Goal: Information Seeking & Learning: Learn about a topic

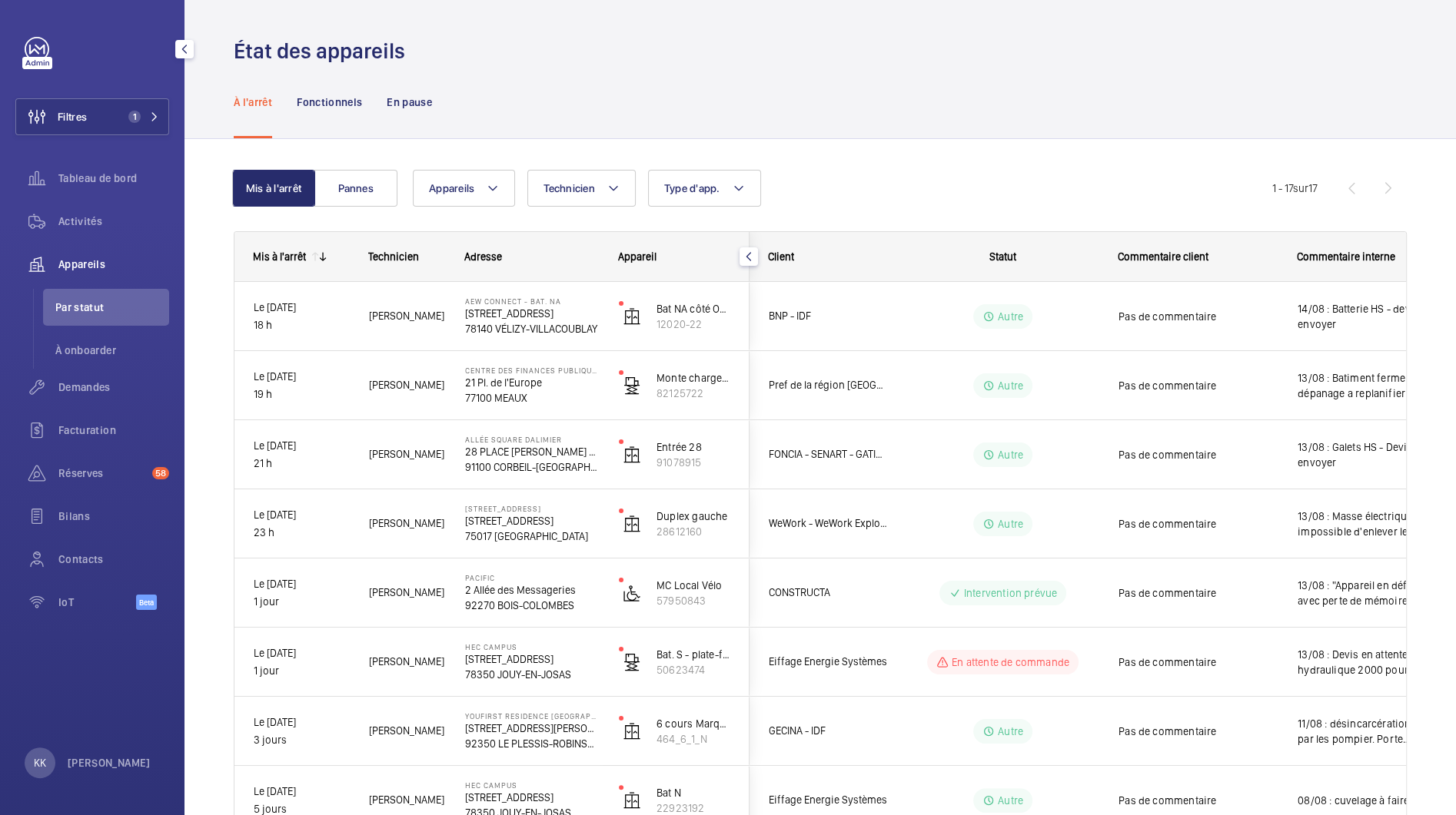
scroll to position [11, 0]
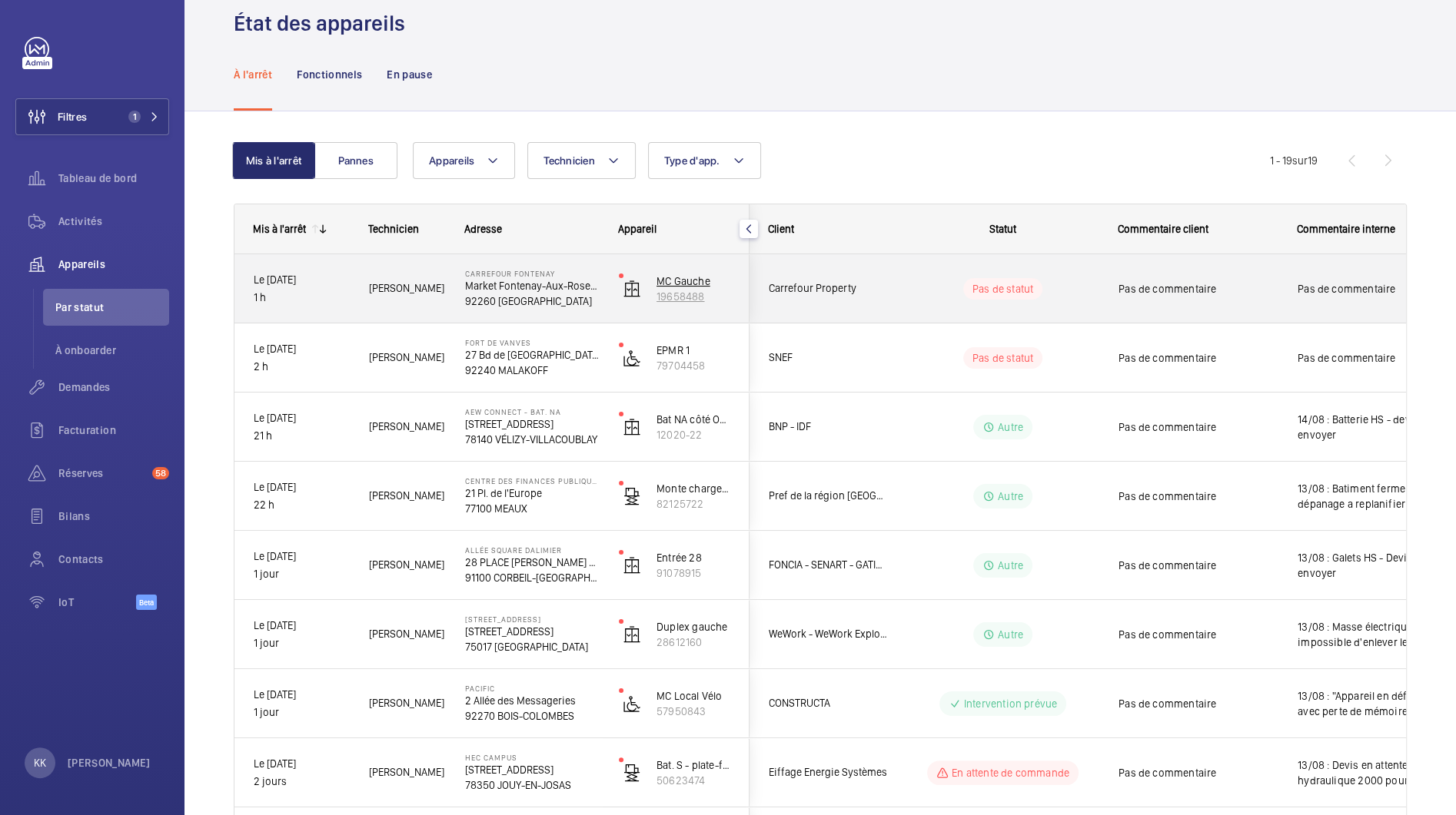
scroll to position [34, 0]
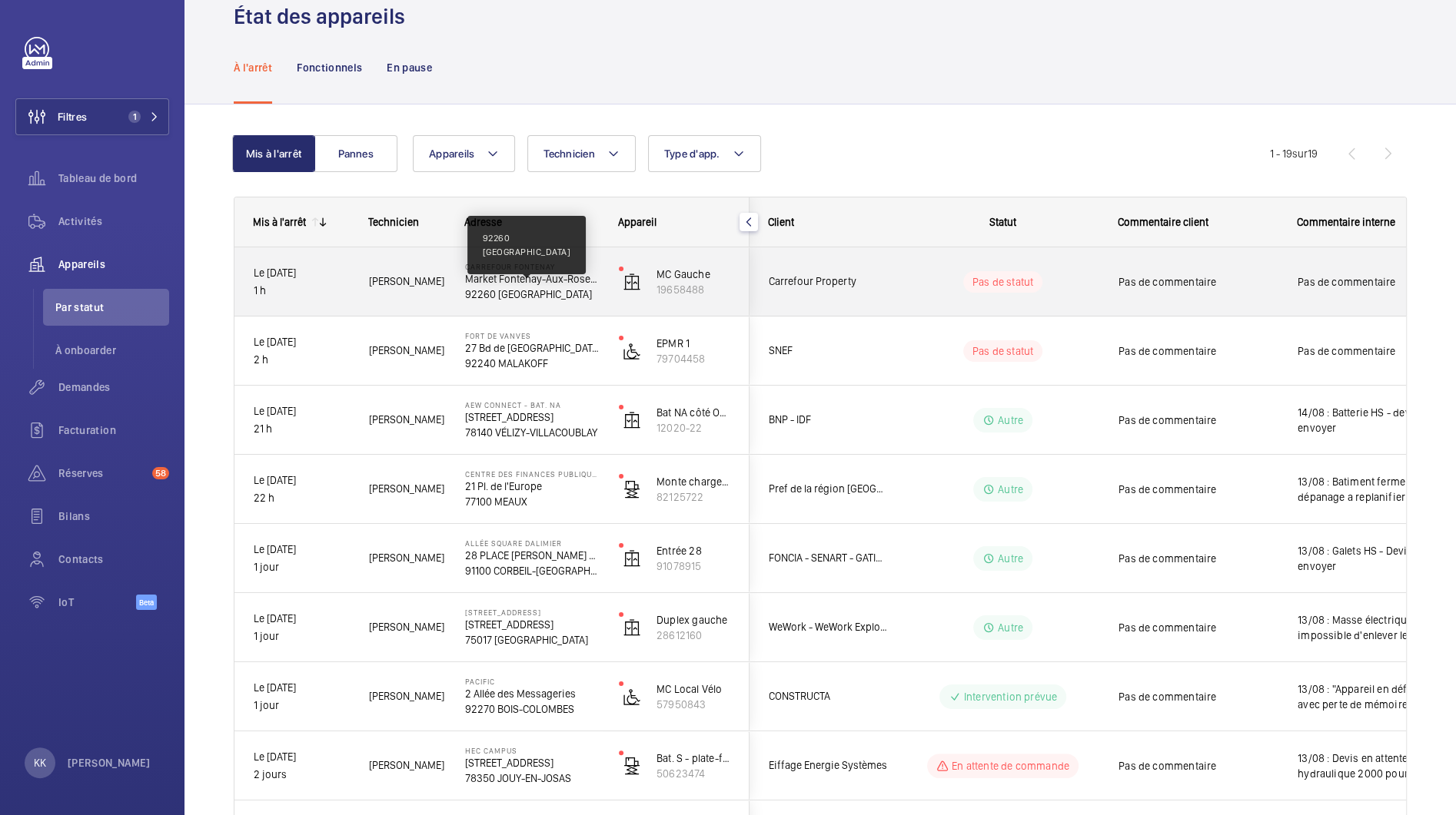
click at [517, 293] on p "92260 FONTENAY-AUX-ROSES" at bounding box center [532, 294] width 134 height 15
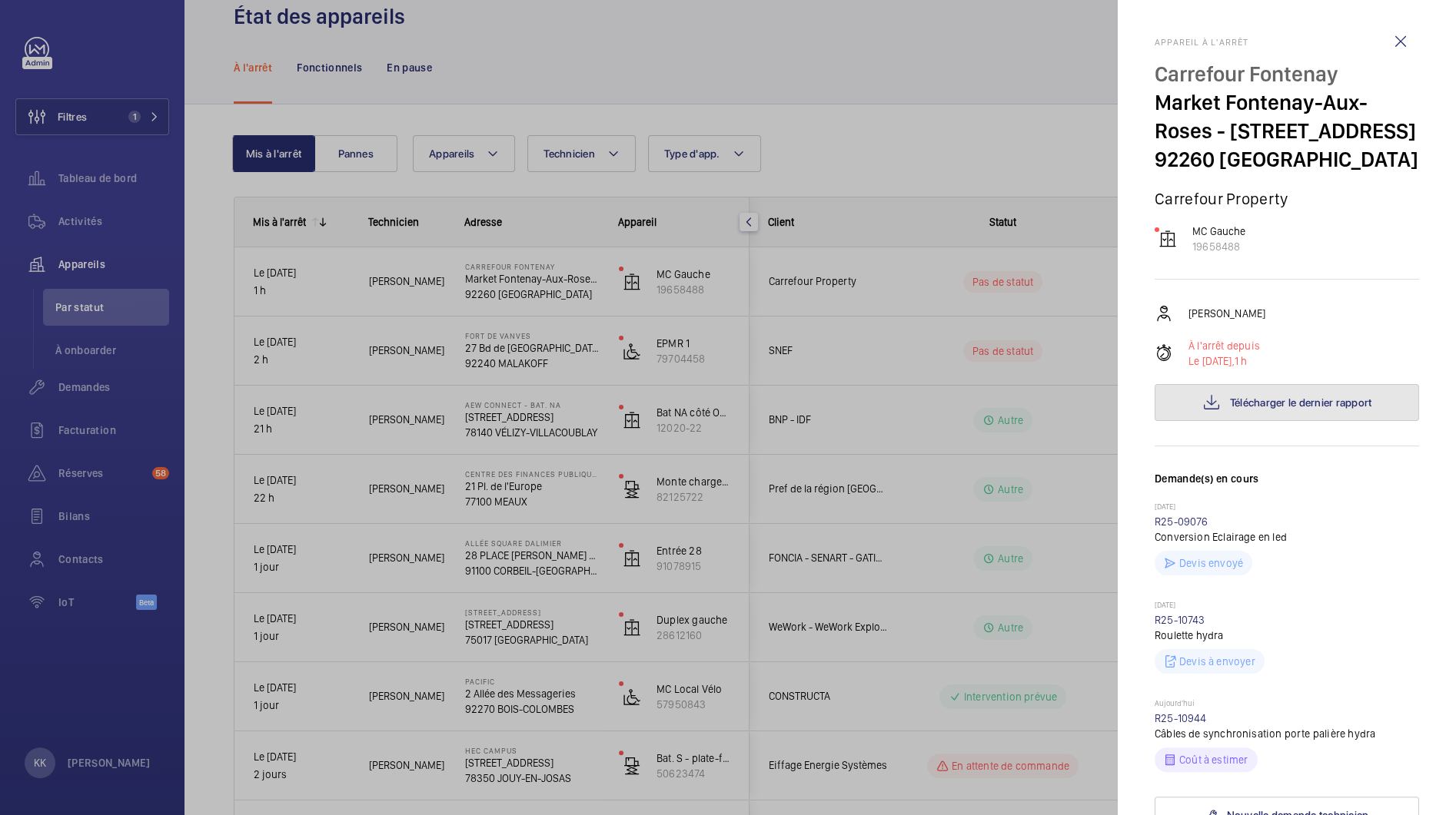
click at [1173, 421] on button "Télécharger le dernier rapport" at bounding box center [1286, 402] width 265 height 37
click at [561, 367] on div at bounding box center [728, 408] width 1456 height 815
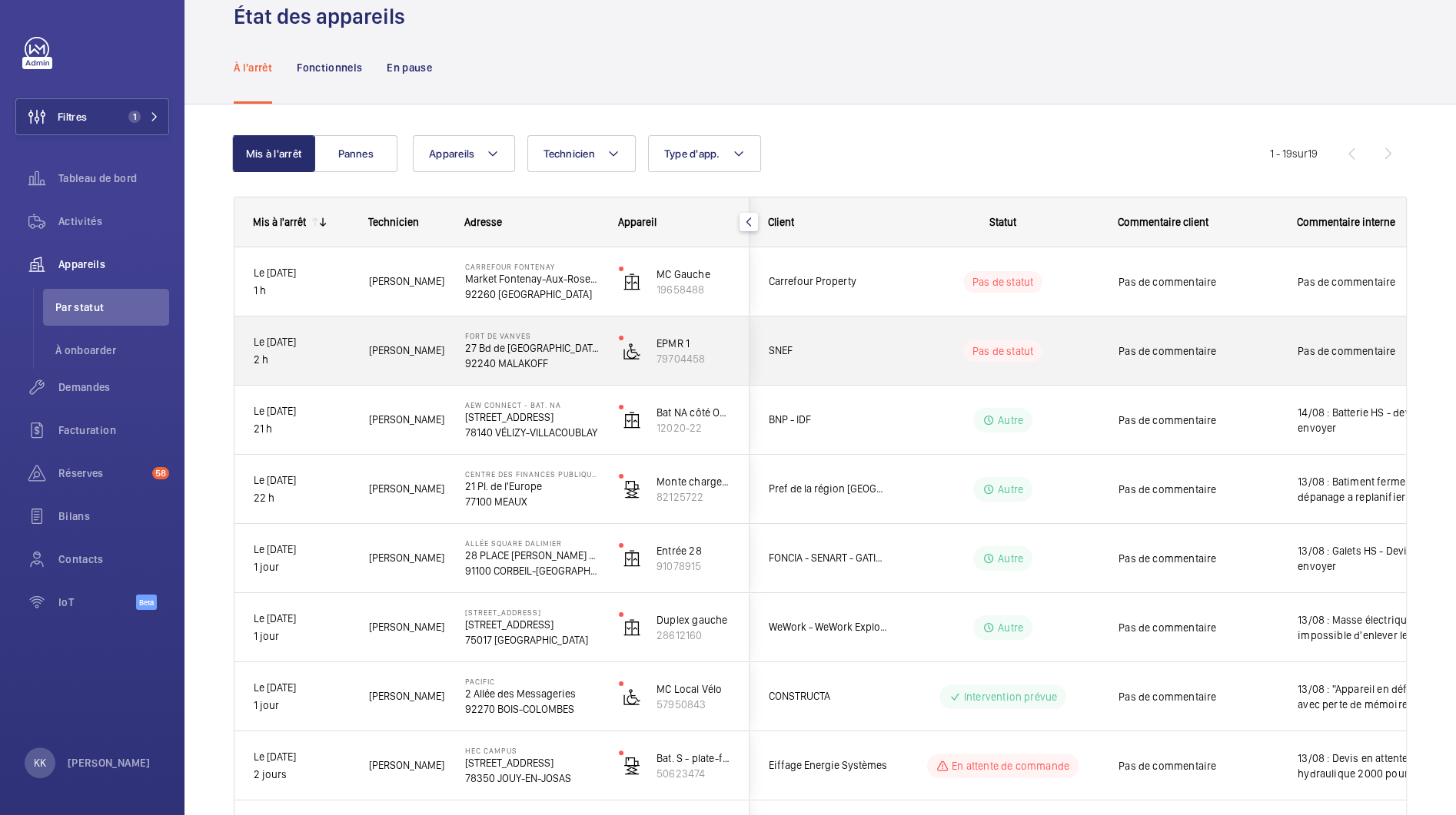
click at [515, 357] on p "92240 MALAKOFF" at bounding box center [532, 363] width 134 height 15
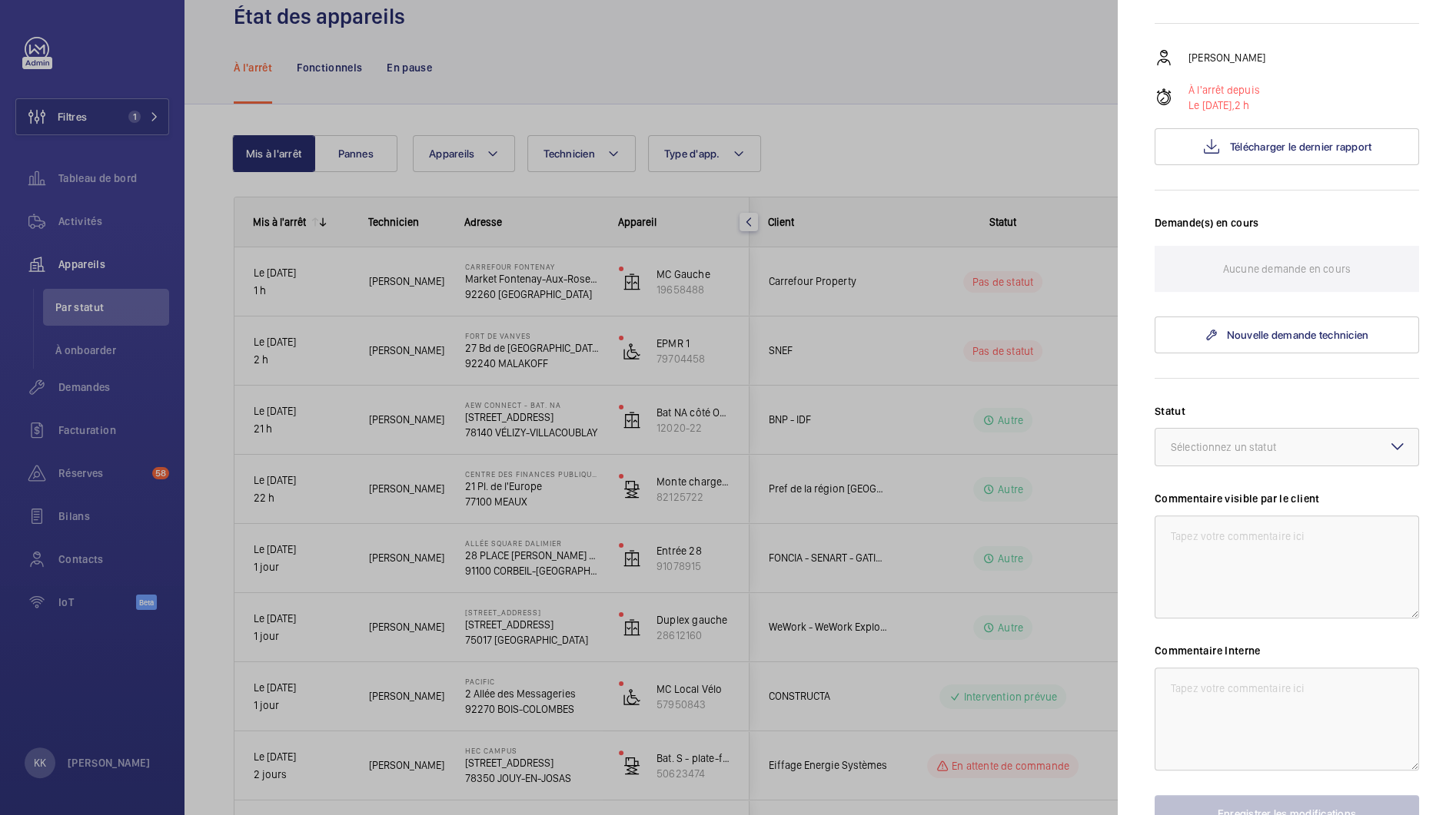
scroll to position [329, 0]
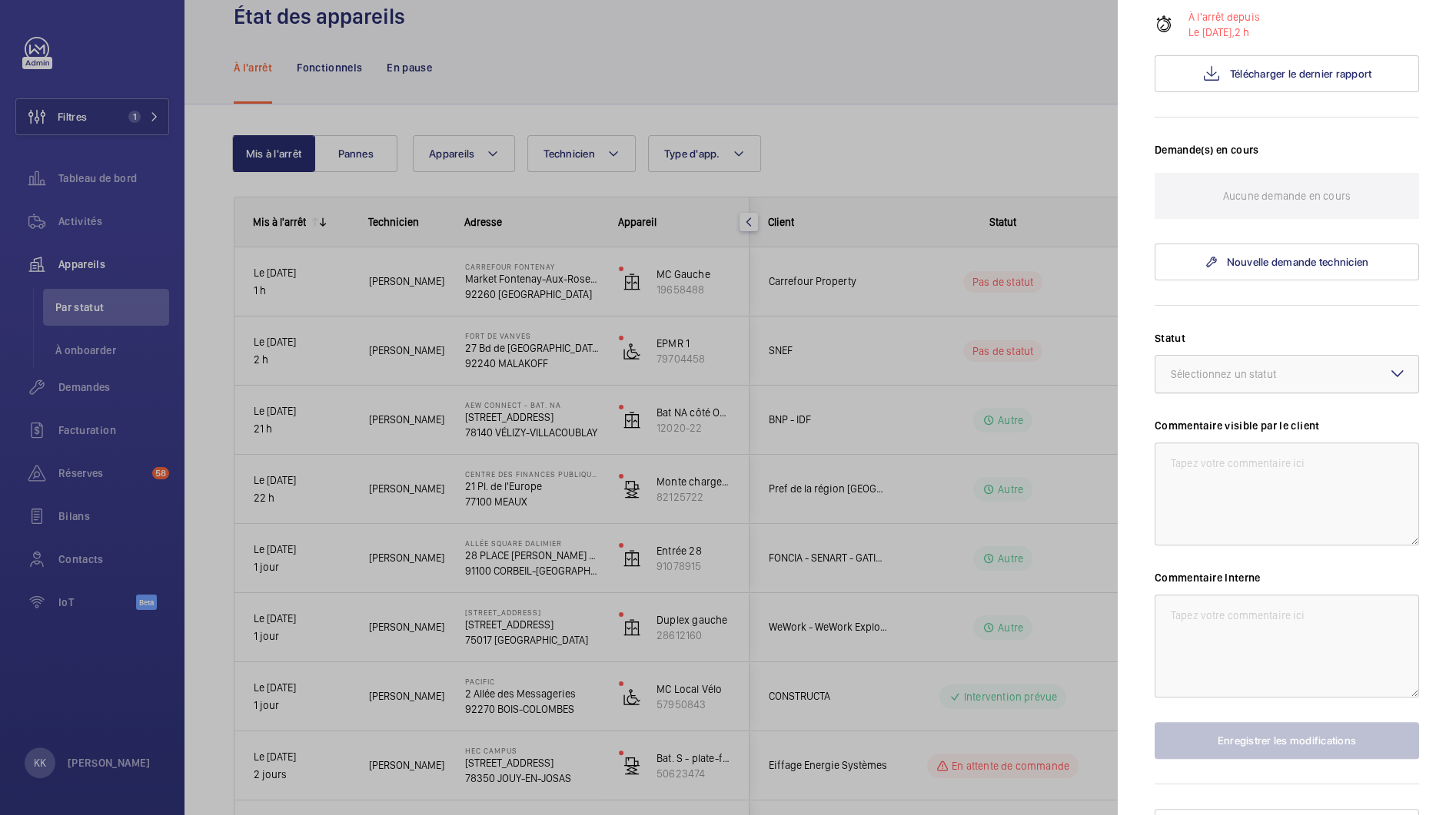
click at [1184, 366] on div "Sélectionnez un statut" at bounding box center [1243, 374] width 144 height 15
drag, startPoint x: 1111, startPoint y: 365, endPoint x: 1082, endPoint y: 365, distance: 29.0
click at [1084, 365] on div at bounding box center [728, 408] width 1456 height 815
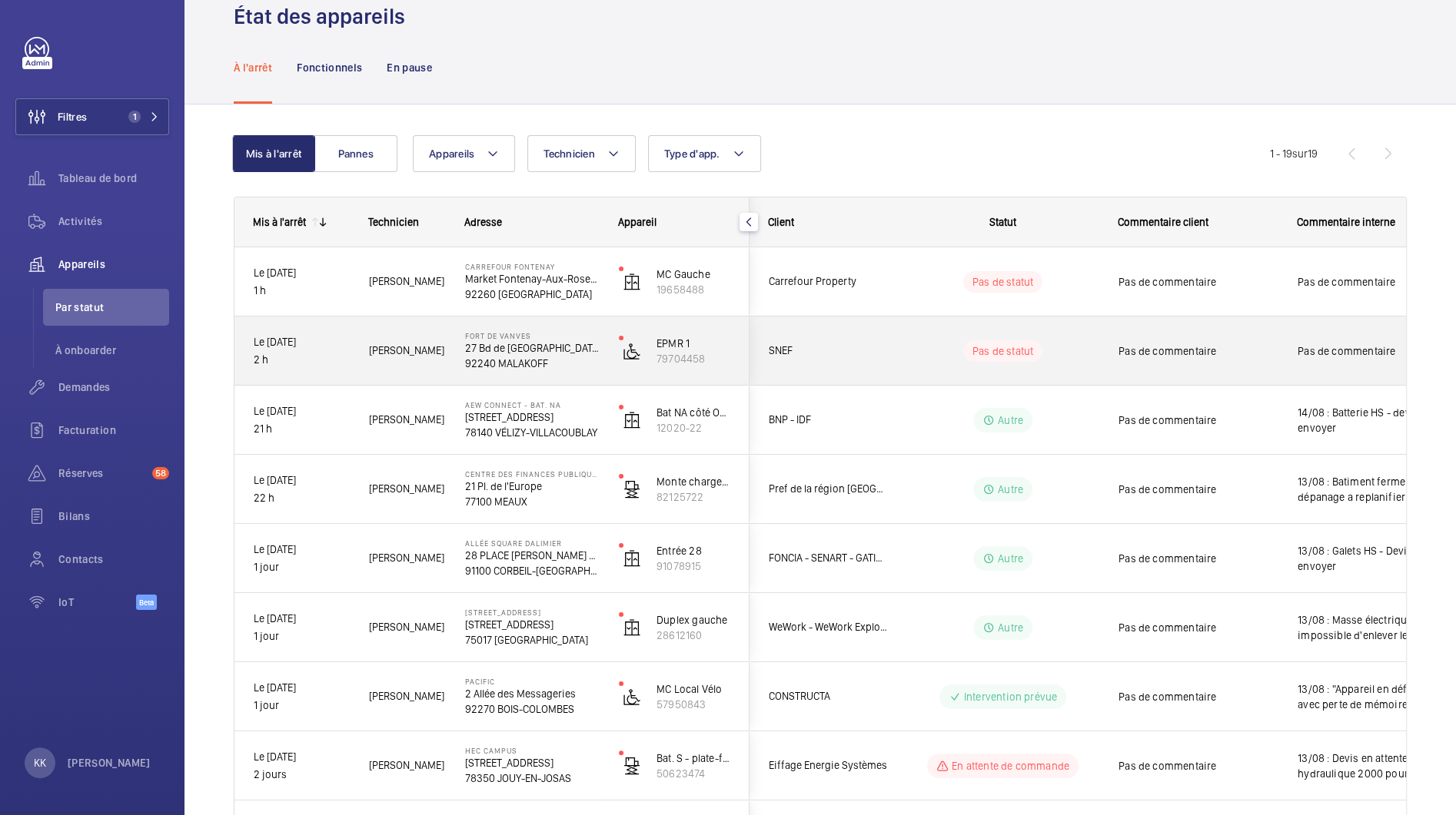
click at [540, 361] on p "92240 MALAKOFF" at bounding box center [532, 363] width 134 height 15
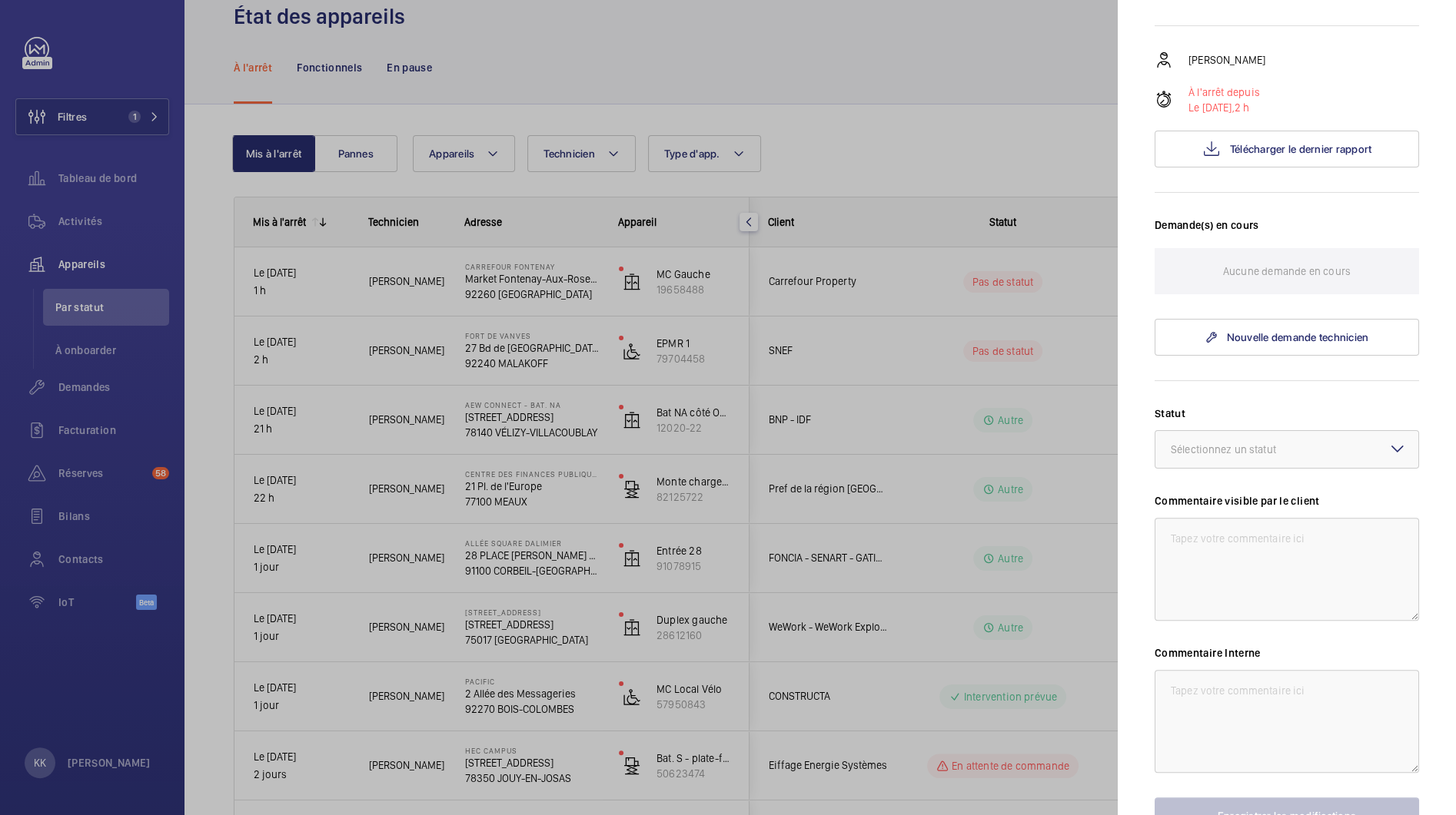
scroll to position [329, 0]
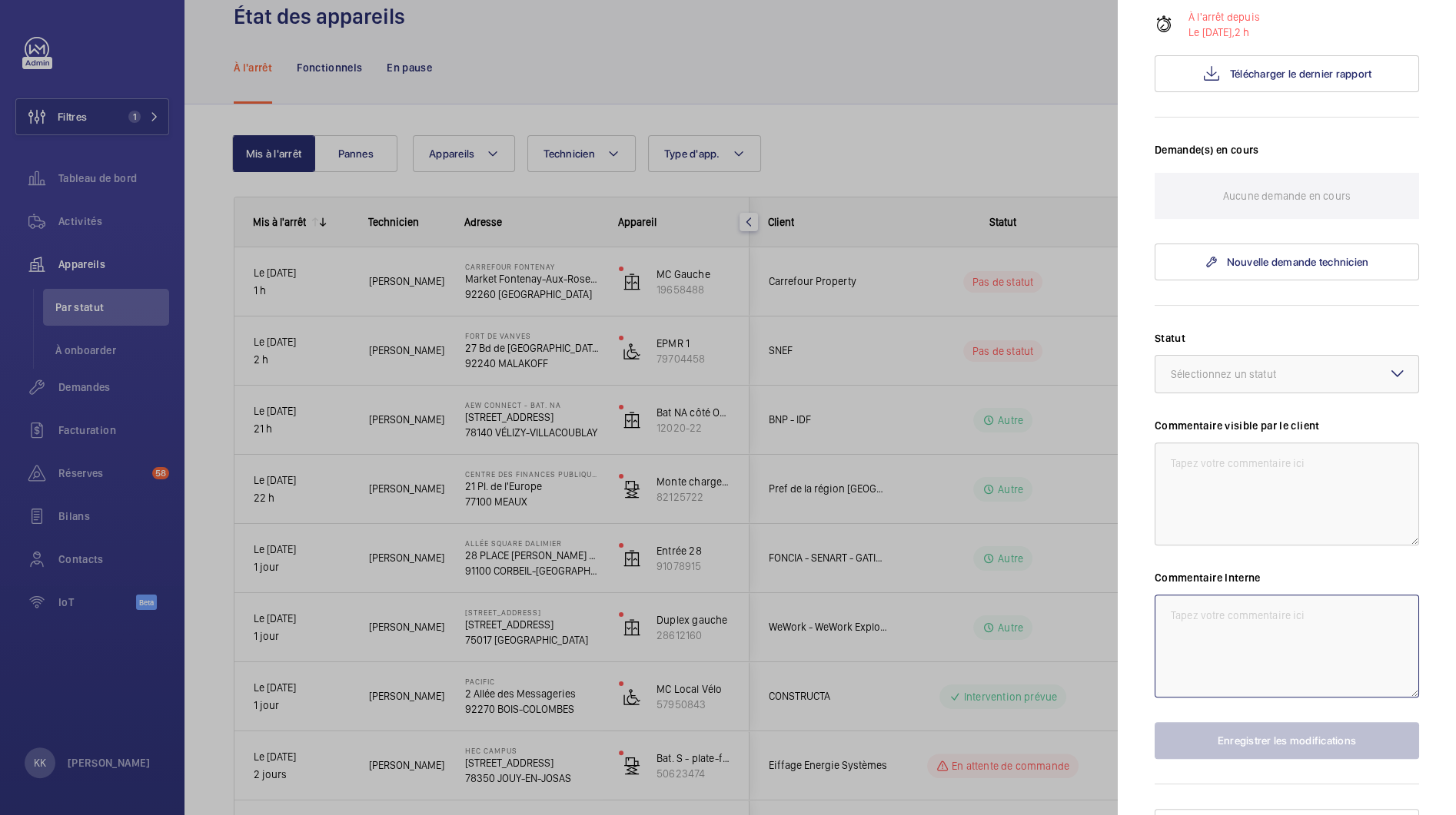
click at [1214, 595] on textarea at bounding box center [1286, 646] width 265 height 103
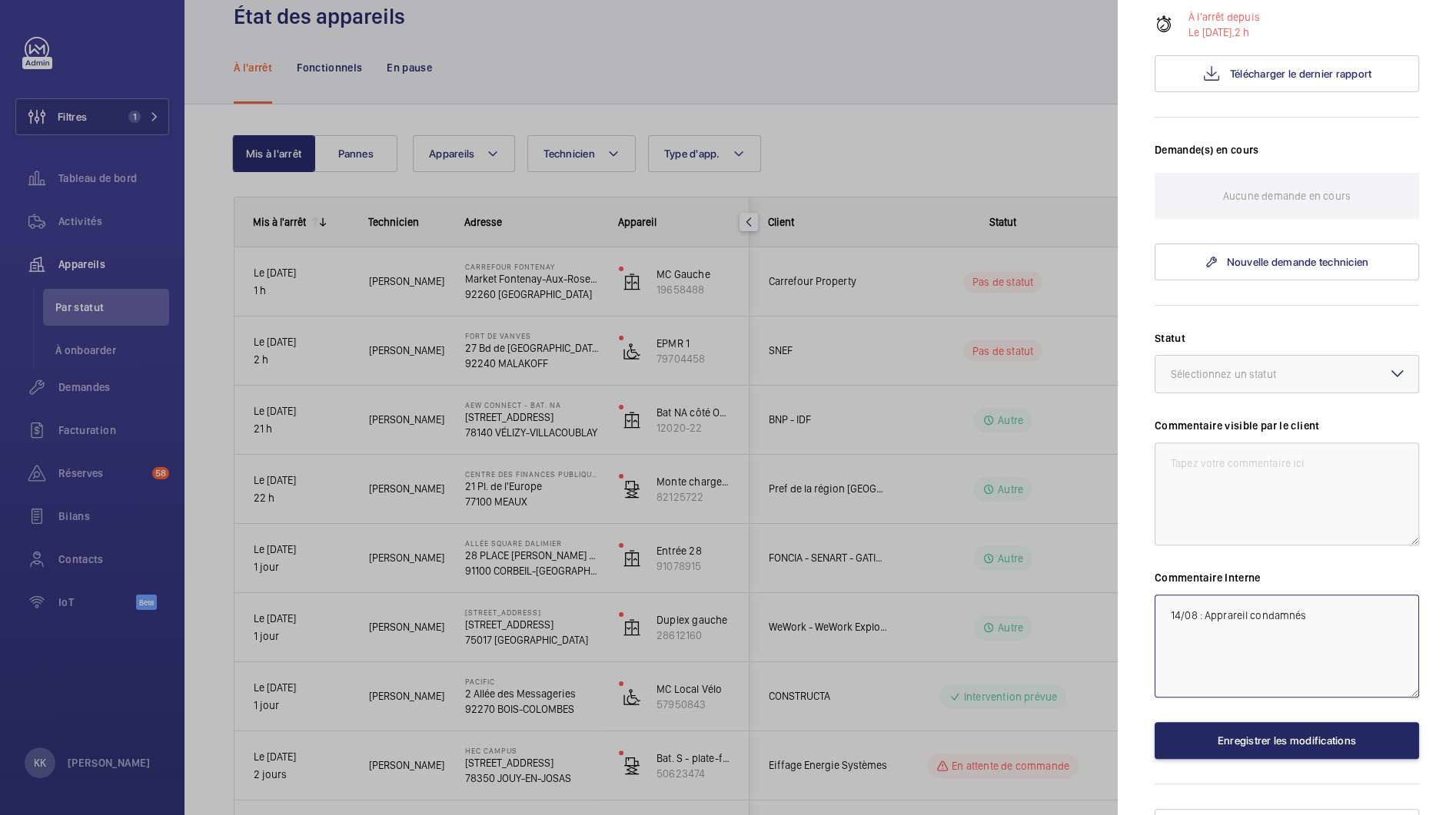
type textarea "14/08 : Apprareil condamnés"
click at [1248, 722] on button "Enregistrer les modifications" at bounding box center [1286, 740] width 265 height 37
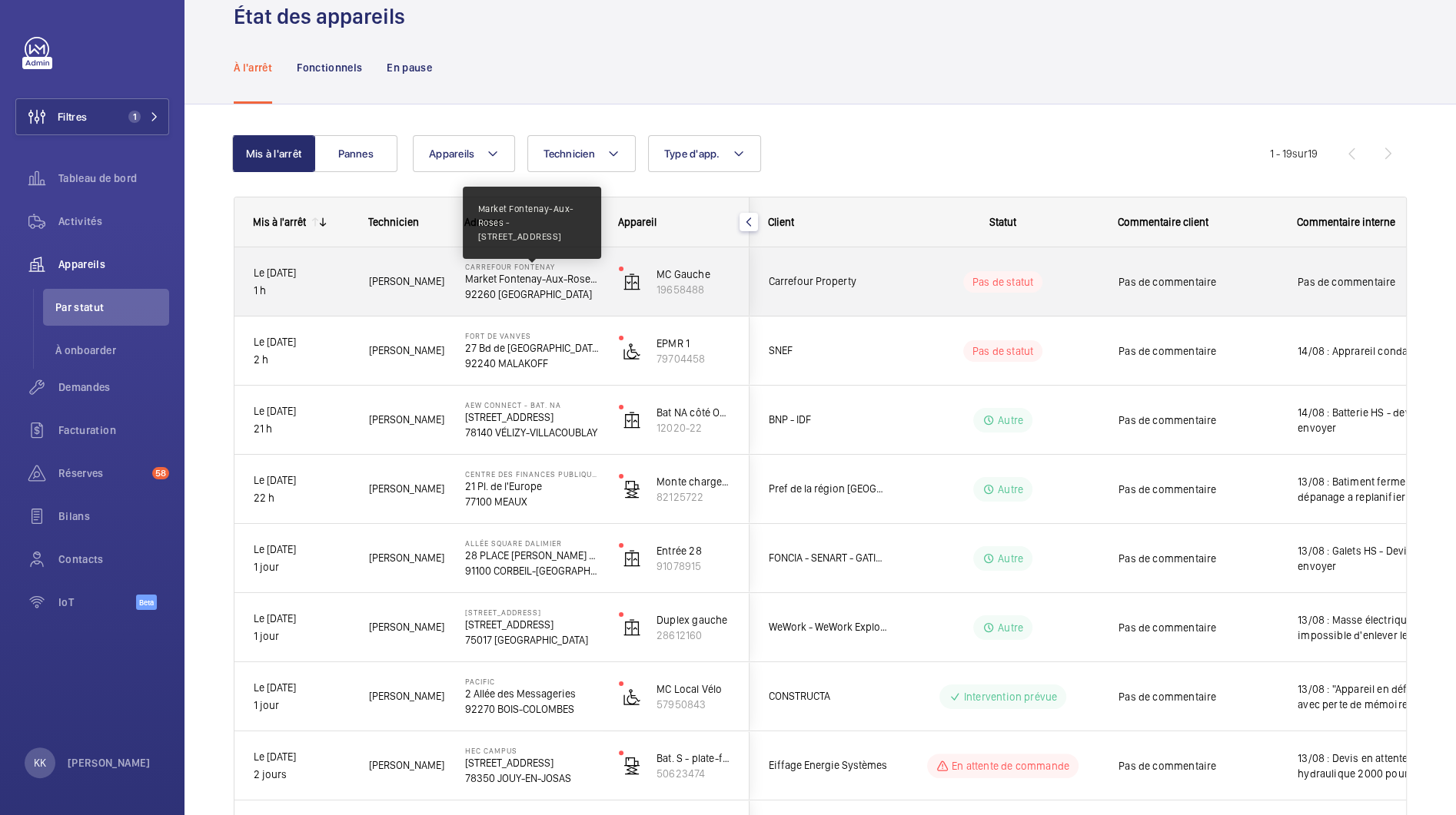
click at [510, 281] on p "Market Fontenay-Aux-Roses - 91 Rue Boucicaut" at bounding box center [532, 279] width 134 height 15
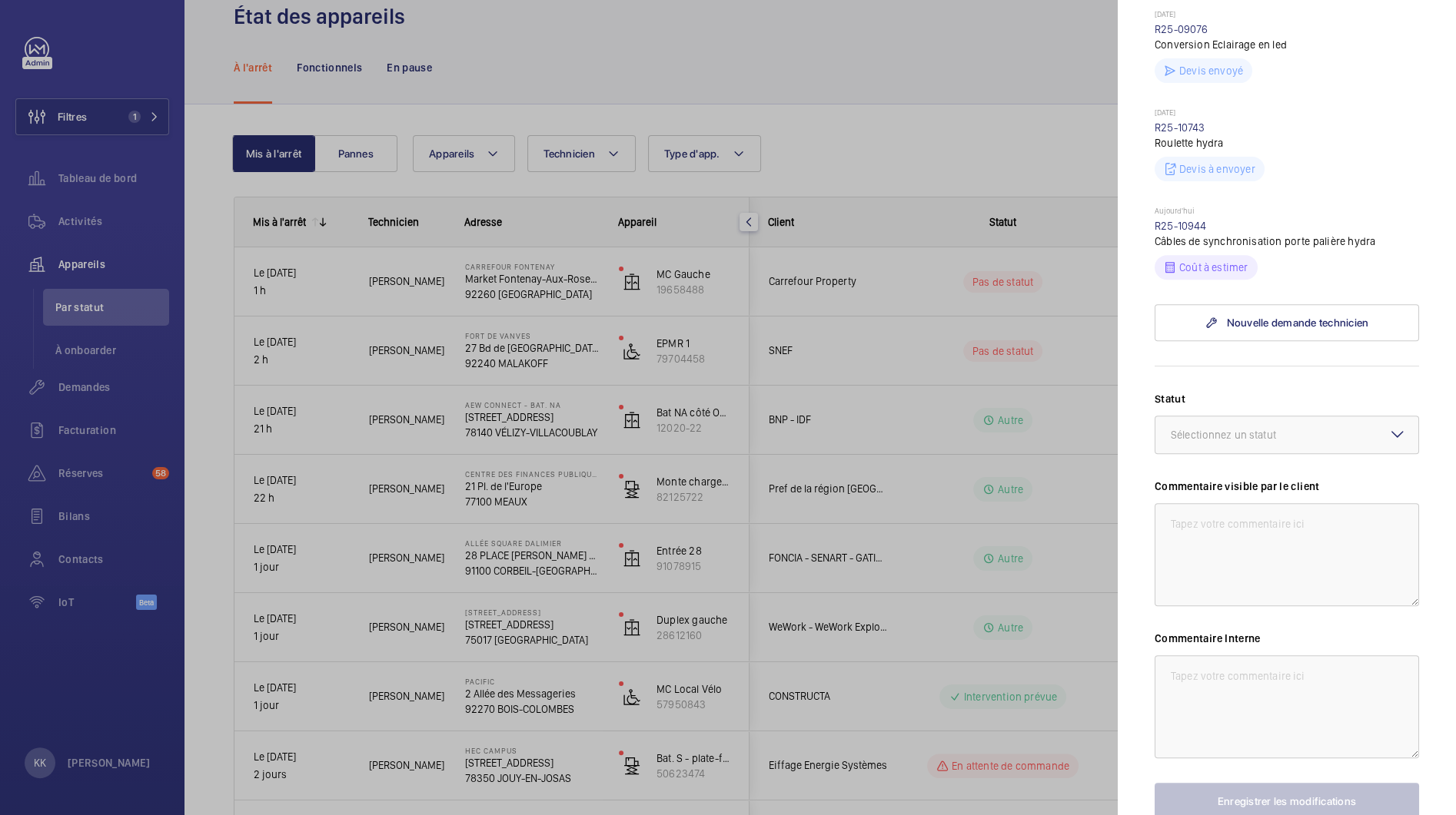
scroll to position [494, 0]
click at [1196, 447] on div at bounding box center [1286, 433] width 263 height 37
click at [910, 181] on div at bounding box center [728, 408] width 1456 height 815
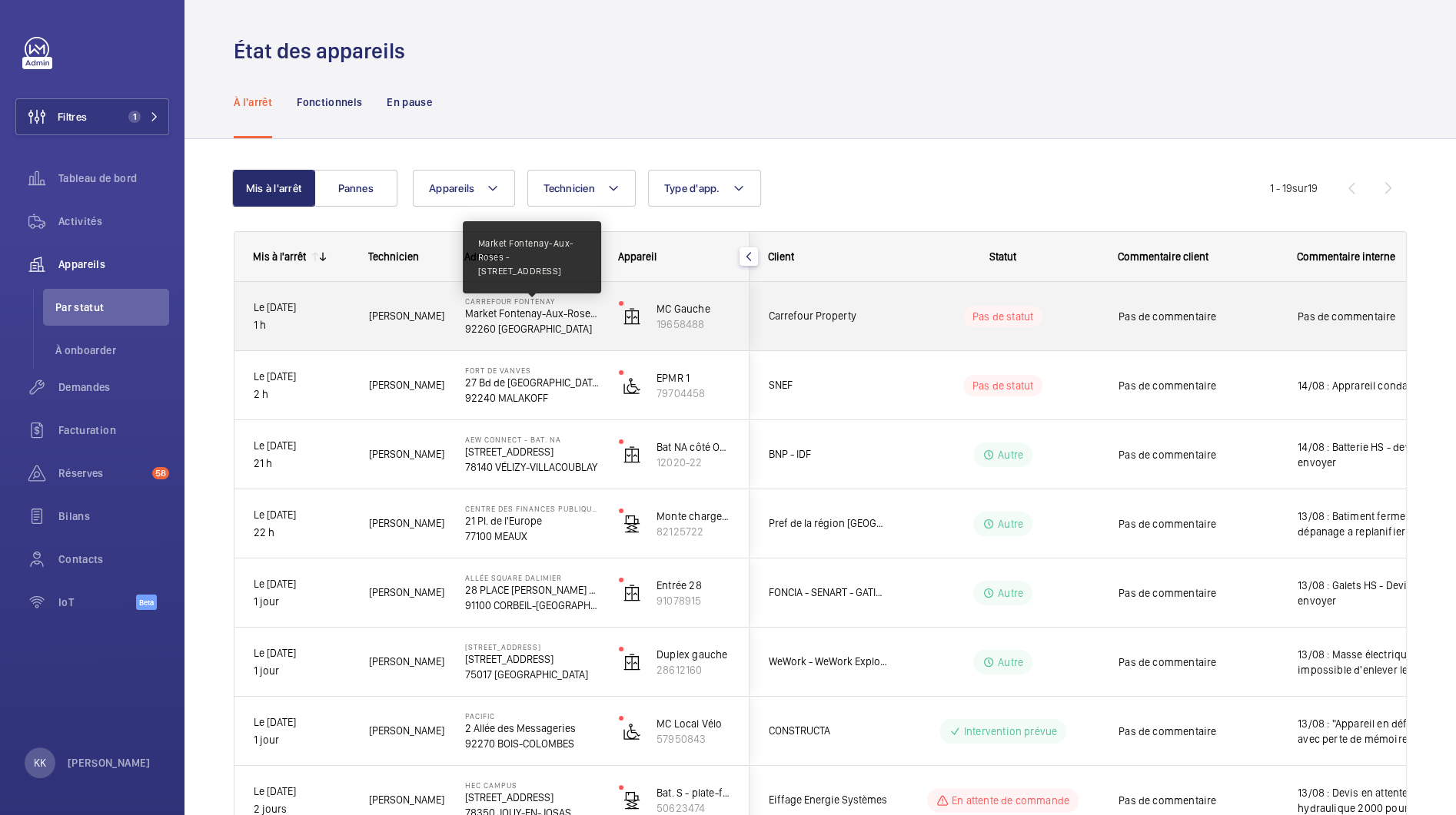
click at [528, 311] on p "Market Fontenay-Aux-Roses - 91 Rue Boucicaut" at bounding box center [532, 313] width 134 height 15
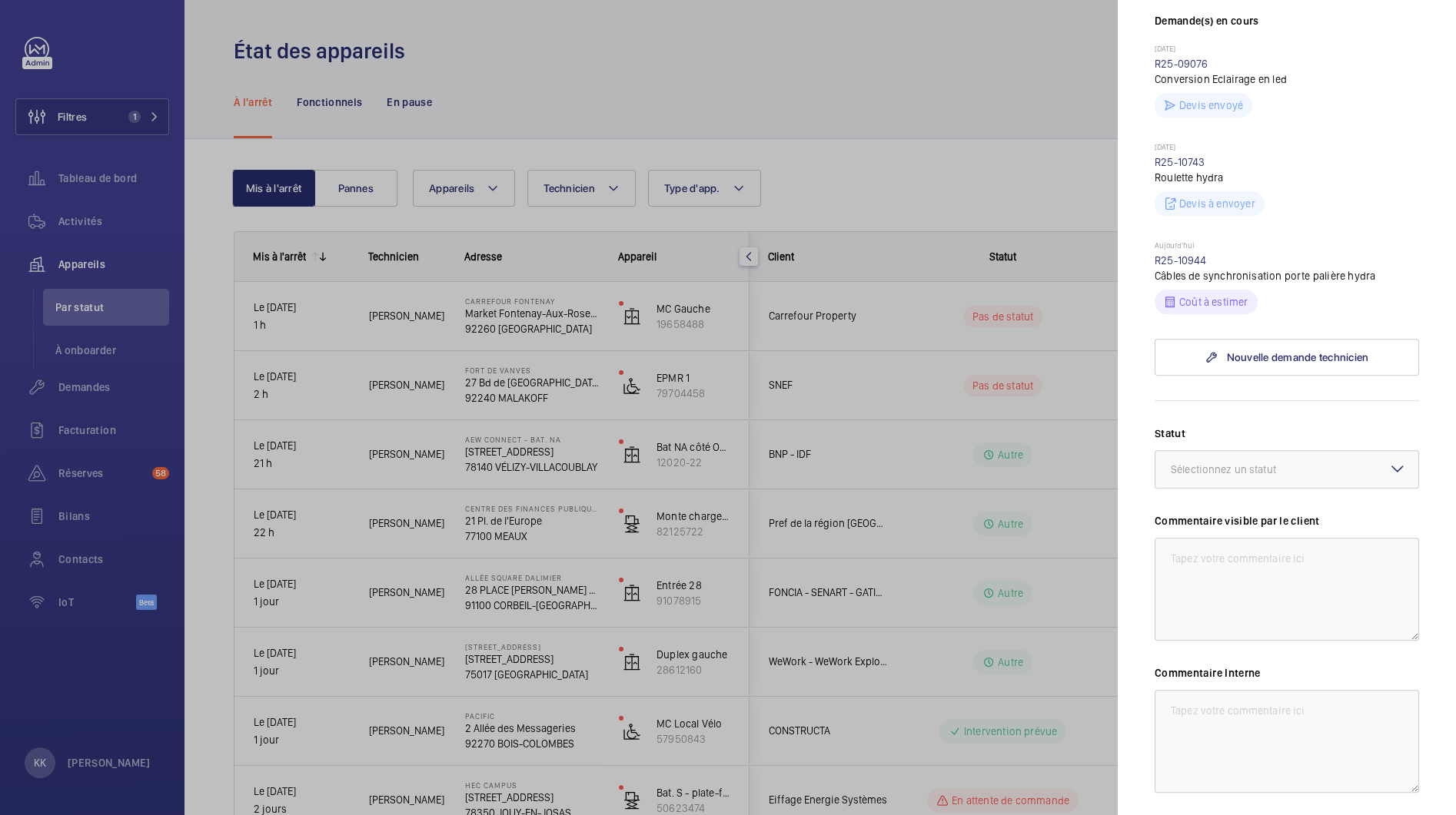
scroll to position [610, 0]
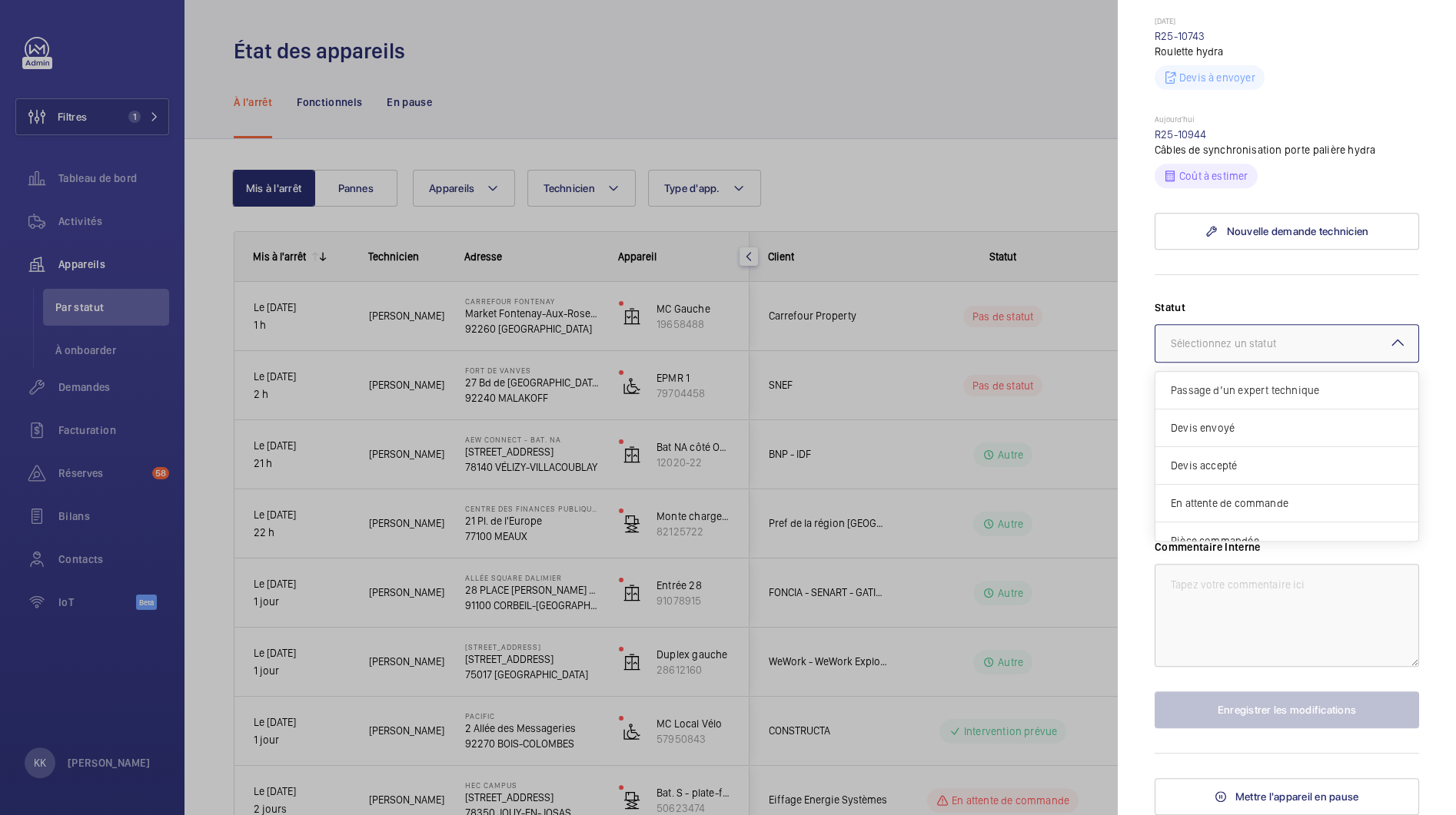
click at [1195, 347] on div "Sélectionnez un statut" at bounding box center [1243, 343] width 144 height 15
click at [1138, 550] on mat-sidenav "Appareil à l'arrêt Carrefour Fontenay Market Fontenay-Aux-Roses - 91 Rue Boucic…" at bounding box center [1286, 408] width 338 height 815
click at [1035, 556] on div at bounding box center [728, 408] width 1456 height 815
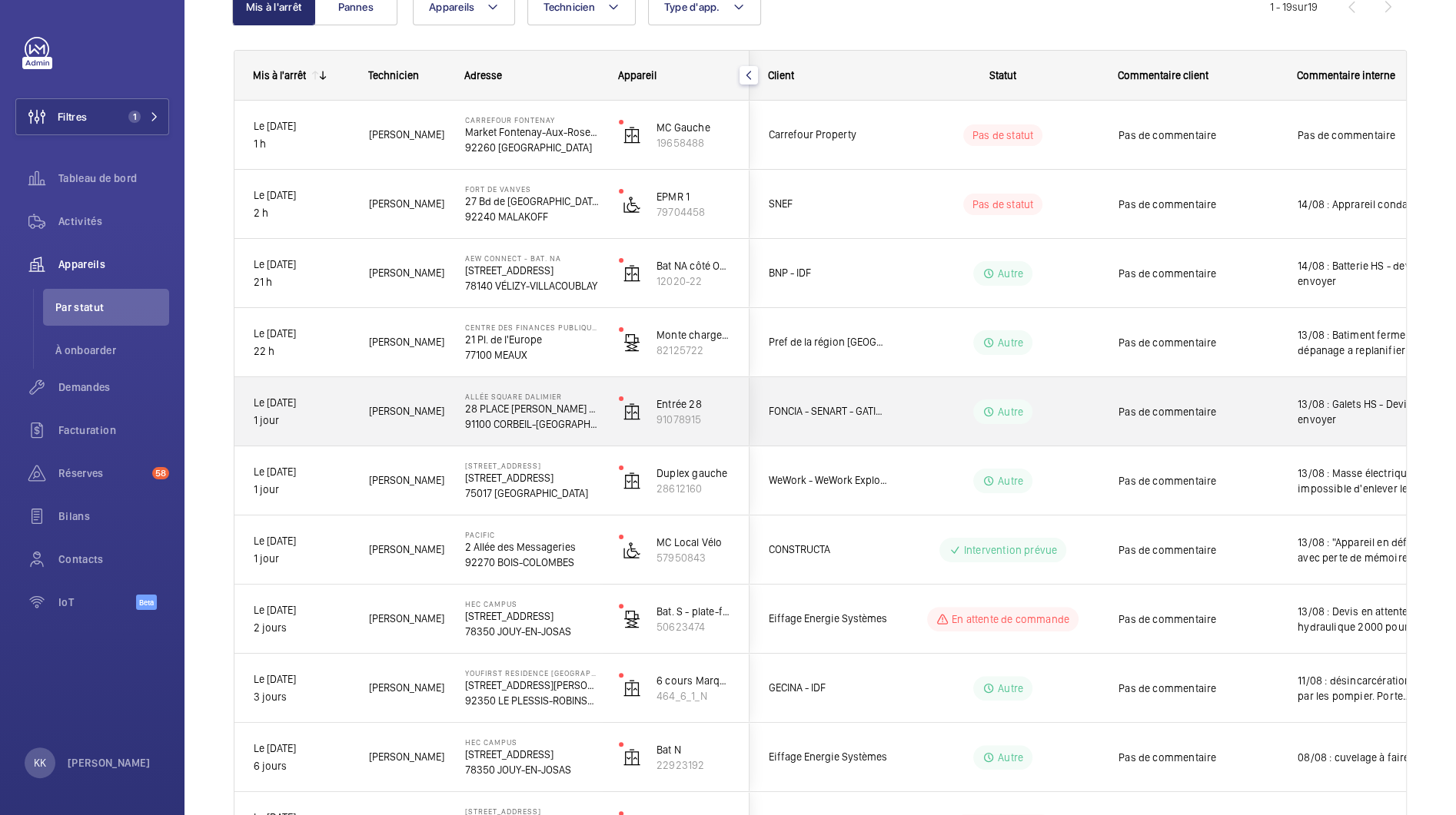
scroll to position [185, 0]
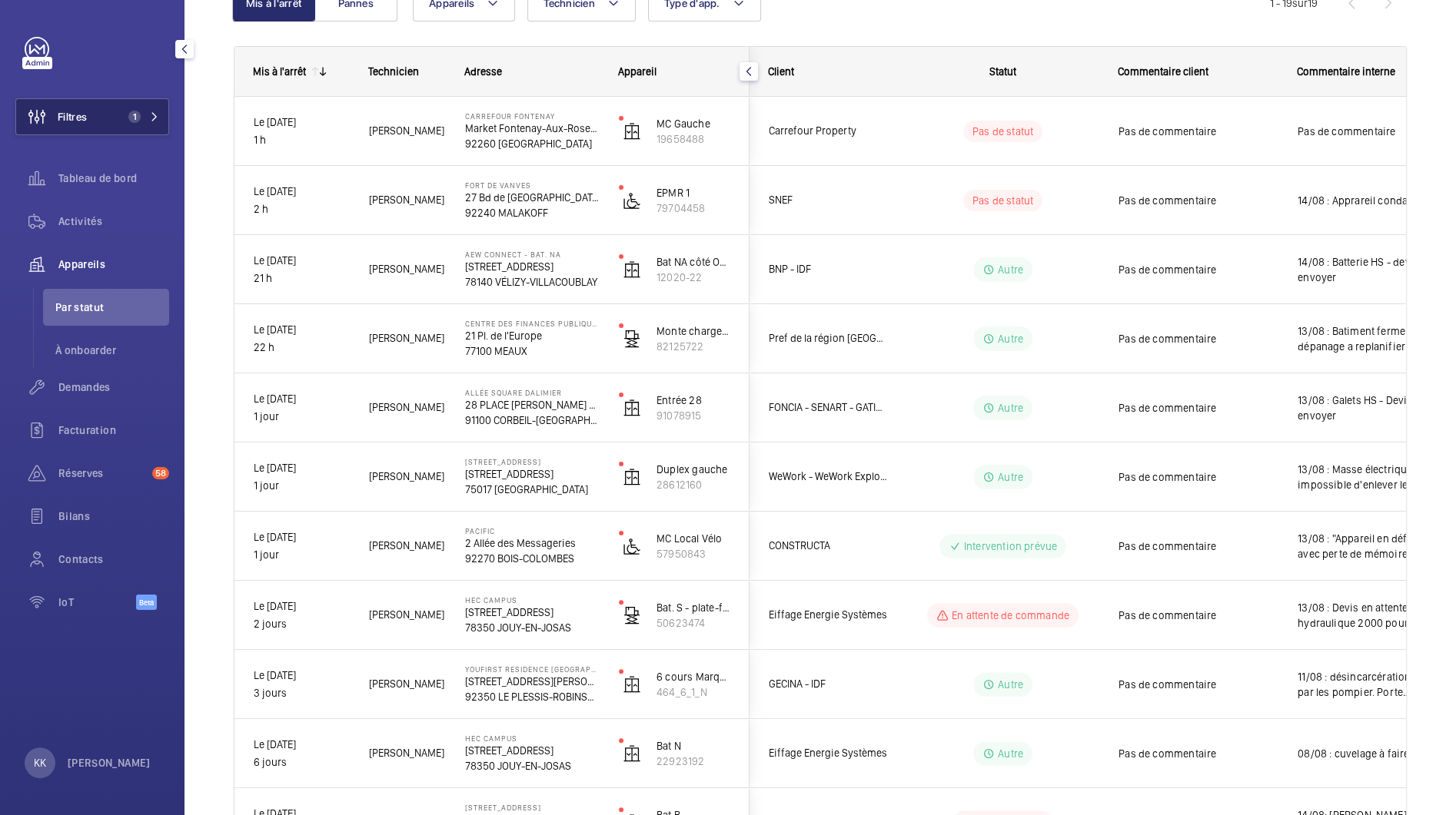
click at [109, 130] on button "Filtres 1" at bounding box center [92, 116] width 153 height 37
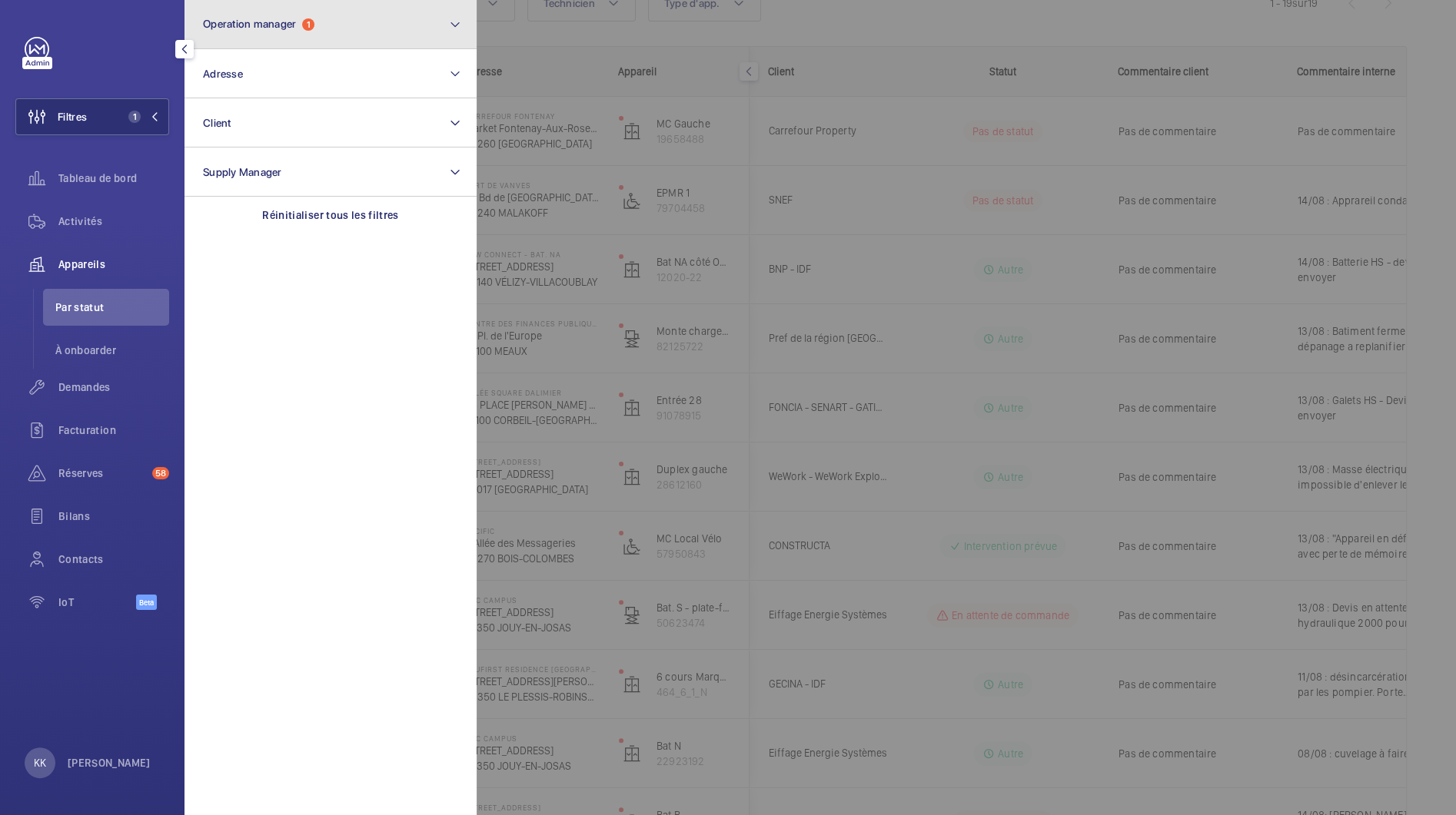
click at [302, 39] on button "Operation manager 1" at bounding box center [330, 24] width 292 height 49
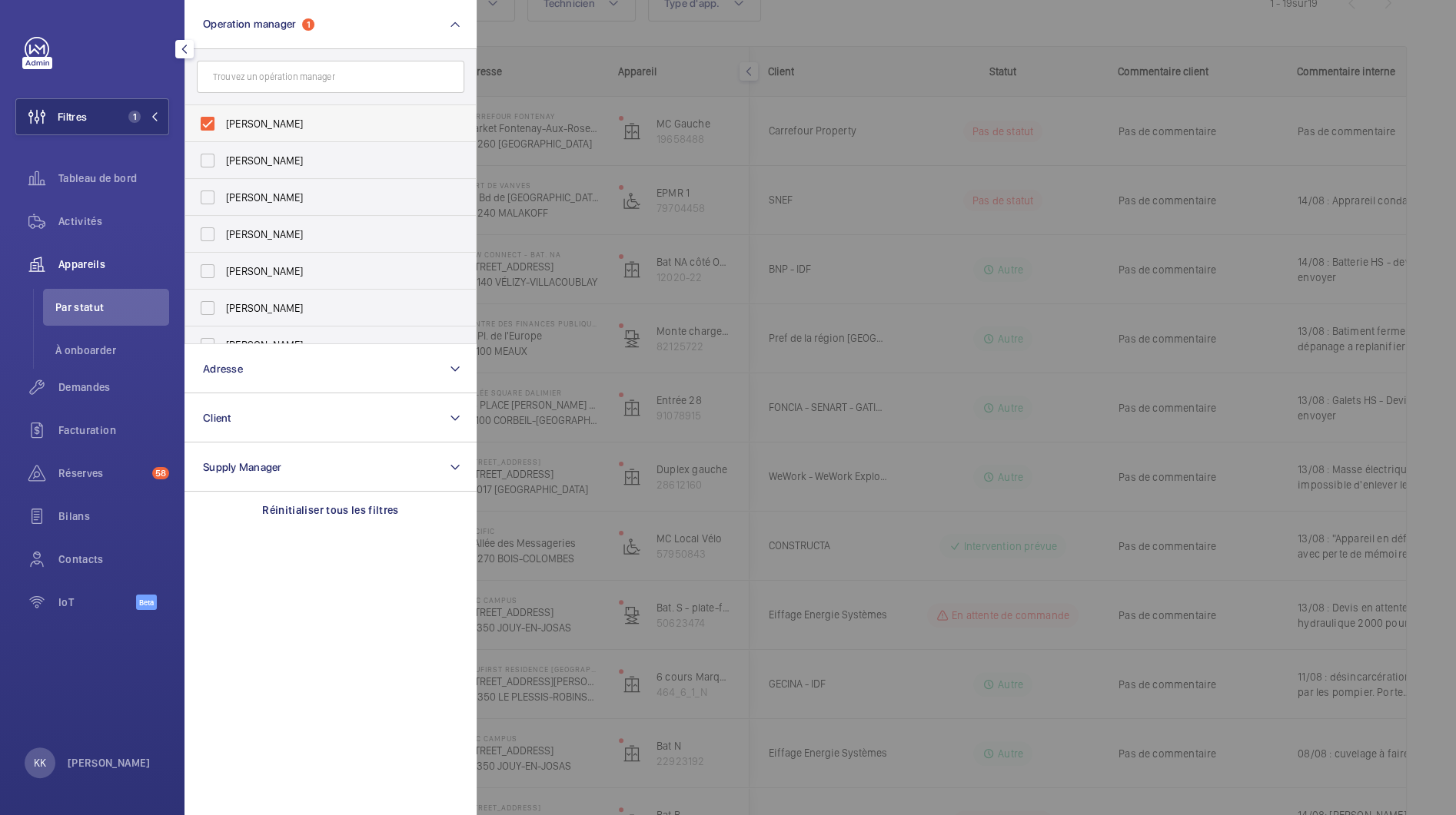
click at [221, 120] on label "[PERSON_NAME]" at bounding box center [319, 123] width 267 height 37
click at [221, 120] on input "[PERSON_NAME]" at bounding box center [207, 124] width 31 height 31
checkbox input "false"
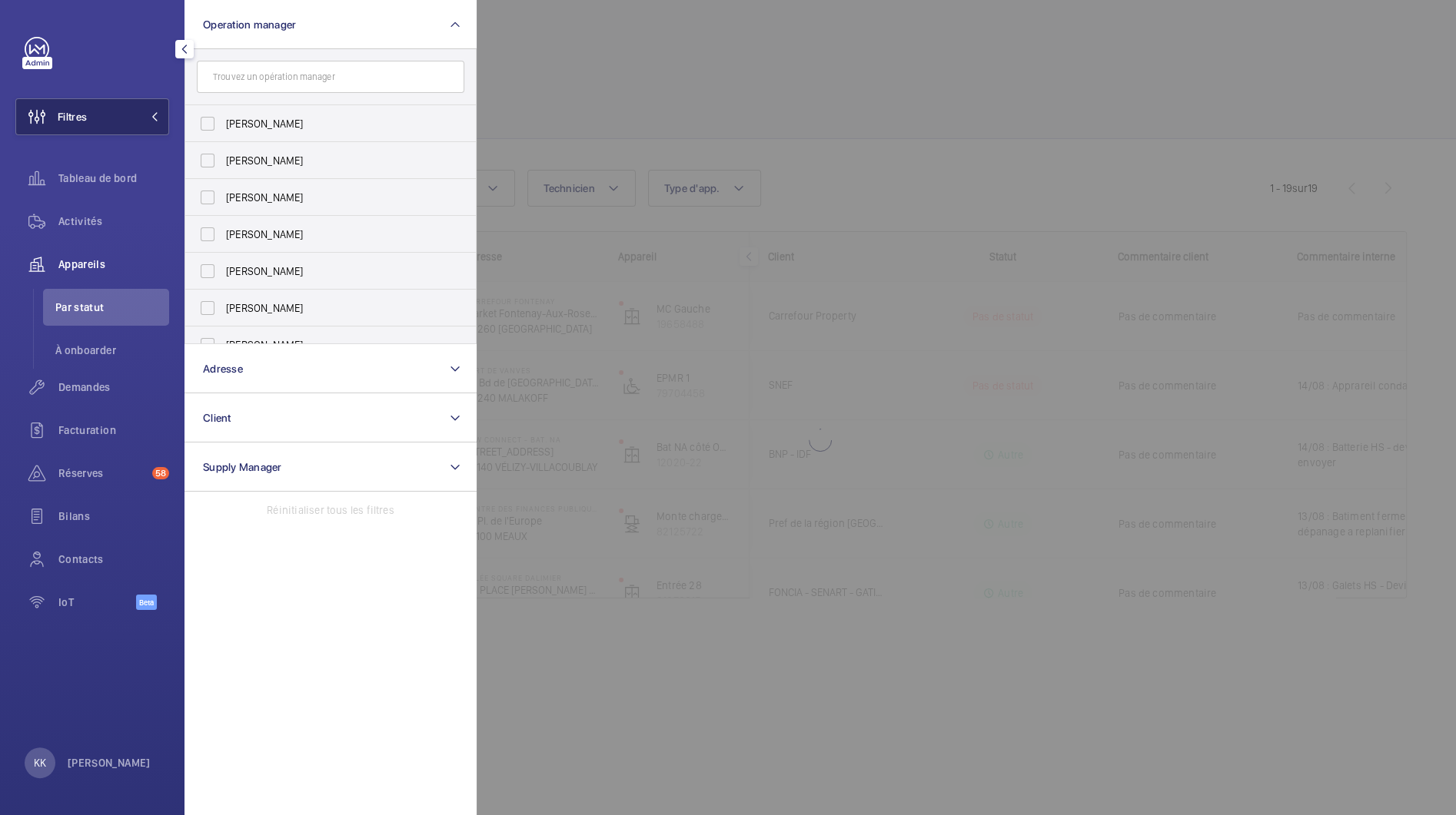
click at [99, 118] on button "Filtres" at bounding box center [92, 116] width 153 height 37
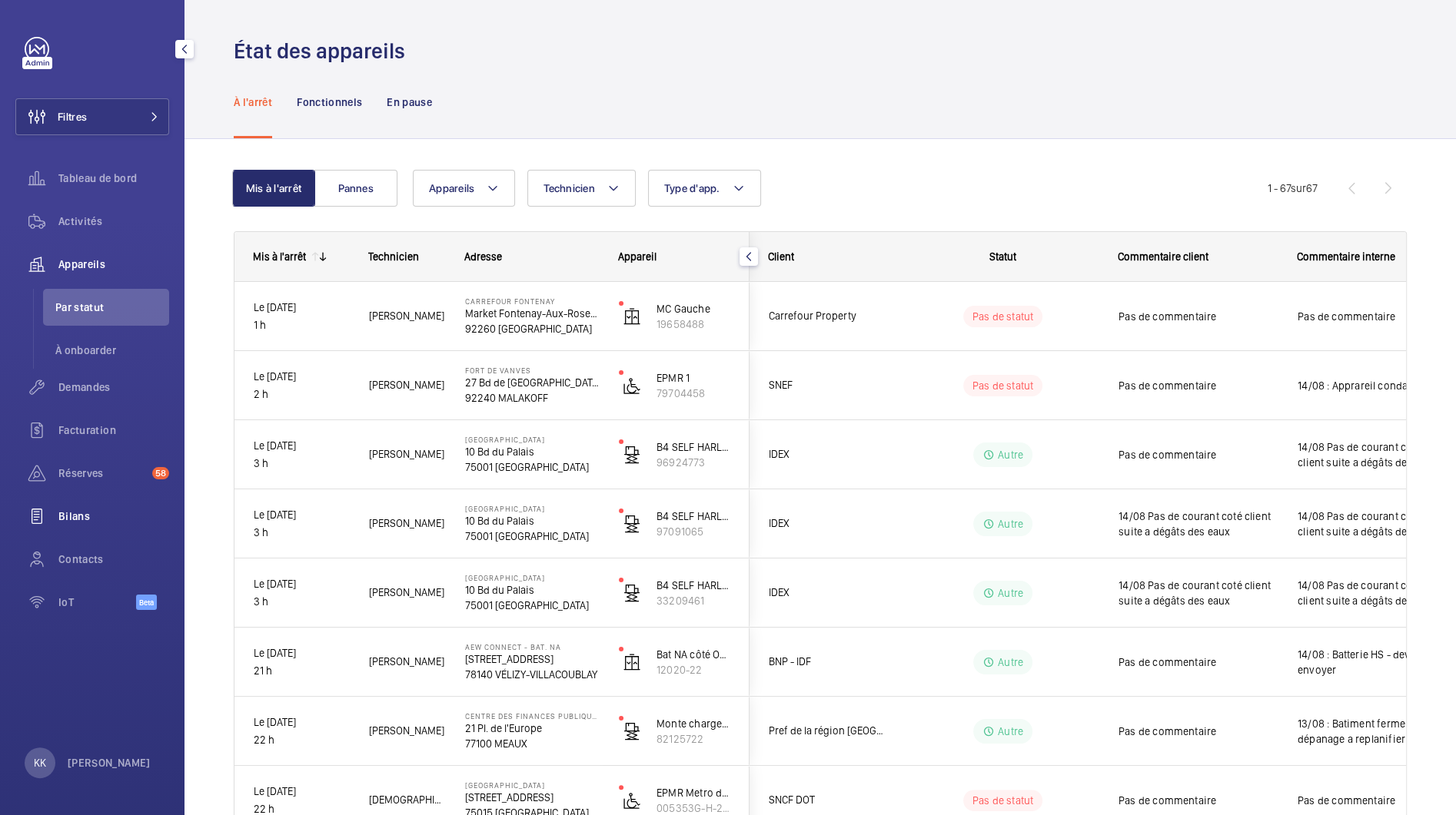
click at [88, 515] on span "Bilans" at bounding box center [113, 516] width 110 height 15
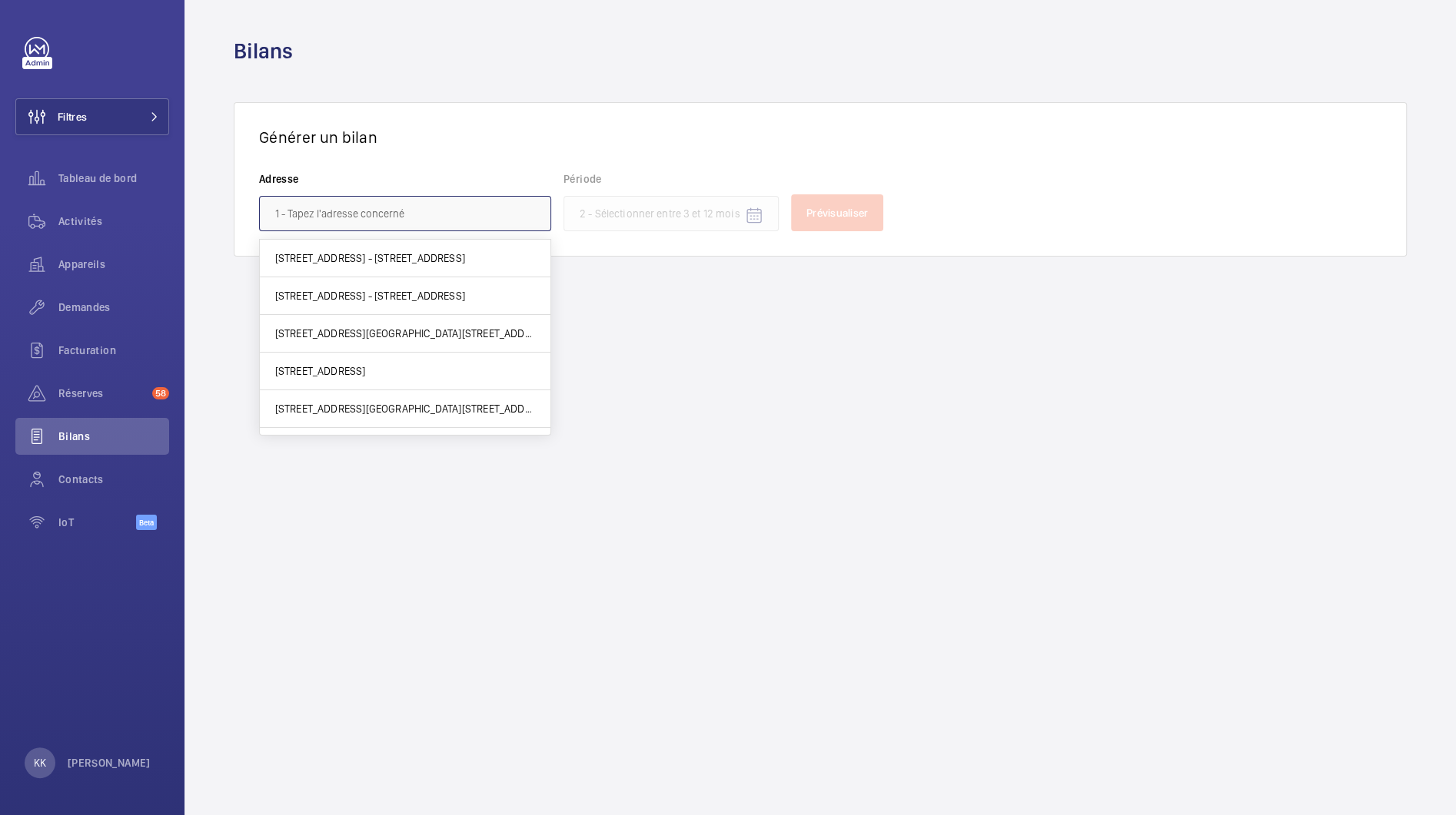
click at [353, 217] on input "text" at bounding box center [404, 213] width 292 height 35
click at [60, 402] on div "Réserves 58" at bounding box center [92, 393] width 153 height 37
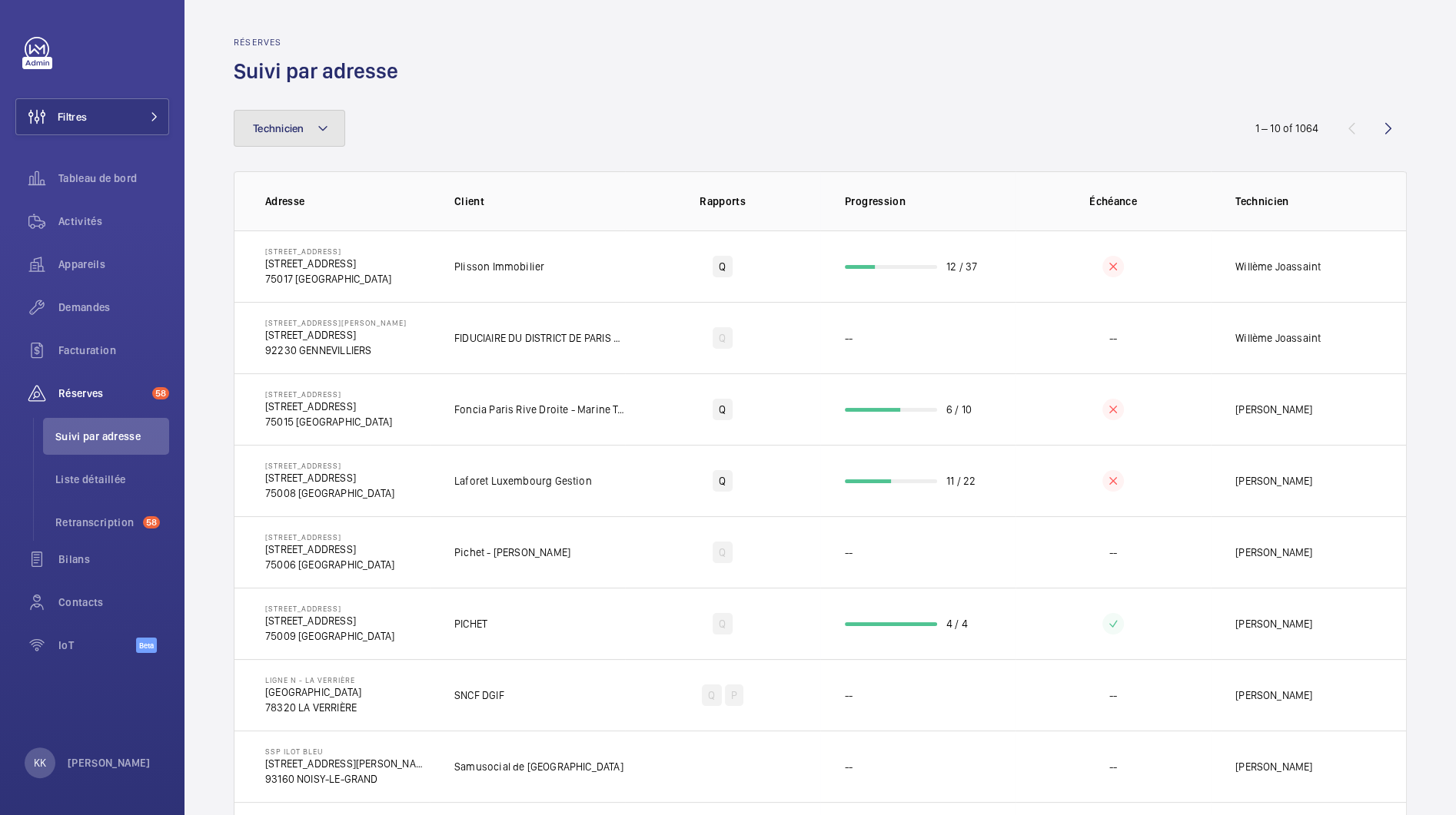
click at [275, 134] on span "Technicien" at bounding box center [278, 128] width 51 height 12
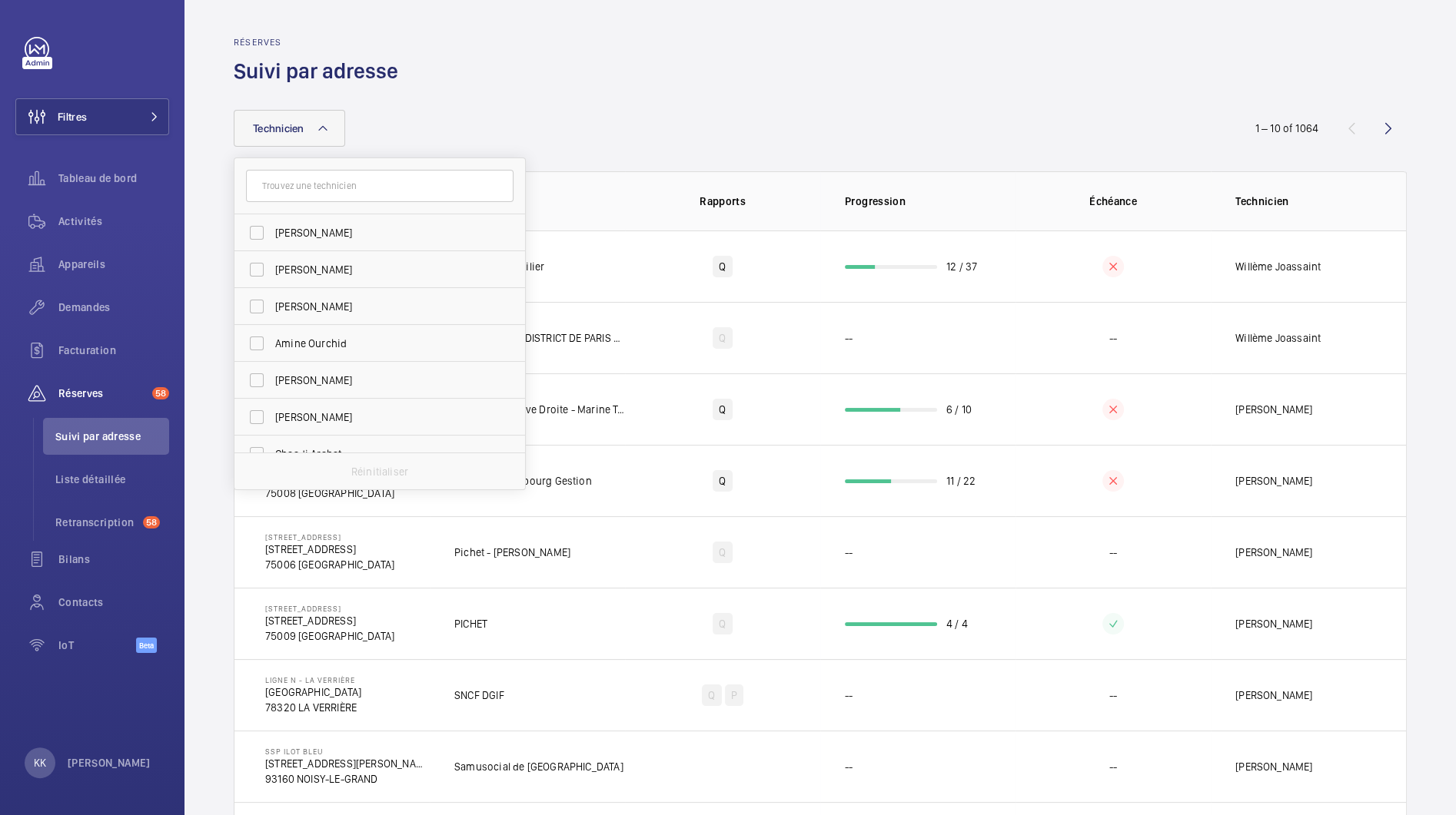
click at [343, 181] on input "text" at bounding box center [379, 186] width 267 height 33
click at [454, 145] on div "Technicien Jerome Eniona Alexandre Cuvelier Florian Cazal Amine Ourchid Romain …" at bounding box center [728, 128] width 988 height 37
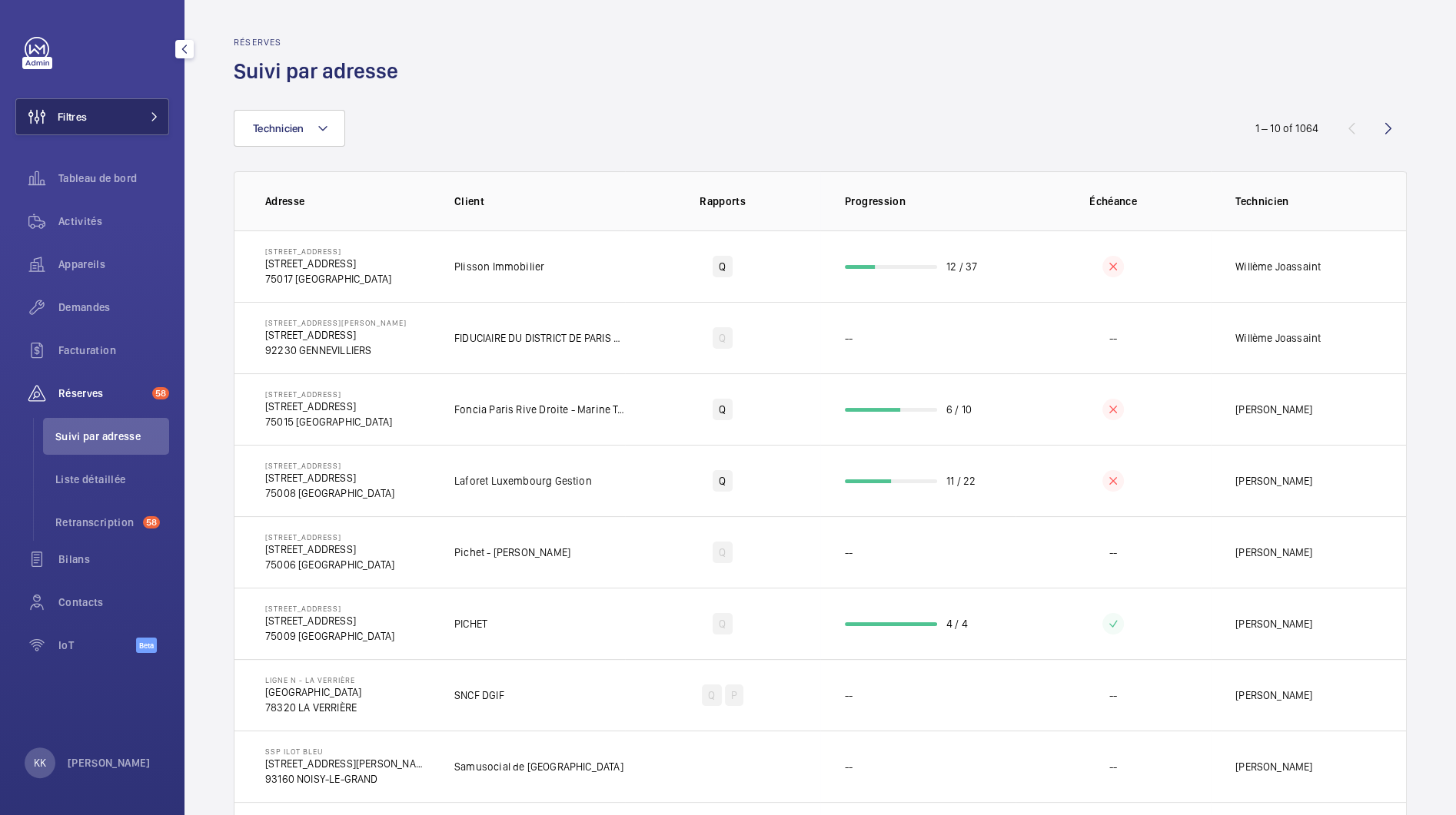
click at [136, 125] on button "Filtres" at bounding box center [92, 116] width 153 height 37
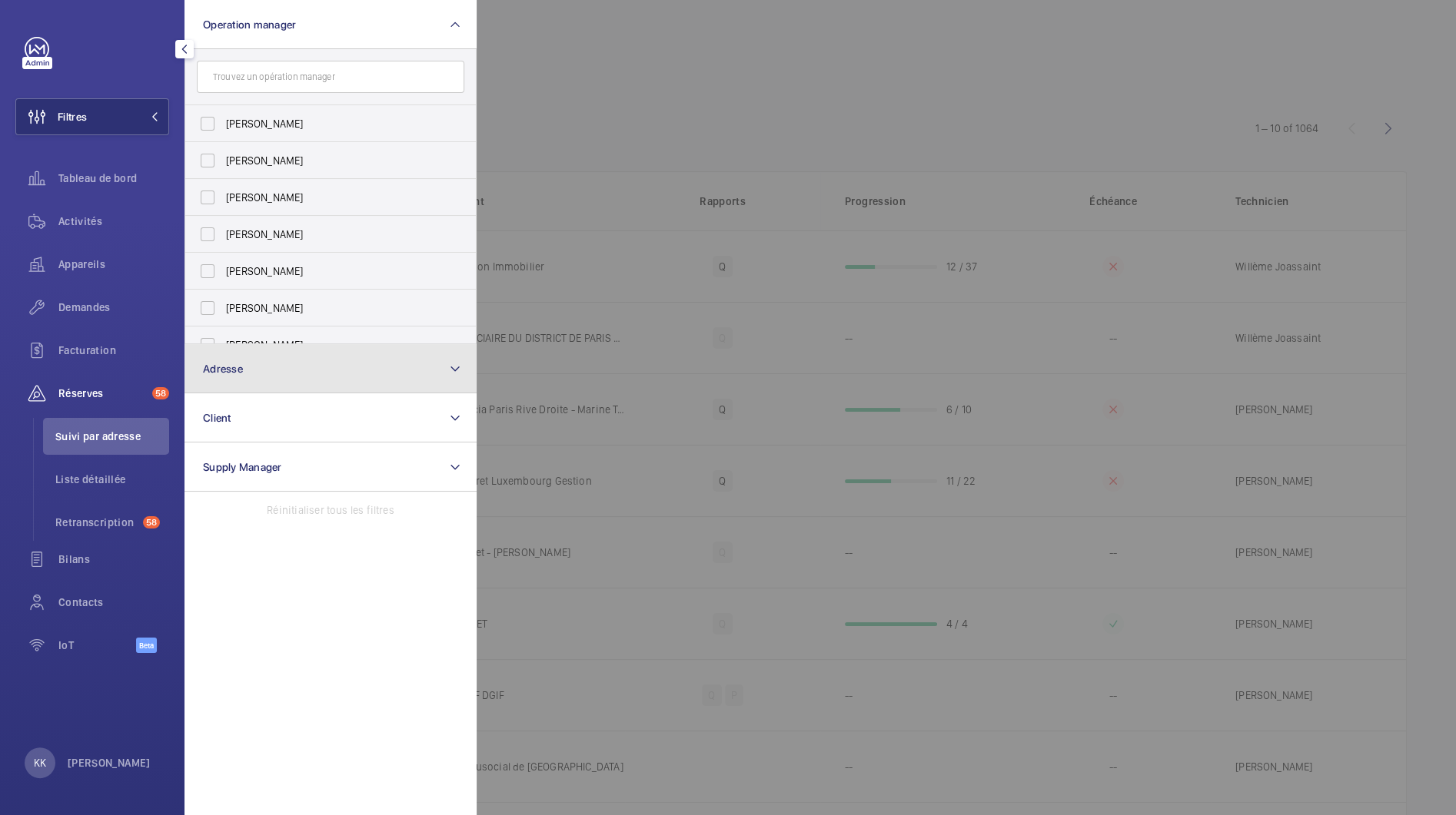
click at [277, 354] on button "Adresse" at bounding box center [330, 368] width 292 height 49
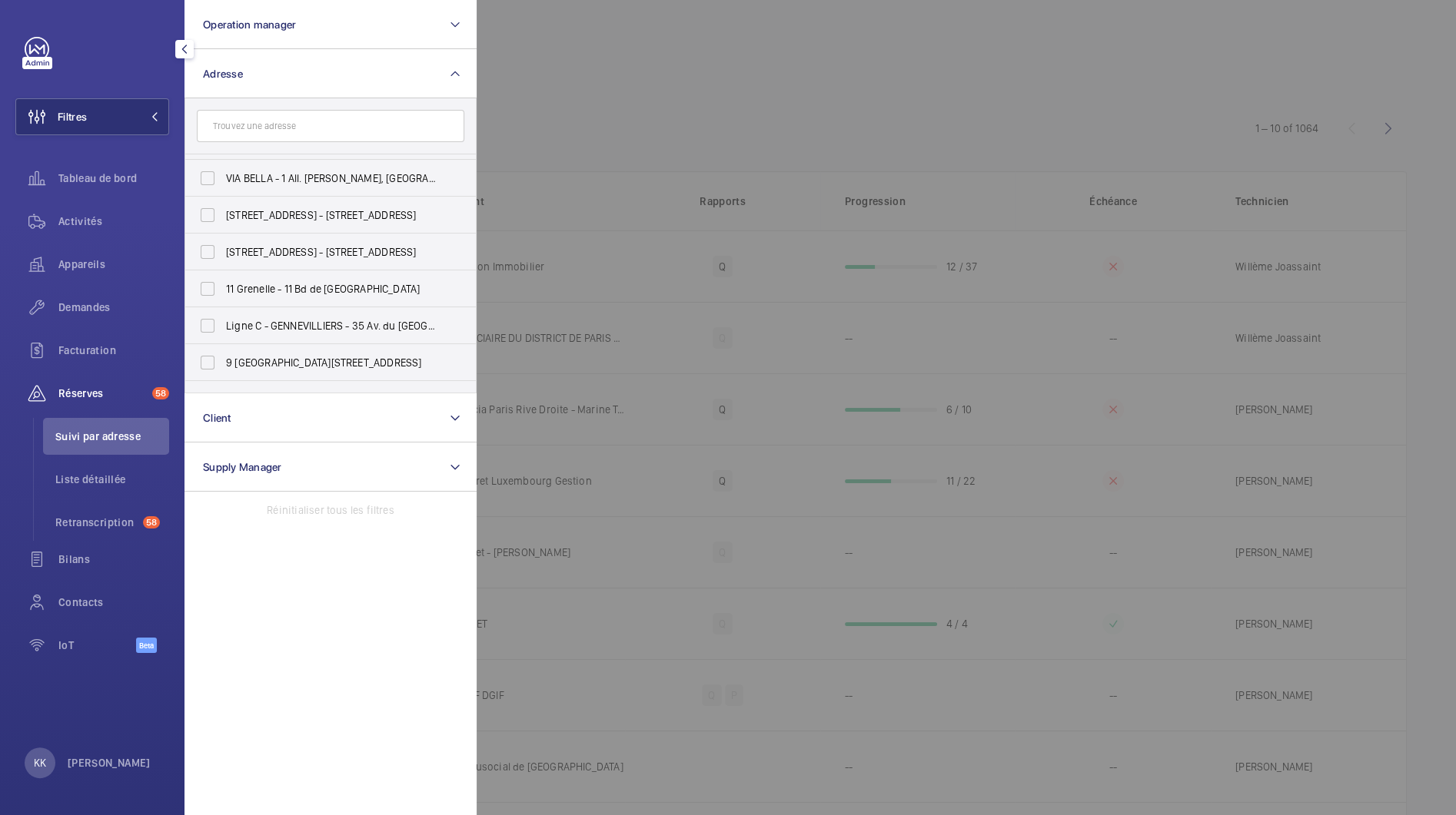
scroll to position [1324, 0]
click at [616, 66] on div at bounding box center [1204, 408] width 1456 height 815
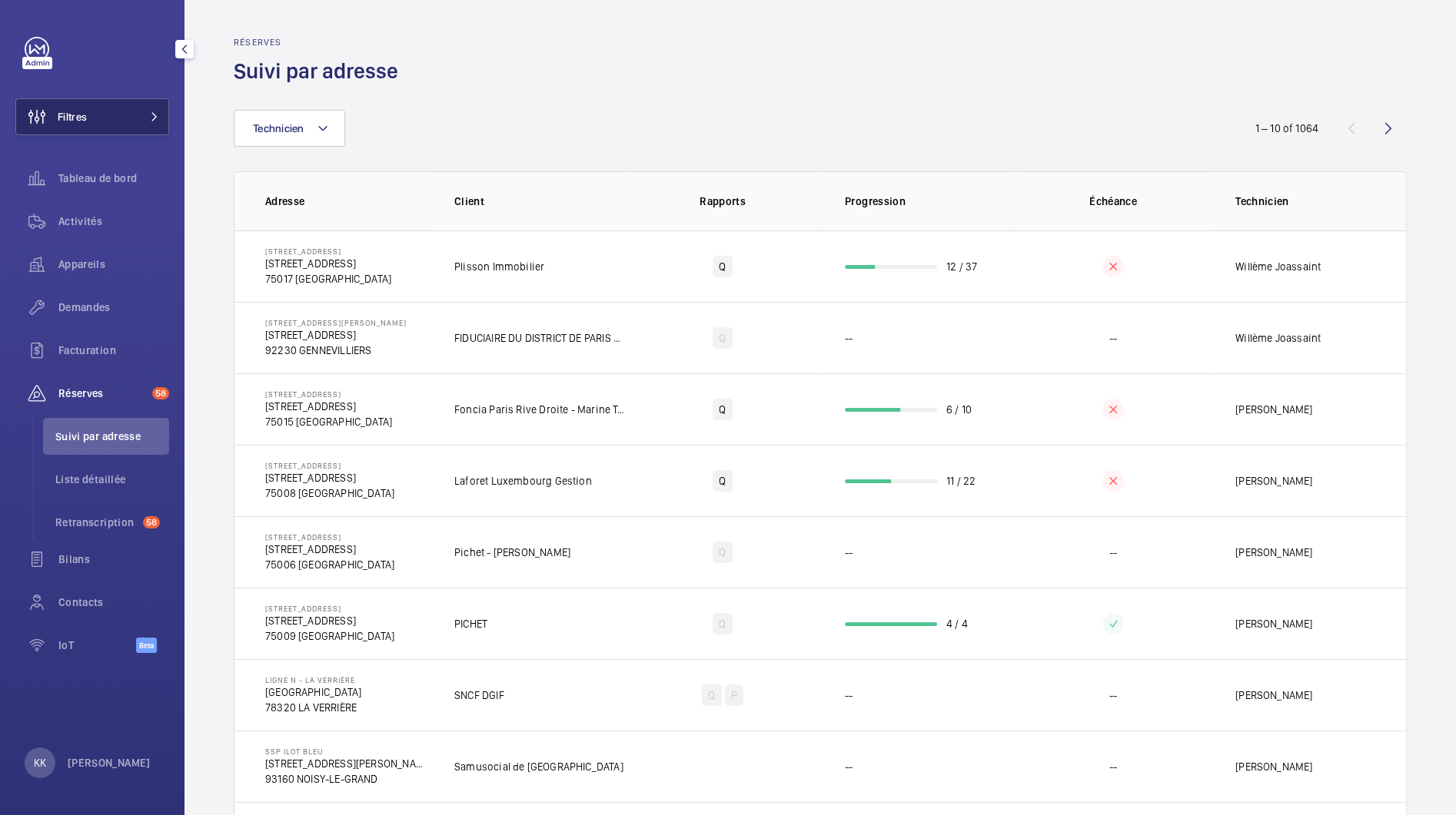
click at [123, 119] on button "Filtres" at bounding box center [92, 116] width 153 height 37
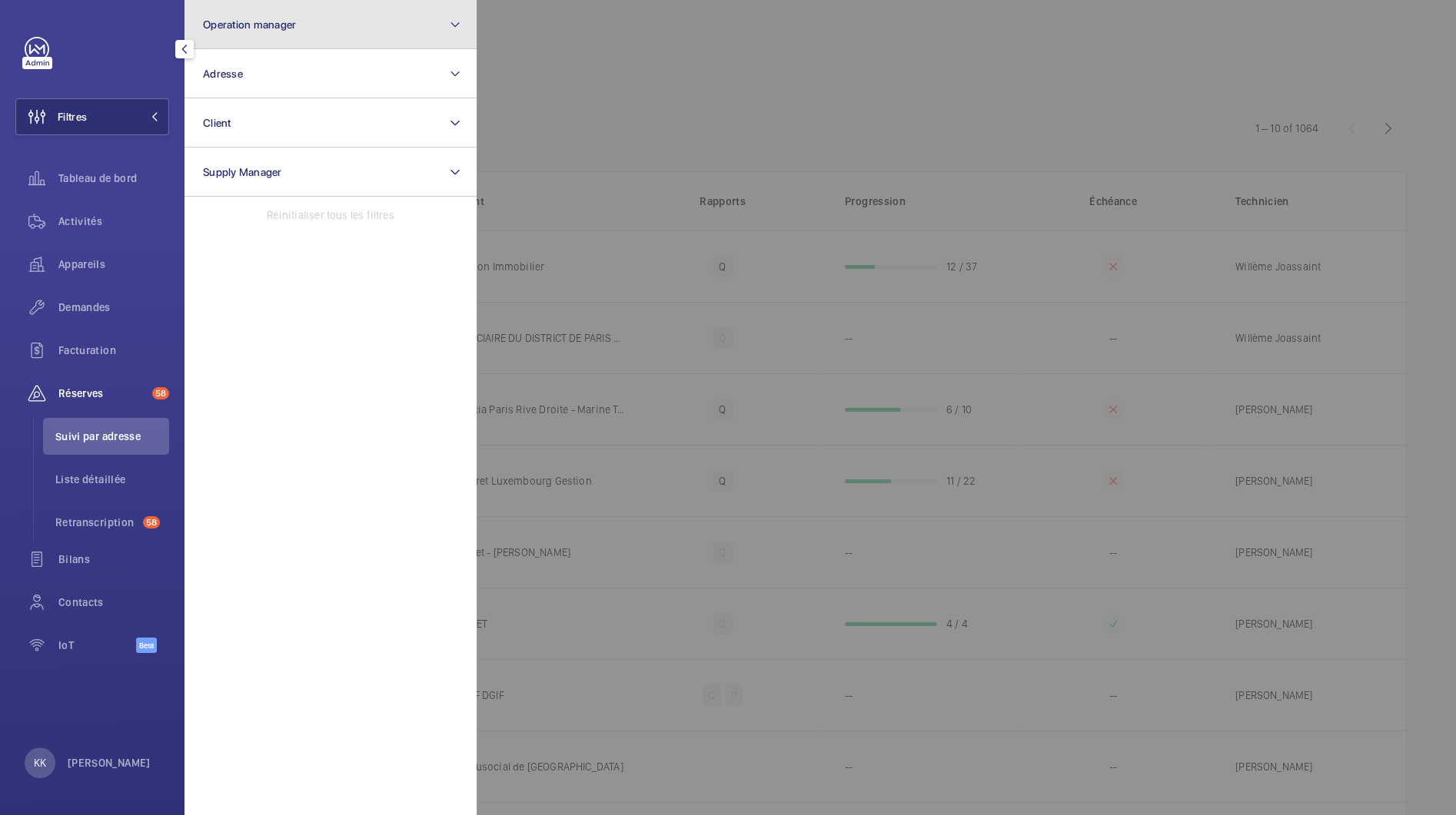
click at [325, 29] on button "Operation manager" at bounding box center [330, 24] width 292 height 49
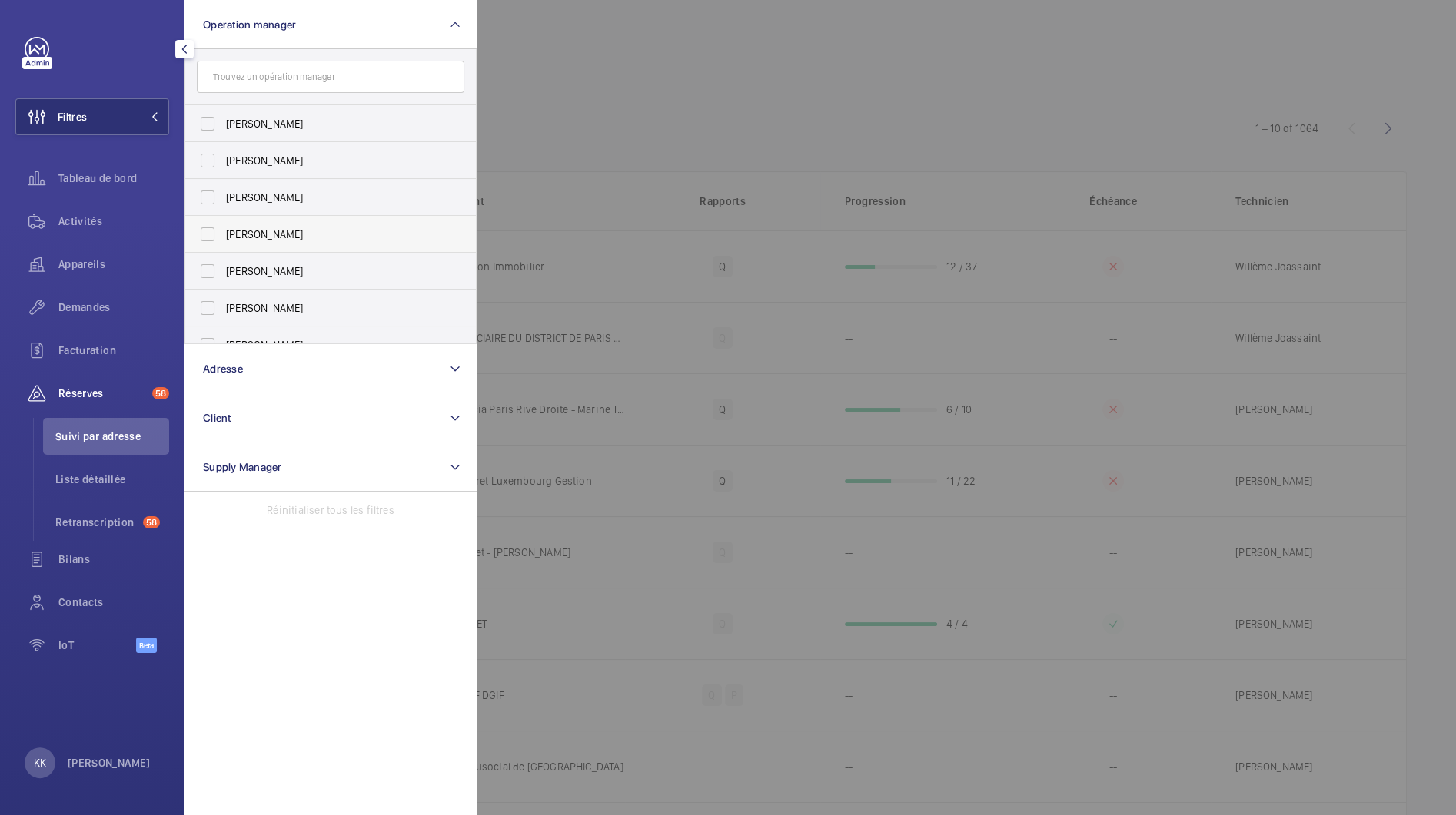
click at [240, 241] on span "[PERSON_NAME]" at bounding box center [331, 235] width 212 height 15
click at [223, 241] on input "[PERSON_NAME]" at bounding box center [207, 235] width 31 height 31
checkbox input "true"
click at [569, 105] on div at bounding box center [1204, 408] width 1456 height 815
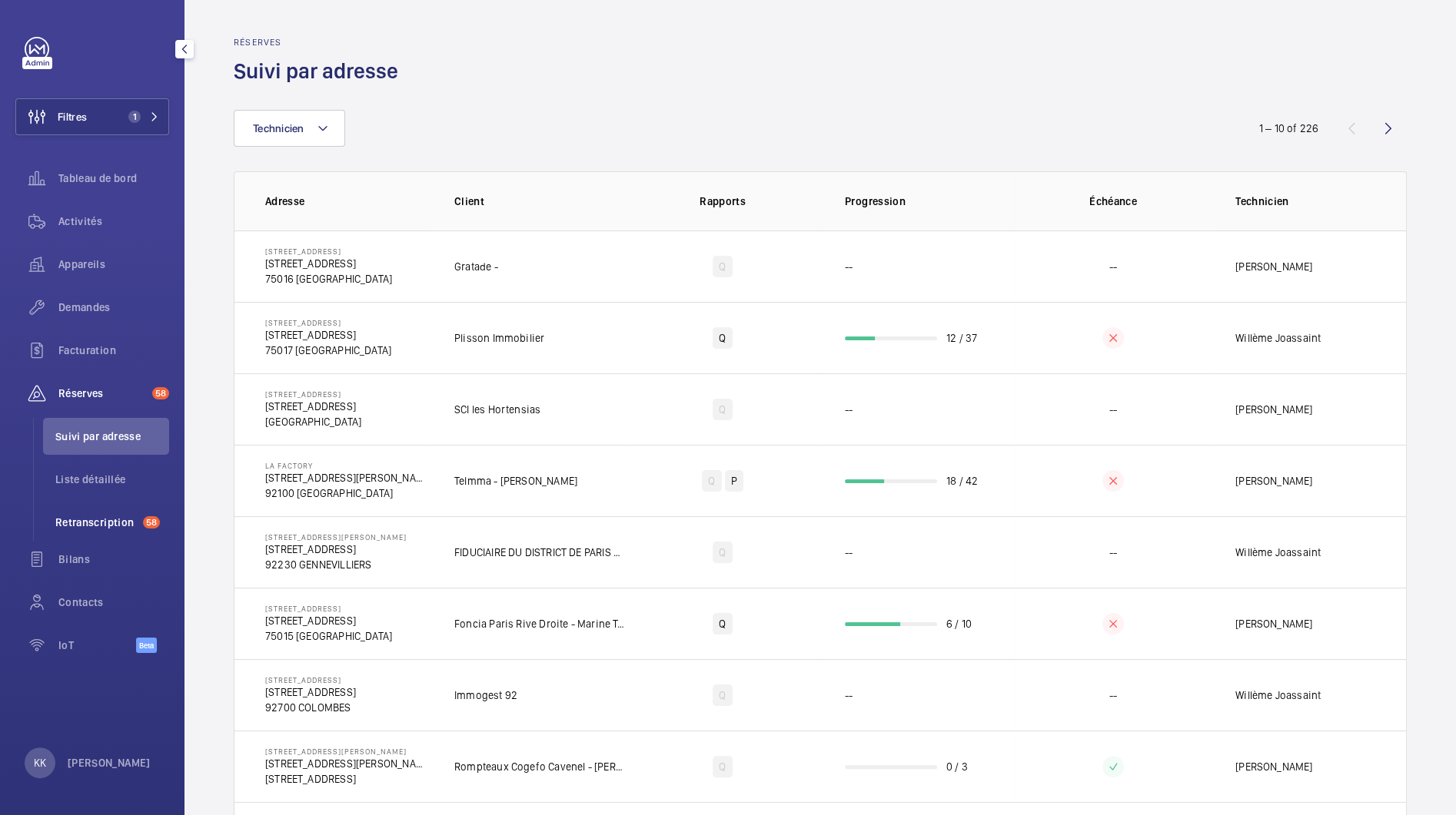
click at [61, 511] on li "Retranscription 58" at bounding box center [105, 522] width 126 height 37
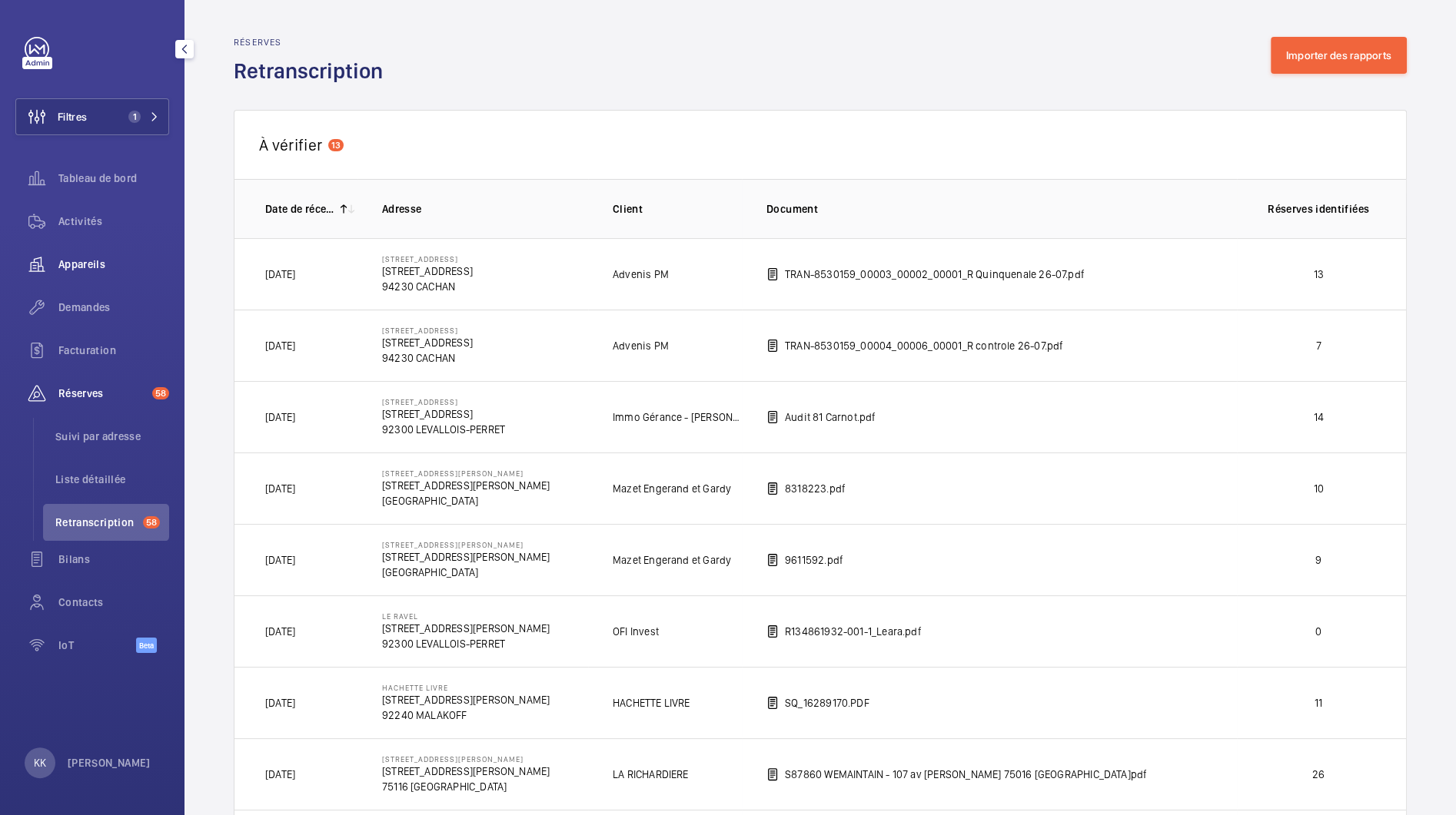
click at [104, 253] on div "Appareils" at bounding box center [92, 264] width 153 height 37
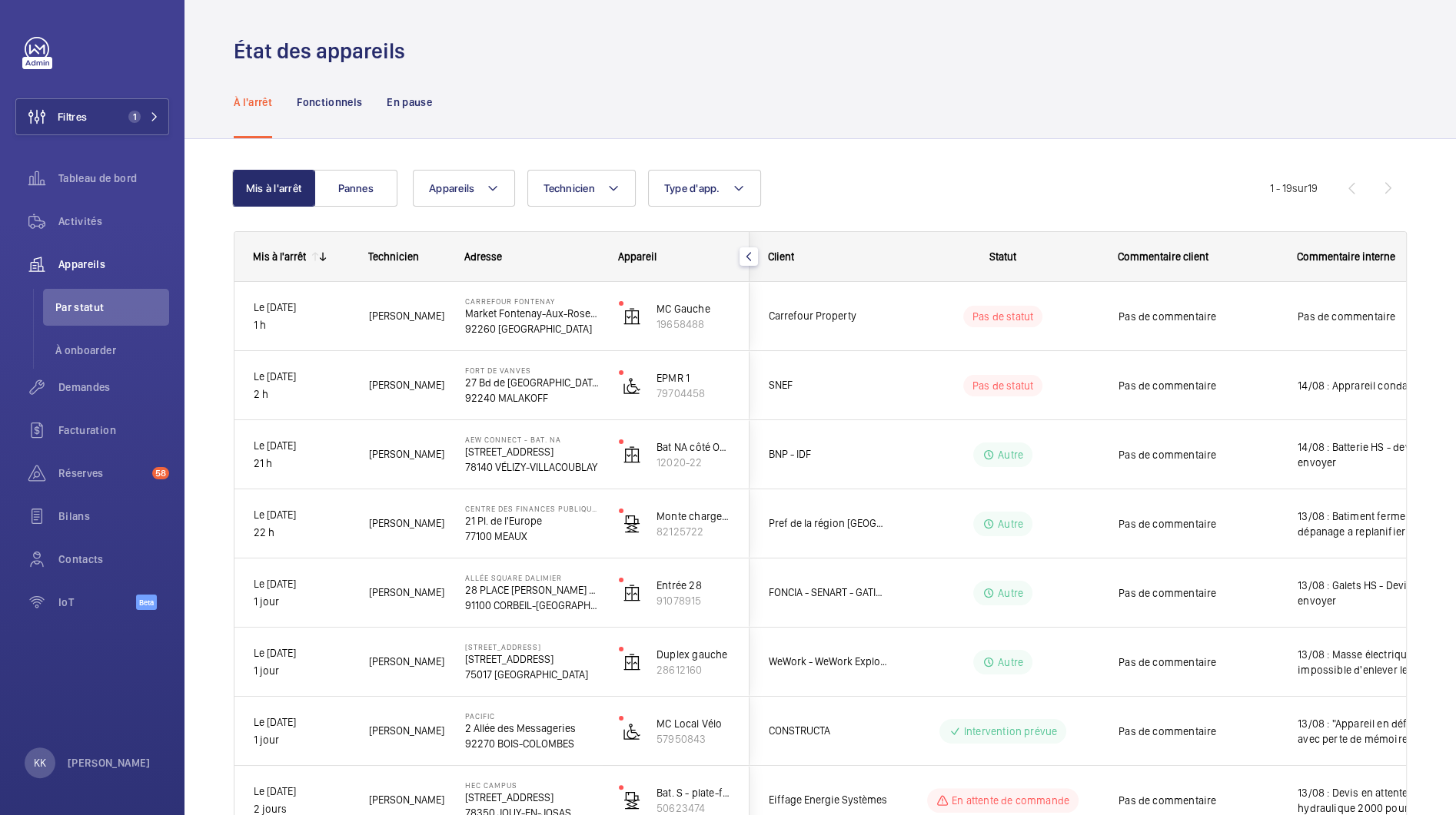
click at [918, 179] on div "Appareils Technicien Type d'app. Plus de filtres Réinitialiser tous les filtres" at bounding box center [841, 187] width 857 height 37
click at [104, 176] on span "Tableau de bord" at bounding box center [113, 178] width 110 height 15
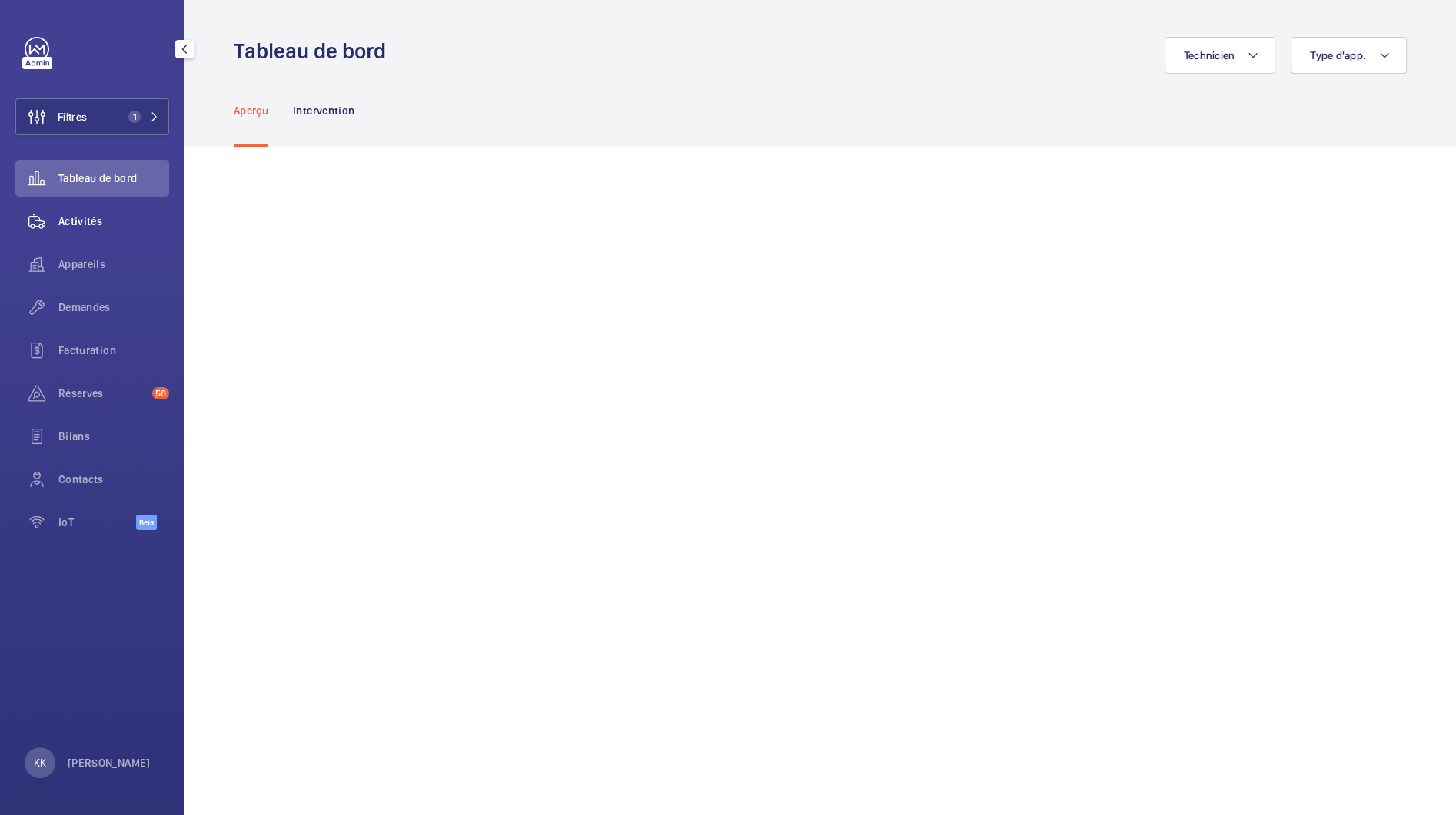
click at [82, 229] on div "Activités" at bounding box center [92, 221] width 153 height 37
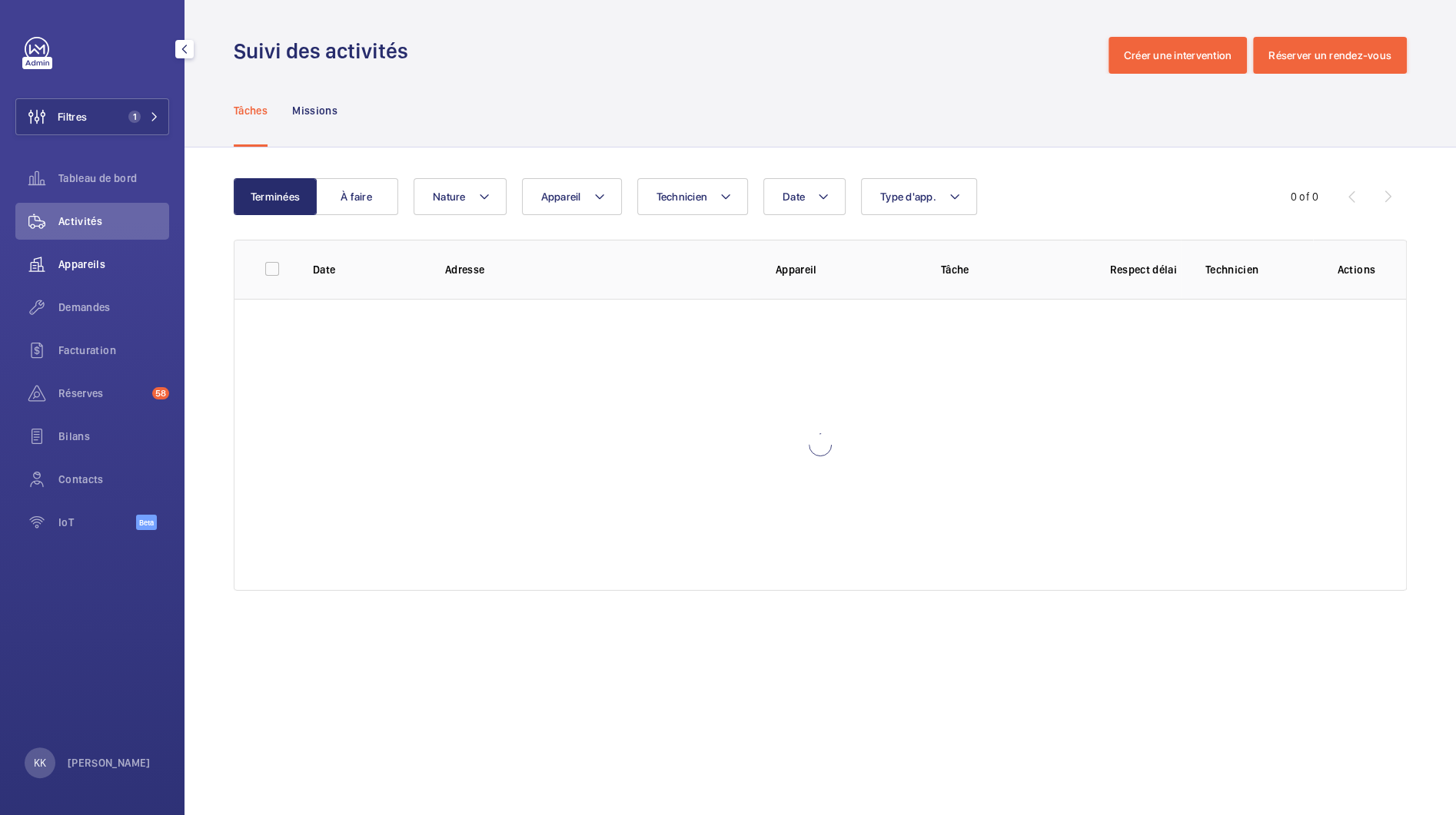
click at [79, 250] on div "Appareils" at bounding box center [92, 264] width 153 height 37
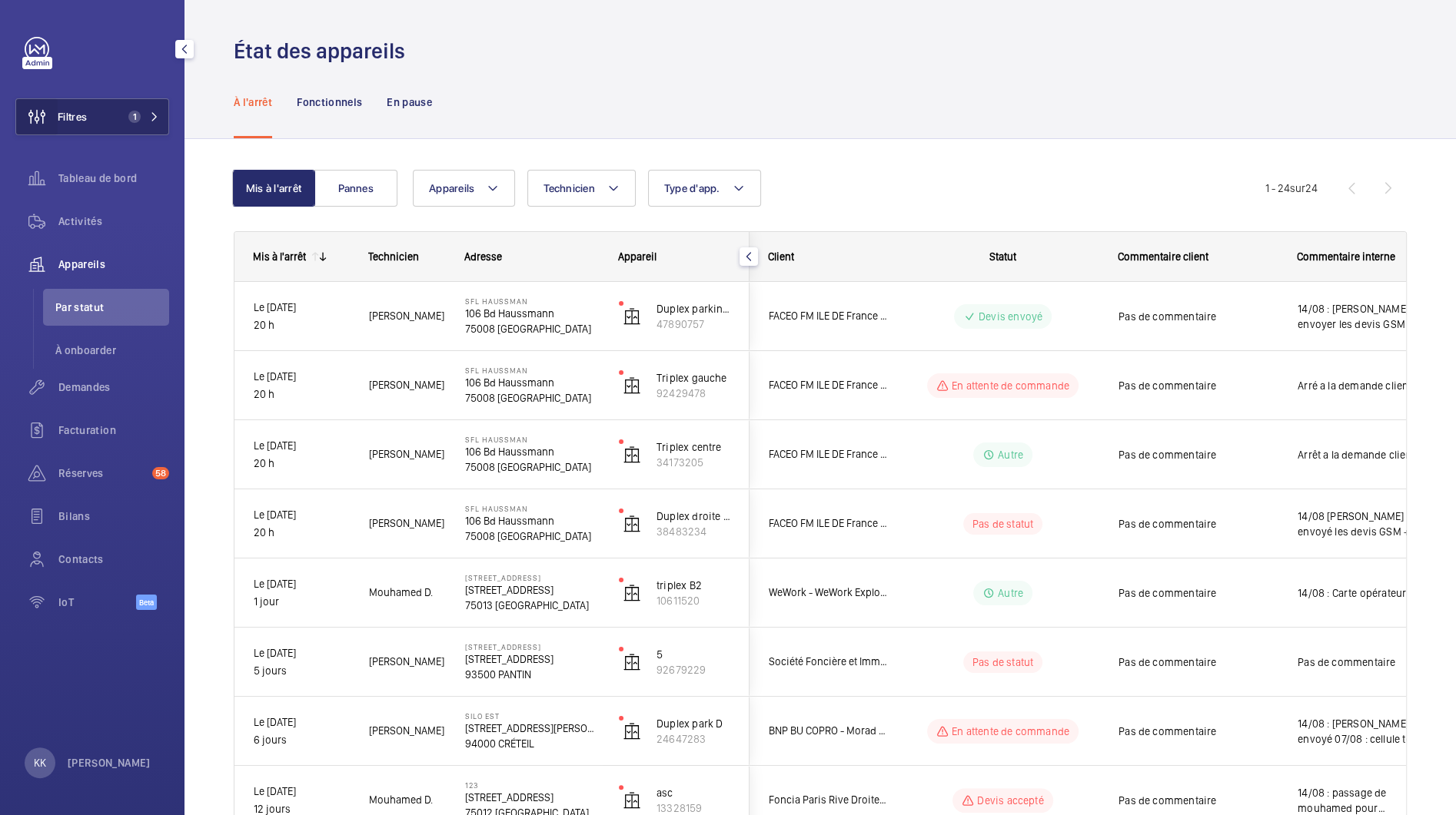
click at [54, 122] on wm-front-icon-button at bounding box center [37, 116] width 41 height 37
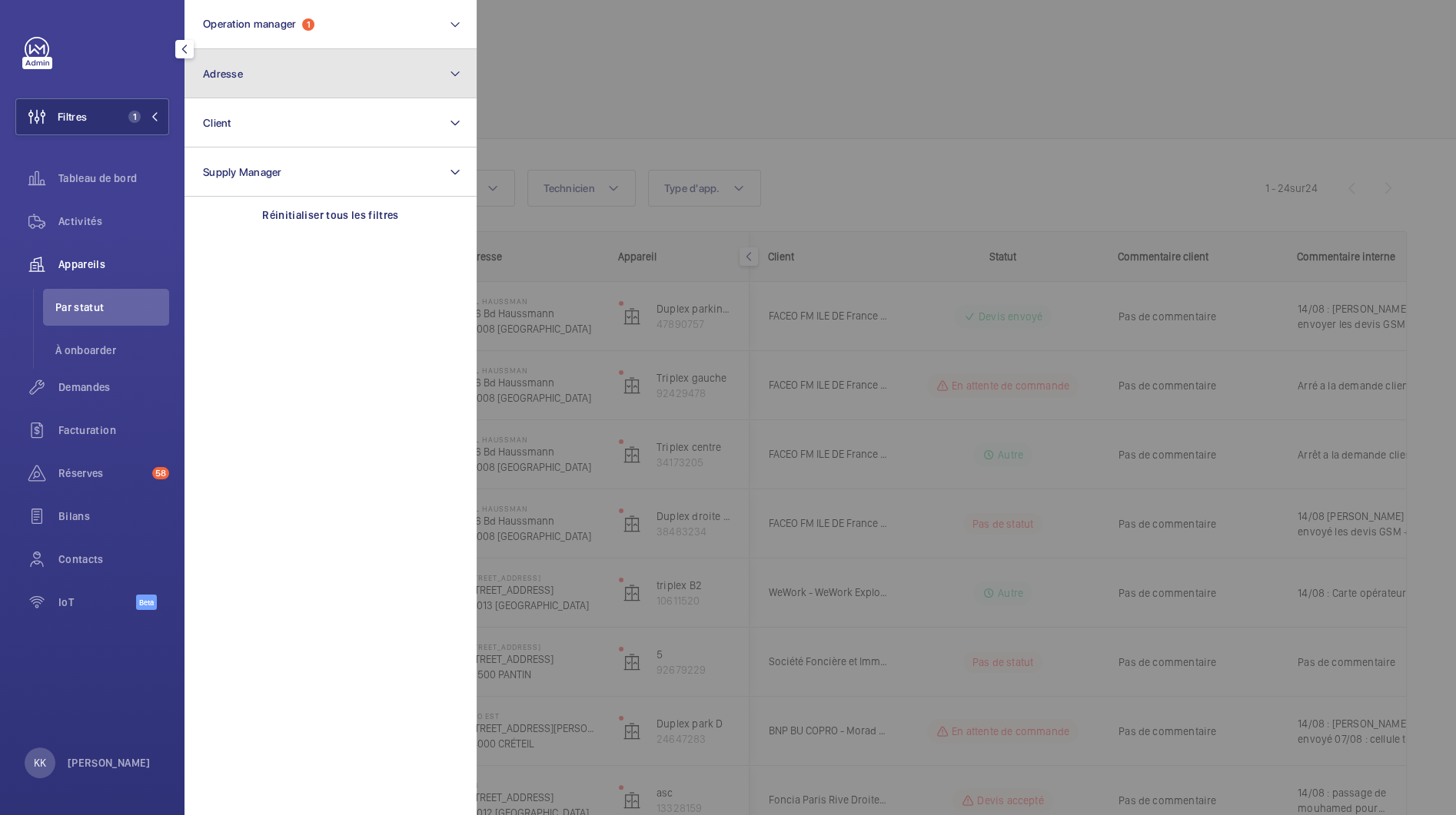
click at [349, 74] on button "Adresse" at bounding box center [330, 73] width 292 height 49
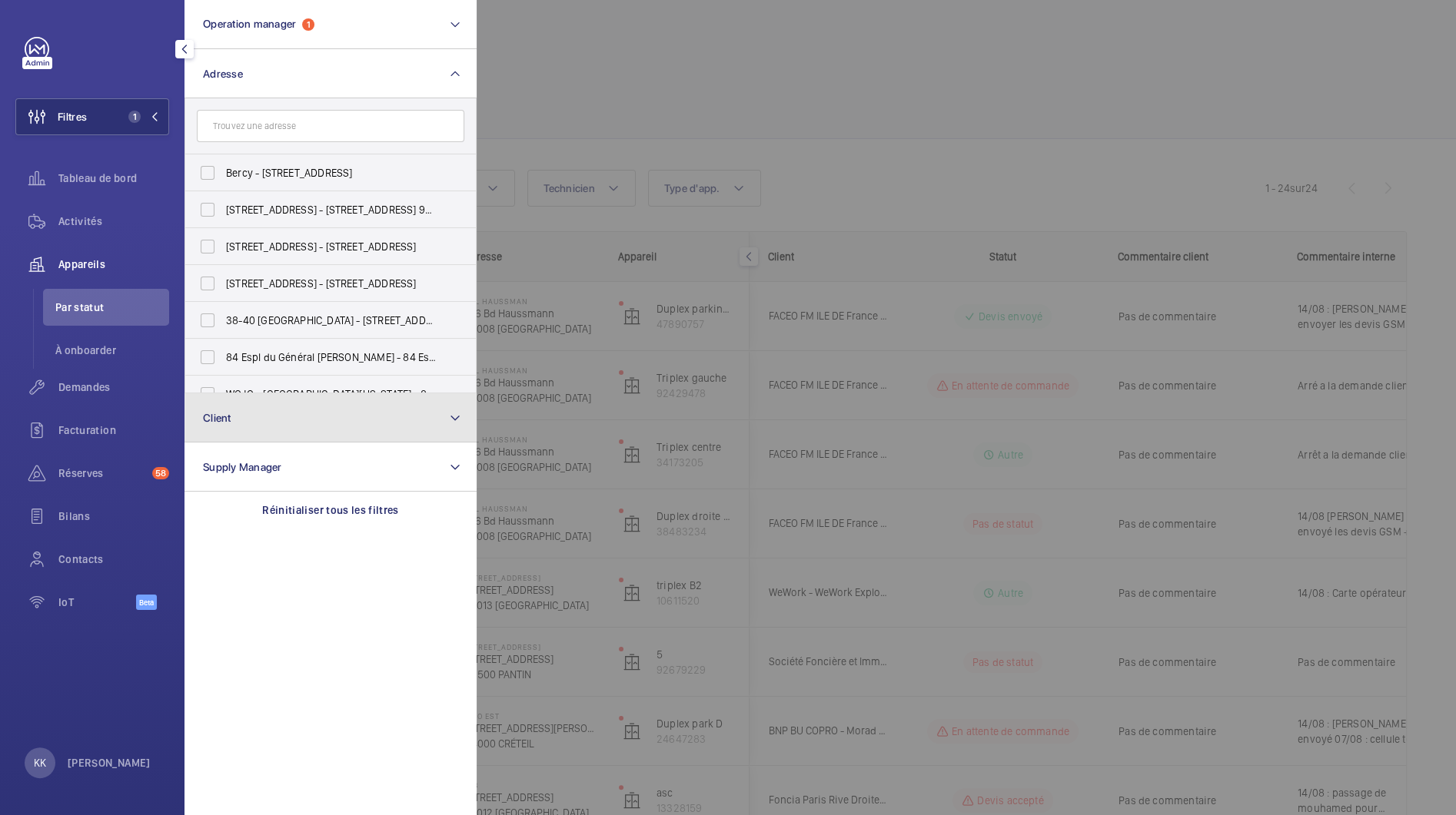
click at [254, 431] on button "Client" at bounding box center [330, 417] width 292 height 49
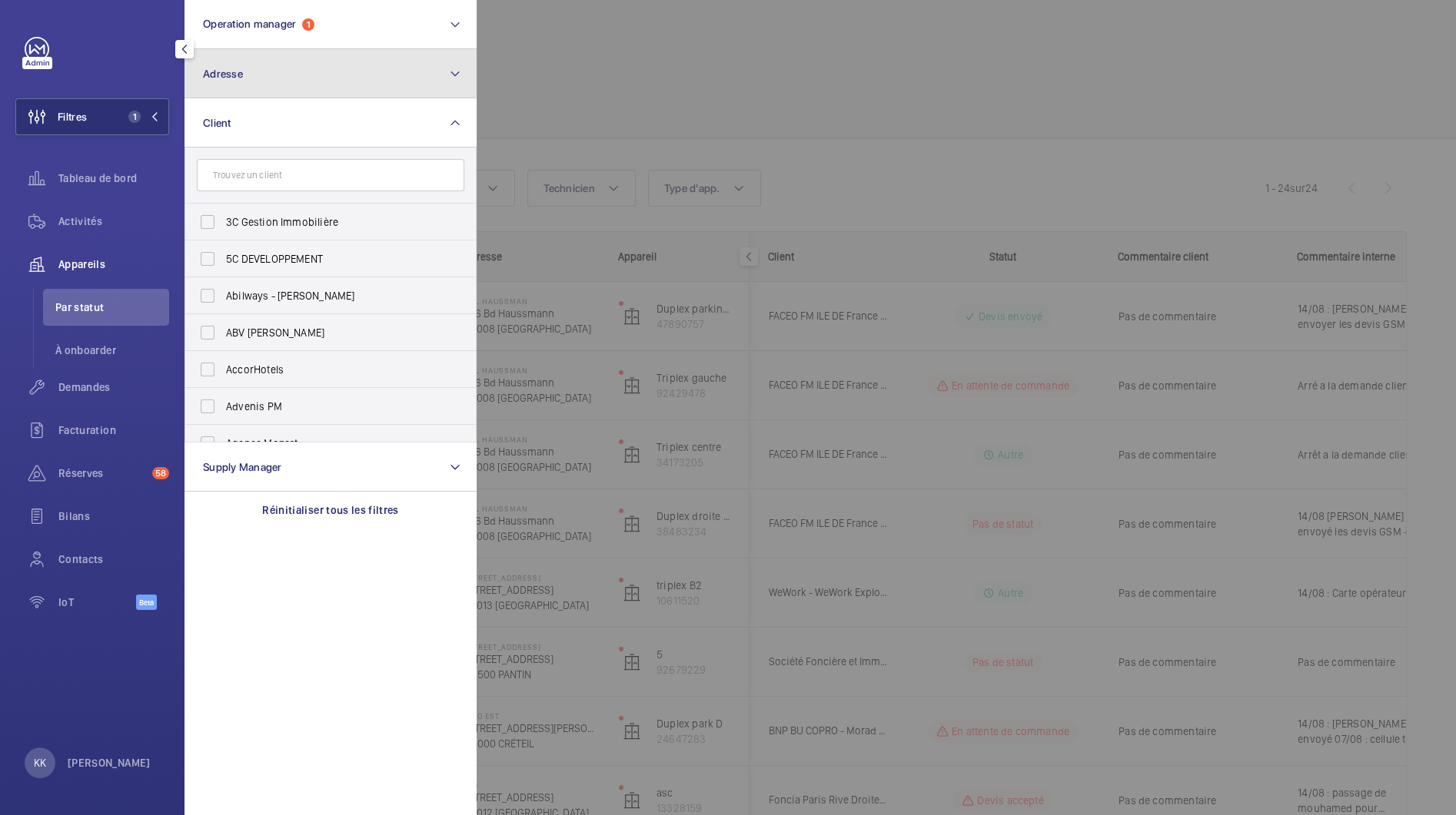
click at [247, 51] on button "Adresse" at bounding box center [330, 73] width 292 height 49
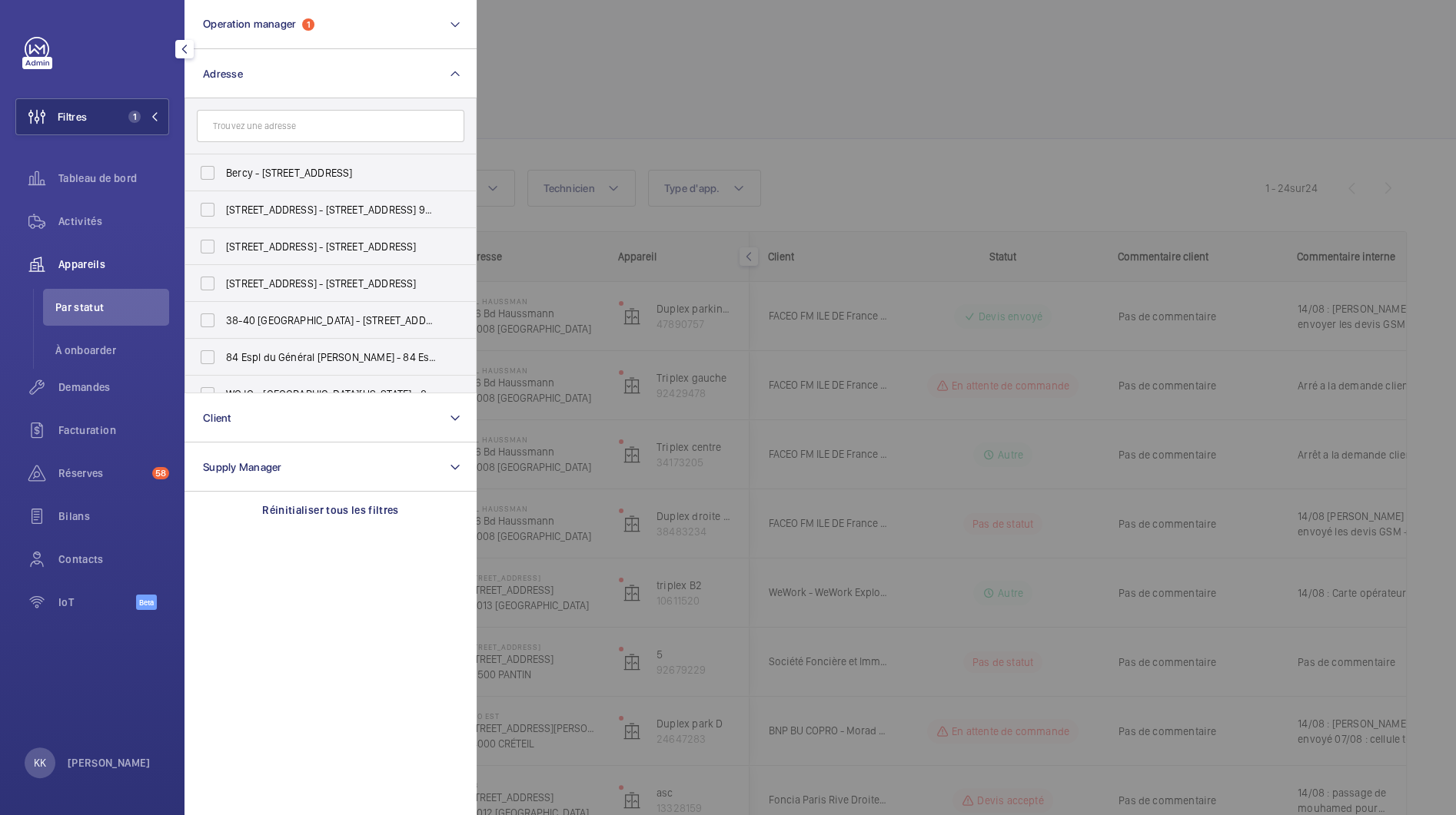
click at [247, 125] on input "text" at bounding box center [331, 126] width 267 height 33
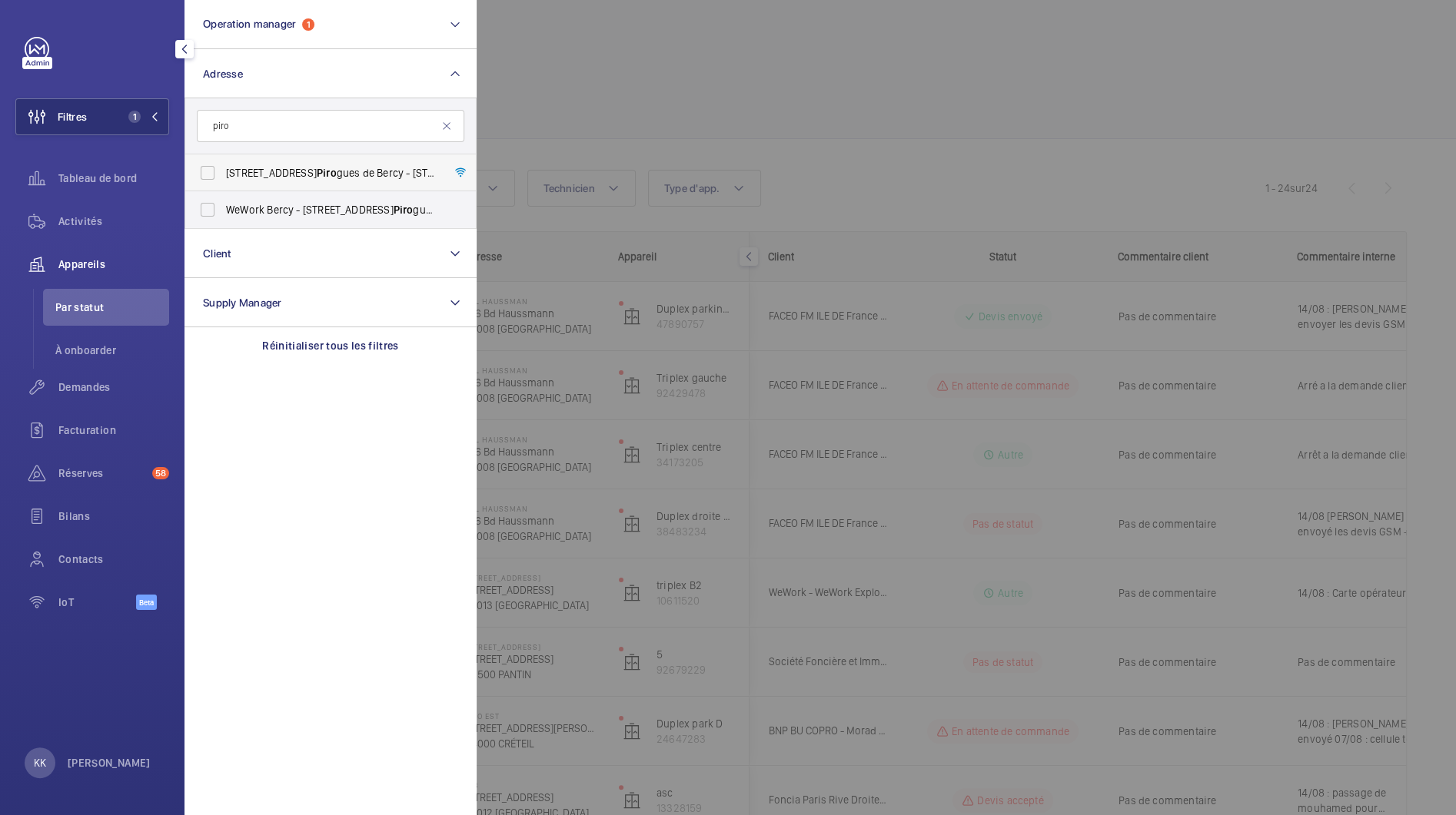
type input "piro"
click at [255, 181] on label "8 Rue des Piro gues de Bercy - 8 Rue des Piro gues de Bercy, 75012 PARIS, PARIS…" at bounding box center [319, 172] width 267 height 37
click at [223, 181] on input "8 Rue des Piro gues de Bercy - 8 Rue des Piro gues de Bercy, 75012 PARIS, PARIS…" at bounding box center [207, 173] width 31 height 31
checkbox input "true"
click at [255, 211] on span "WeWork Bercy - 8 Rue des Piro gues de Bercy, PARIS 75012" at bounding box center [331, 210] width 212 height 15
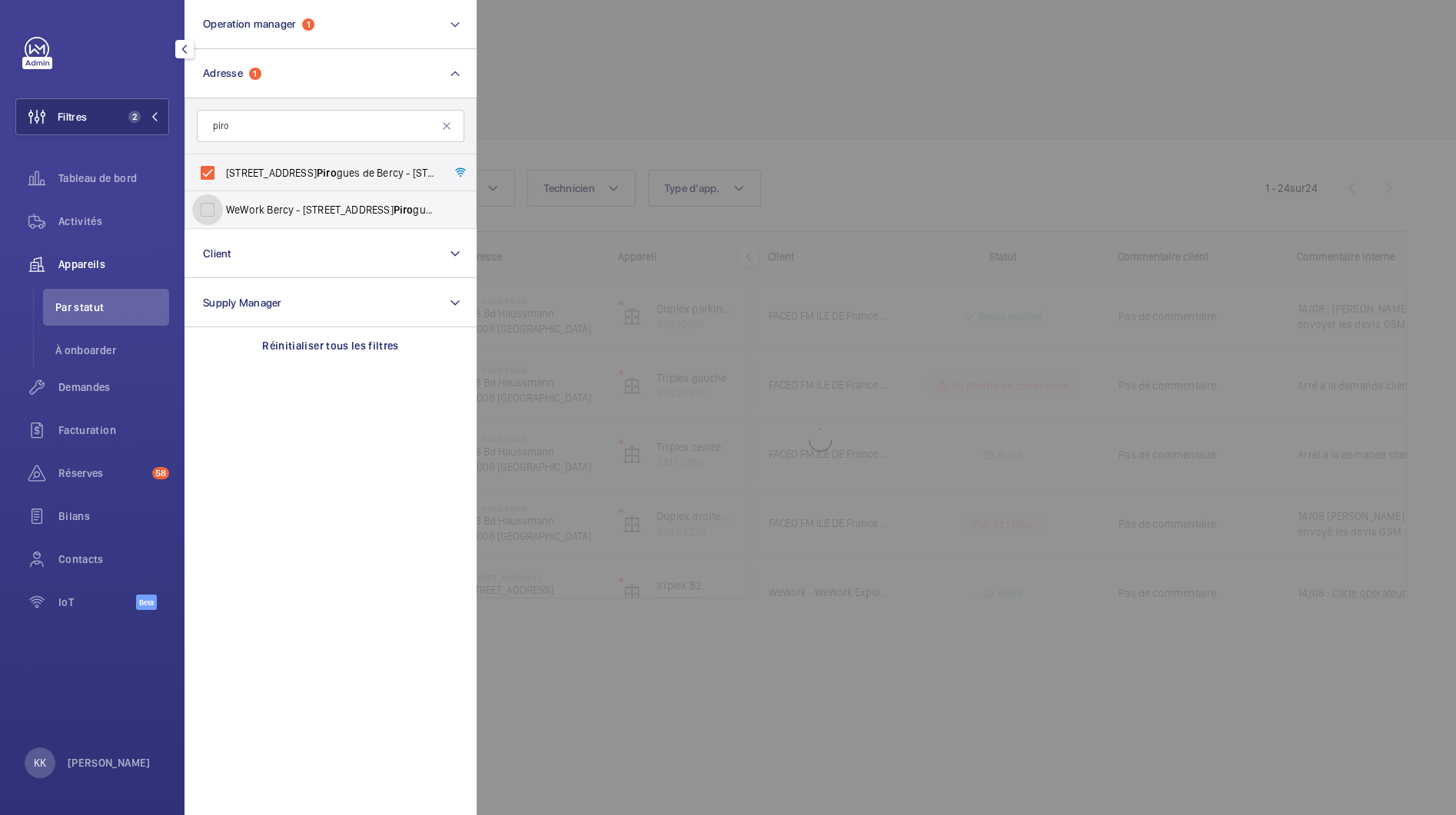
click at [223, 211] on input "WeWork Bercy - 8 Rue des Piro gues de Bercy, PARIS 75012" at bounding box center [207, 210] width 31 height 31
checkbox input "true"
click at [82, 474] on span "Réserves" at bounding box center [102, 473] width 87 height 15
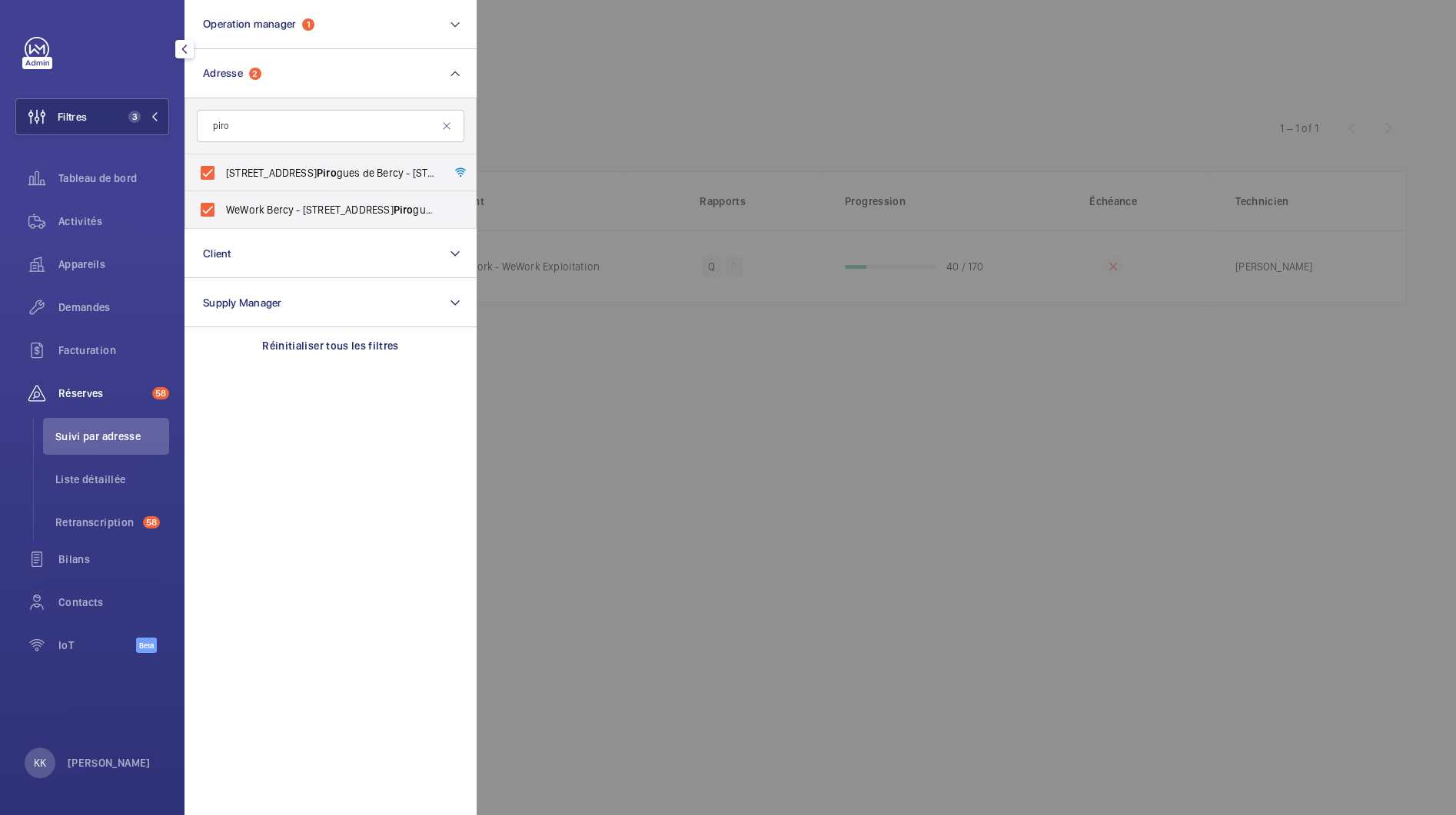
click at [713, 106] on div at bounding box center [1204, 408] width 1456 height 815
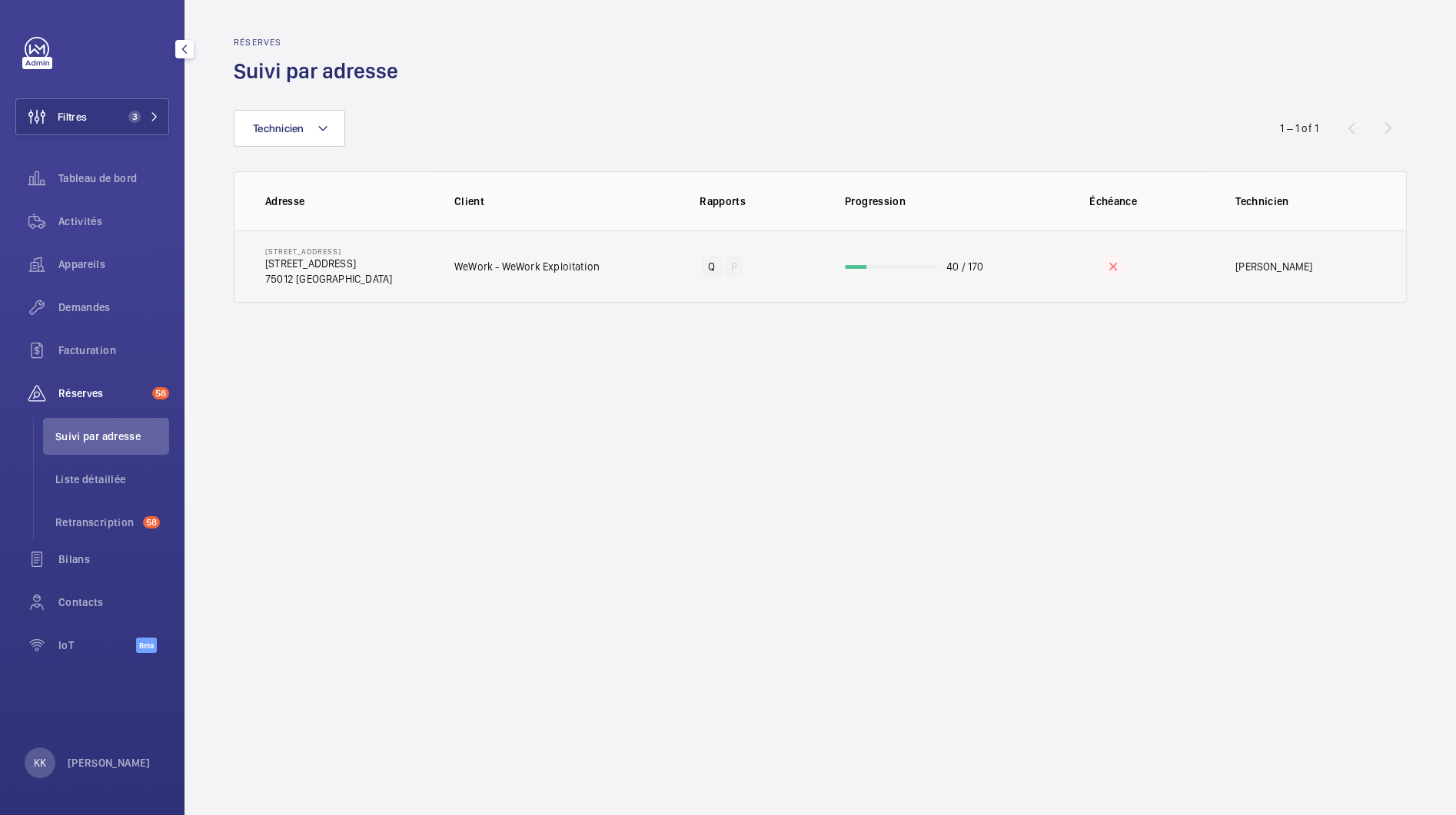
click at [392, 277] on p "75012 PARIS" at bounding box center [329, 279] width 127 height 15
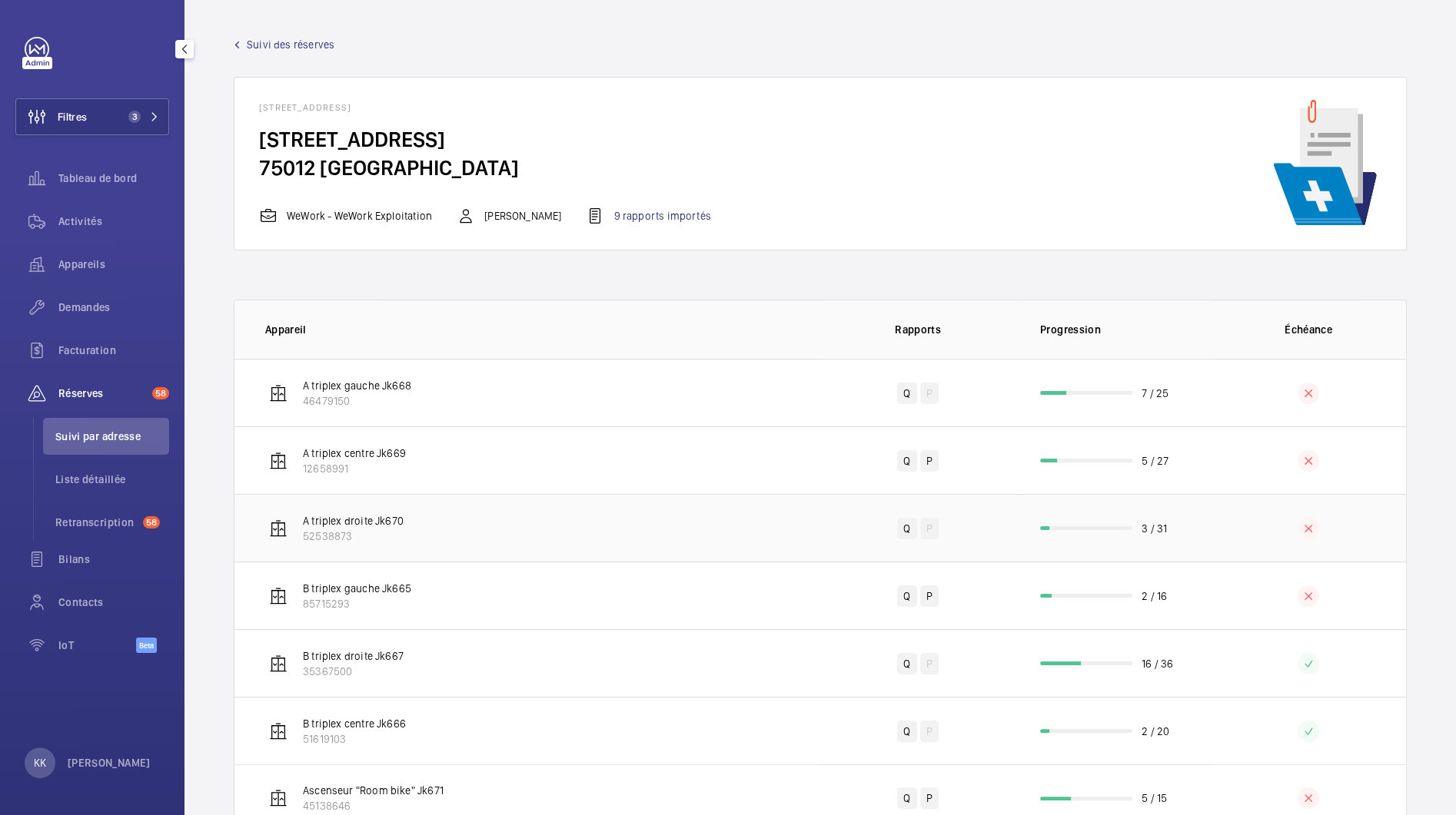
scroll to position [52, 0]
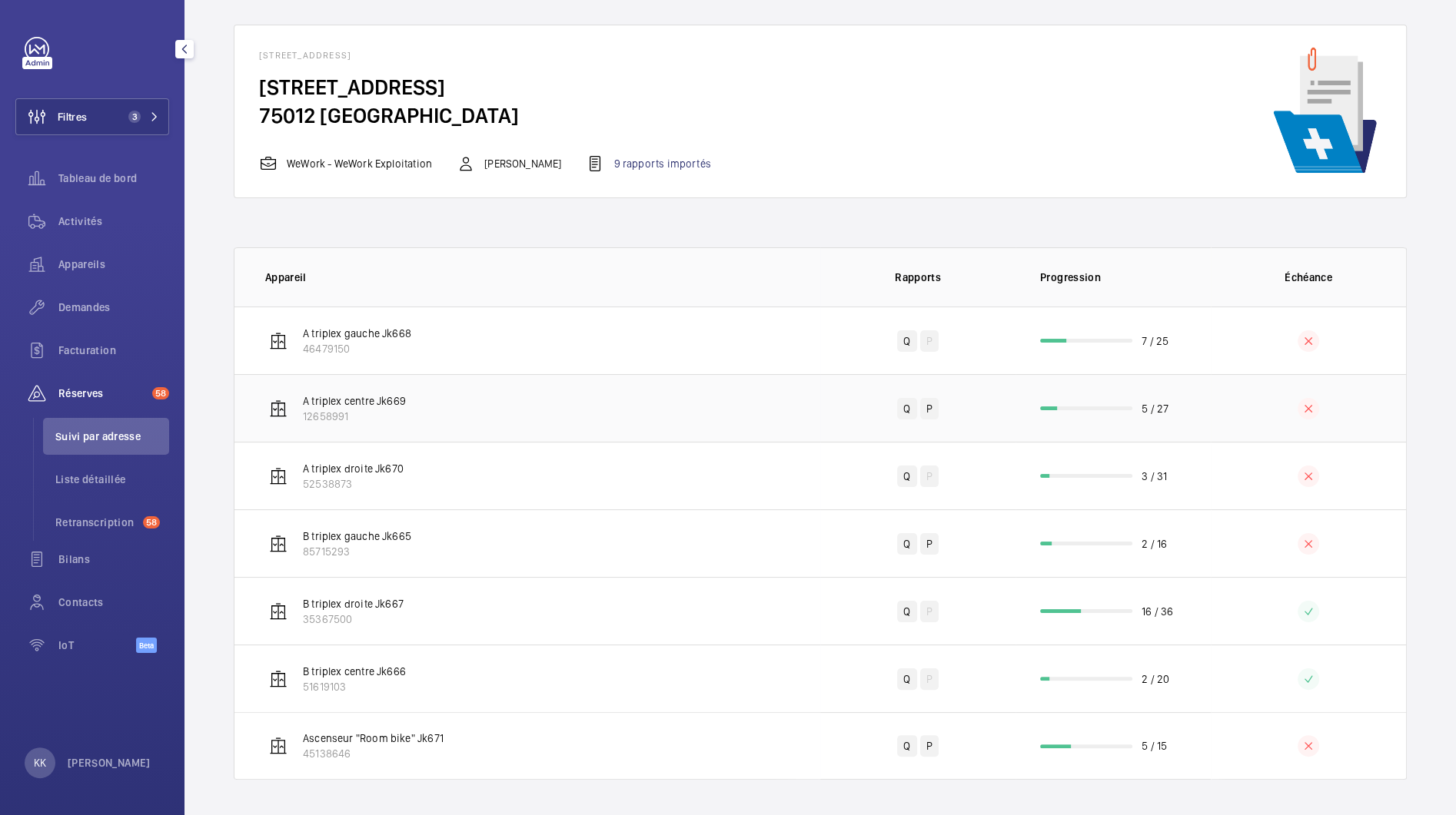
click at [594, 420] on td "A triplex centre Jk669 12658991" at bounding box center [528, 408] width 586 height 68
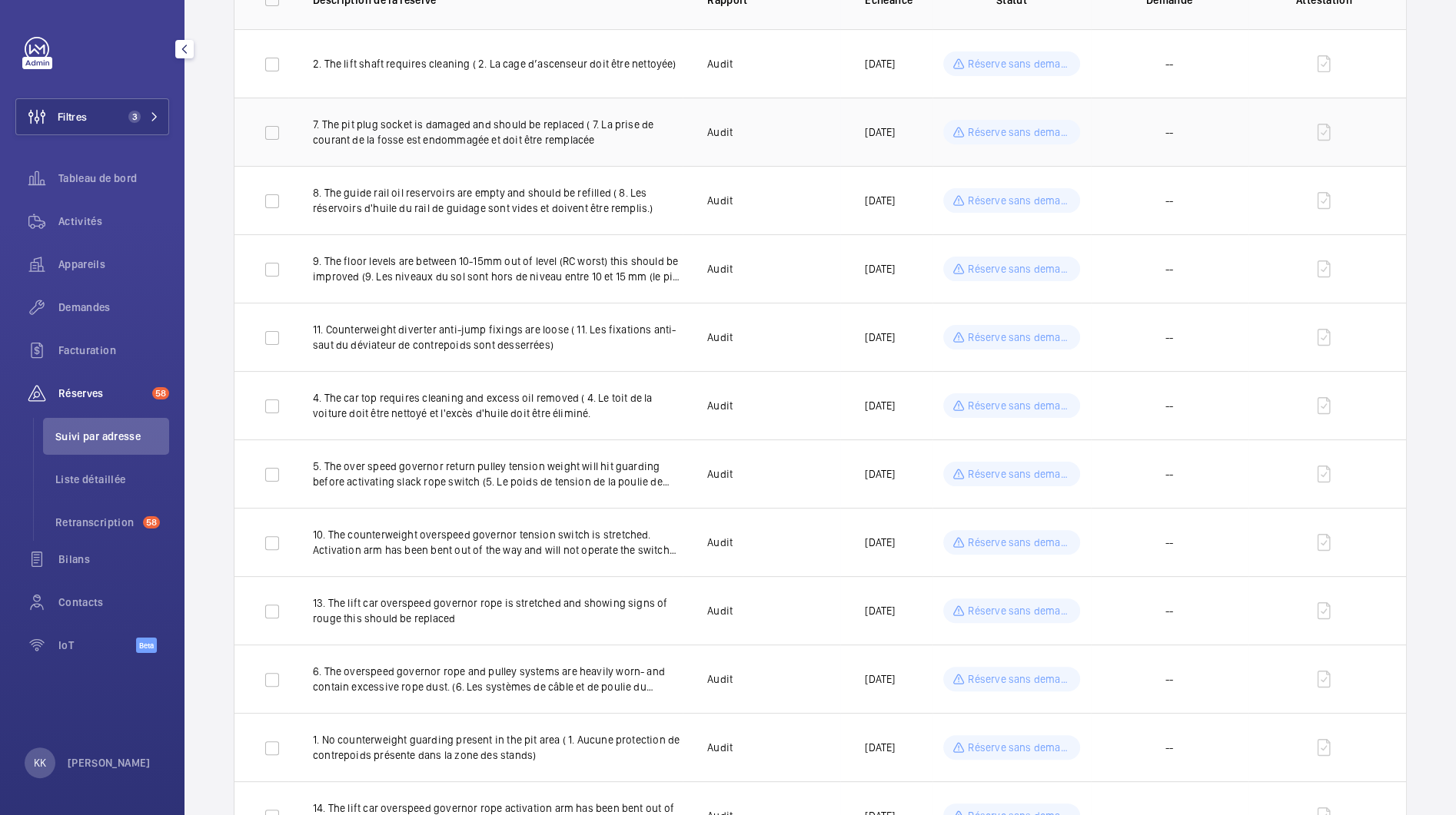
scroll to position [295, 0]
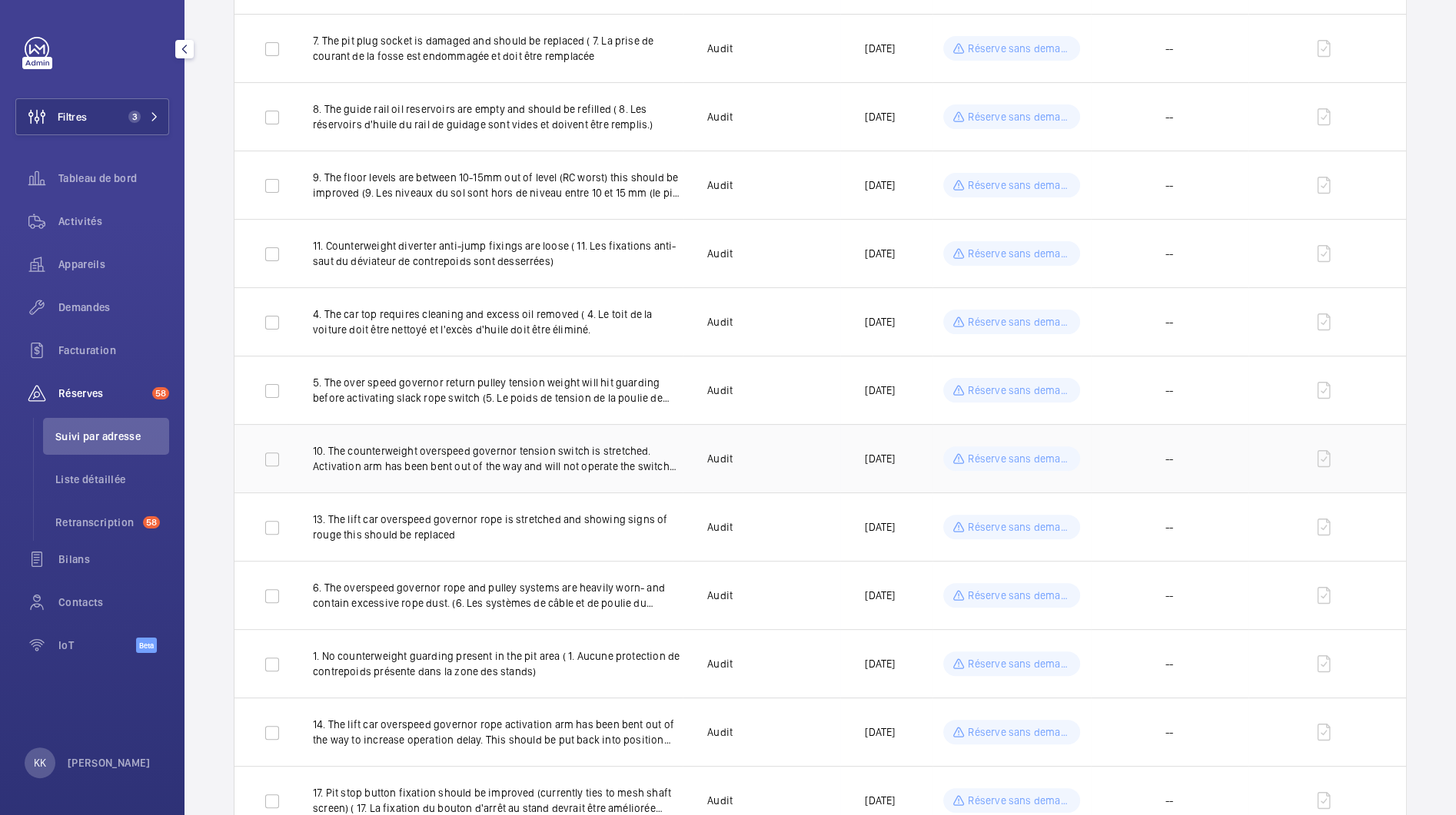
click at [601, 469] on p "10. The counterweight overspeed governor tension switch is stretched. Activatio…" at bounding box center [498, 459] width 370 height 31
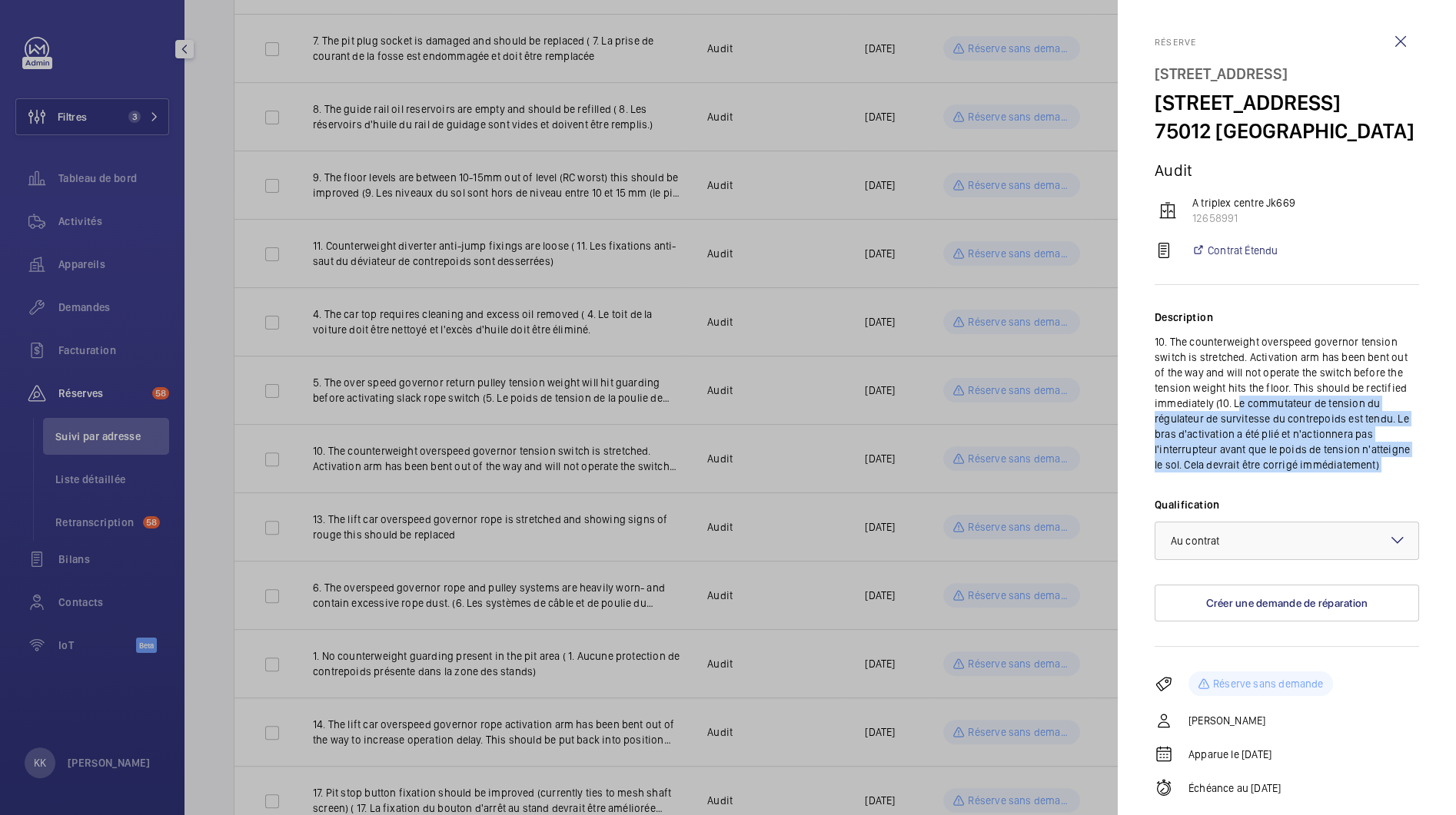
drag, startPoint x: 1239, startPoint y: 433, endPoint x: 1398, endPoint y: 508, distance: 175.8
click at [1398, 508] on div "Description 10. The counterweight overspeed governor tension switch is stretche…" at bounding box center [1286, 466] width 265 height 362
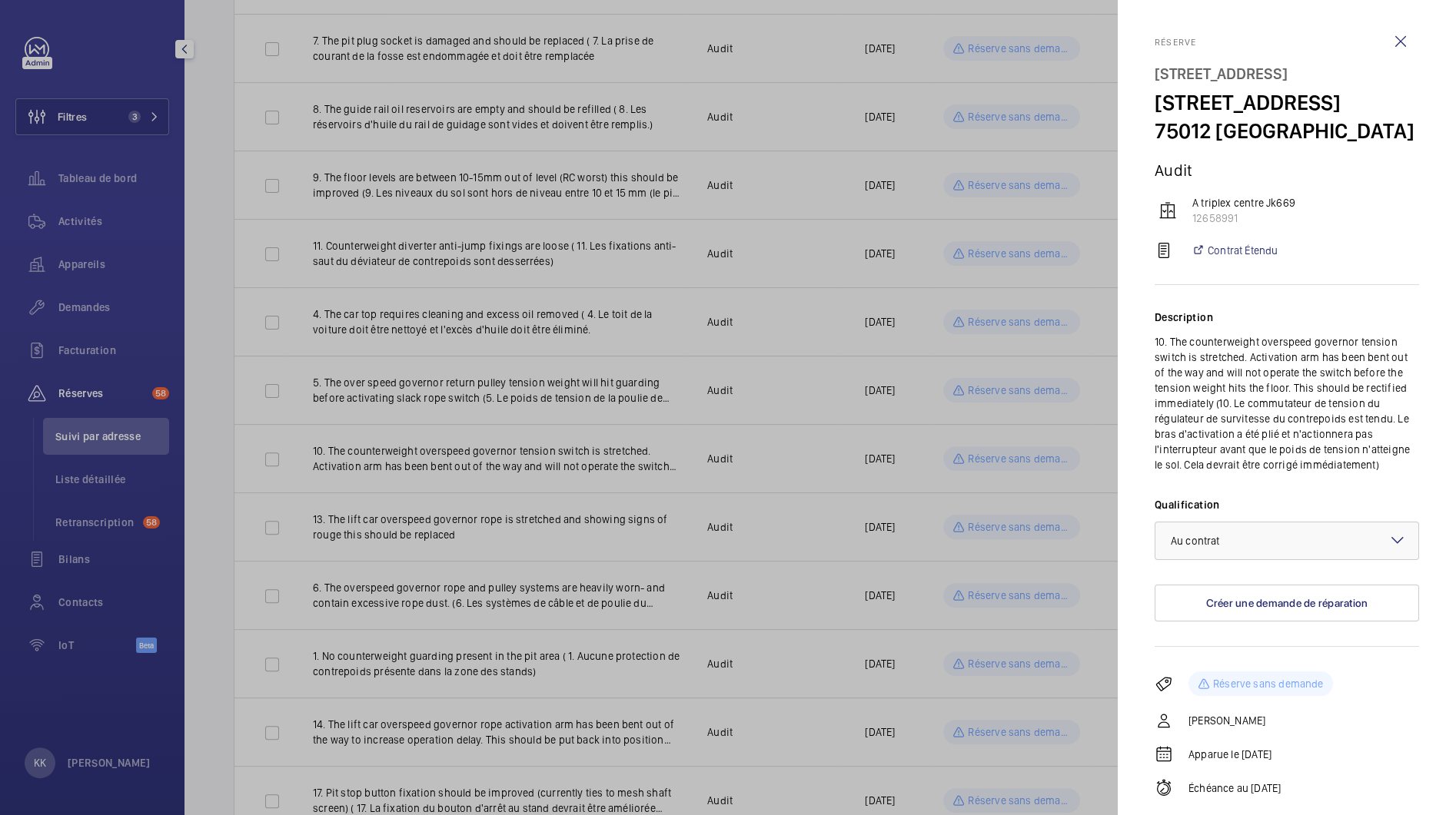
click at [565, 477] on div at bounding box center [728, 408] width 1456 height 815
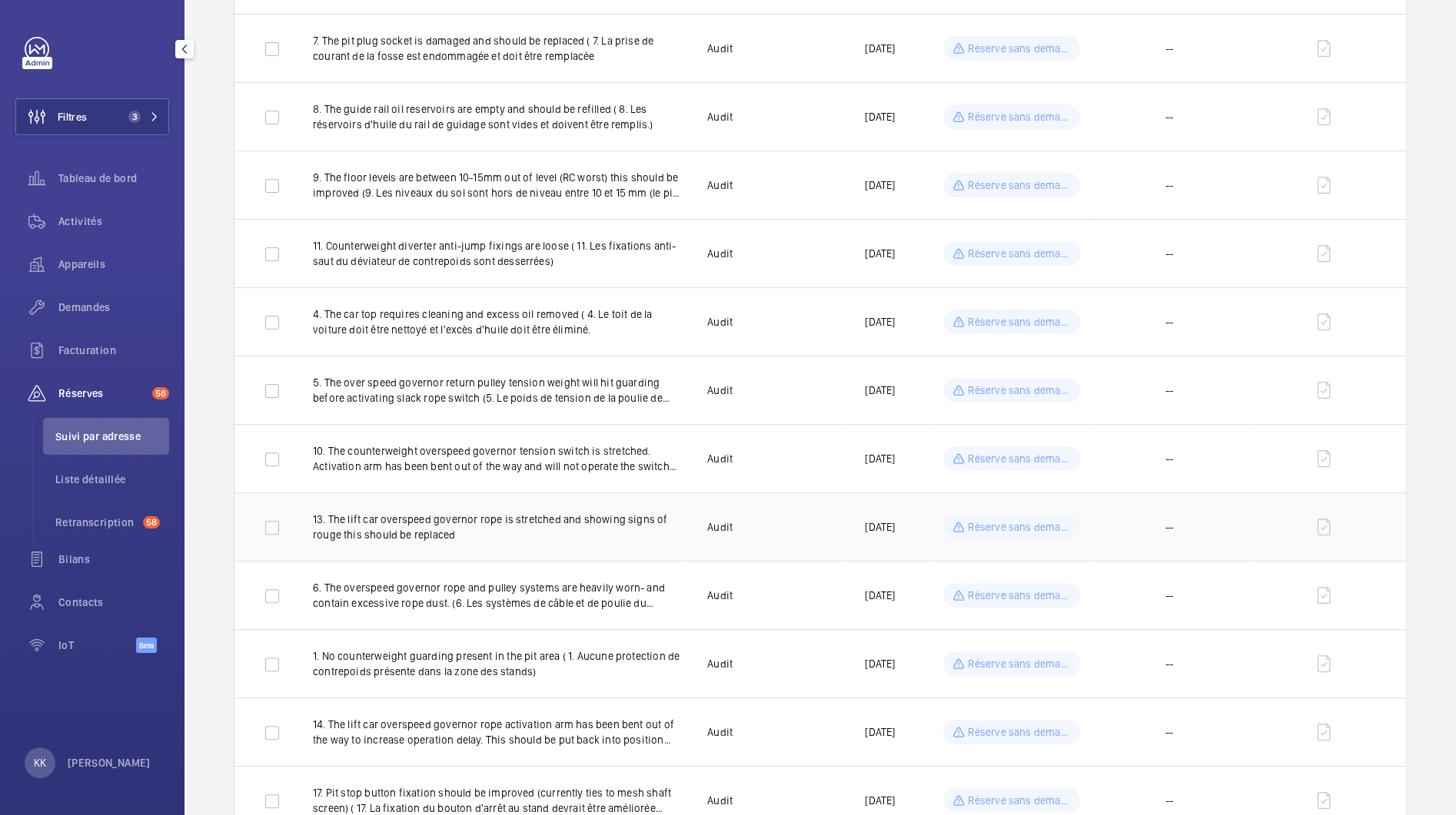
click at [445, 537] on p "13. The lift car overspeed governor rope is stretched and showing signs of roug…" at bounding box center [498, 527] width 370 height 31
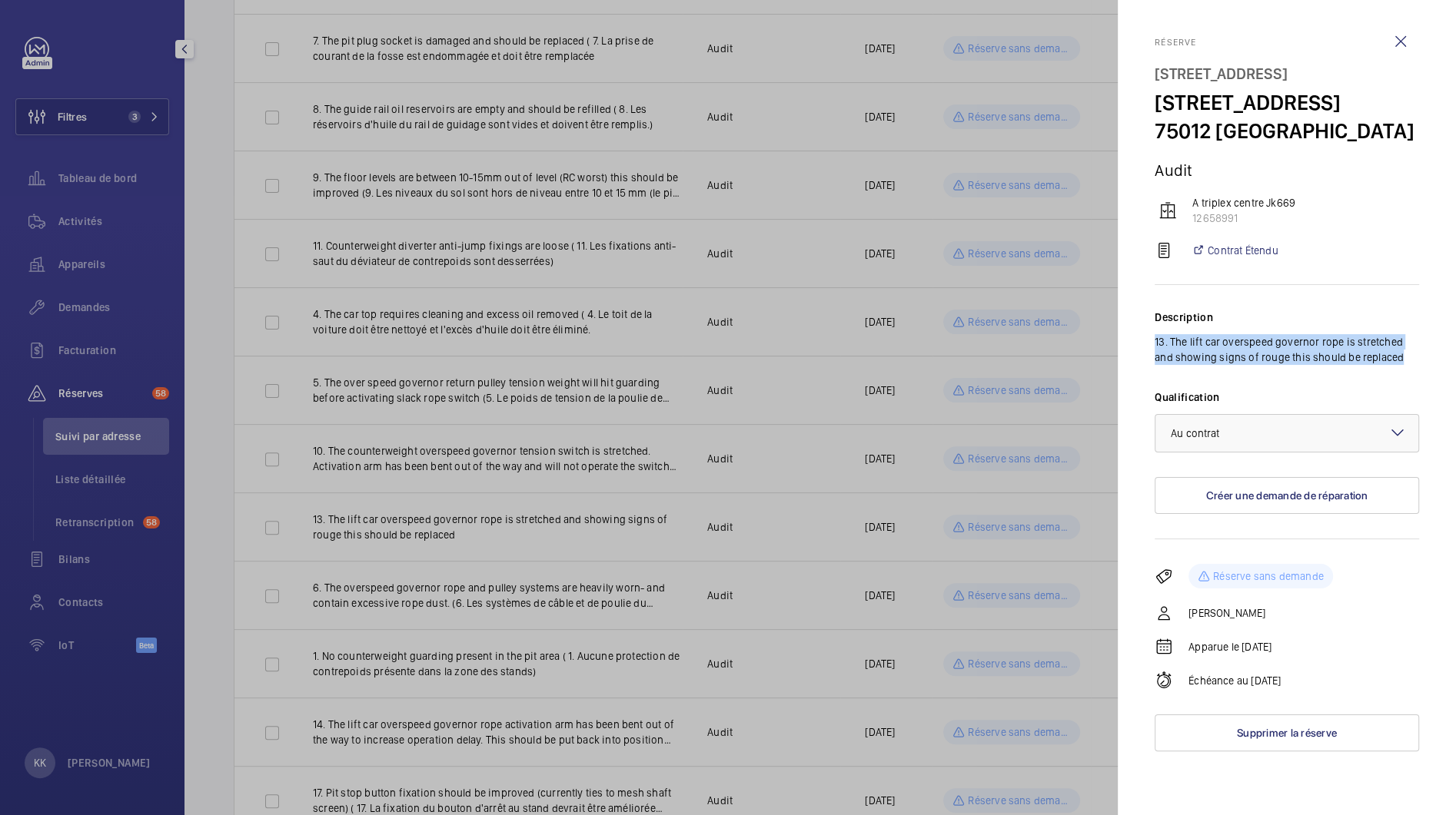
drag, startPoint x: 1375, startPoint y: 392, endPoint x: 1147, endPoint y: 371, distance: 229.0
click at [1147, 371] on mat-sidenav "Réserve 8 Rue des Pirogues de Bercy 8 Rue des Pirogues de Bercy, 75012 PARIS 75…" at bounding box center [1286, 408] width 338 height 815
click at [1155, 365] on p "13. The lift car overspeed governor rope is stretched and showing signs of roug…" at bounding box center [1286, 349] width 265 height 31
click at [594, 425] on div at bounding box center [728, 408] width 1456 height 815
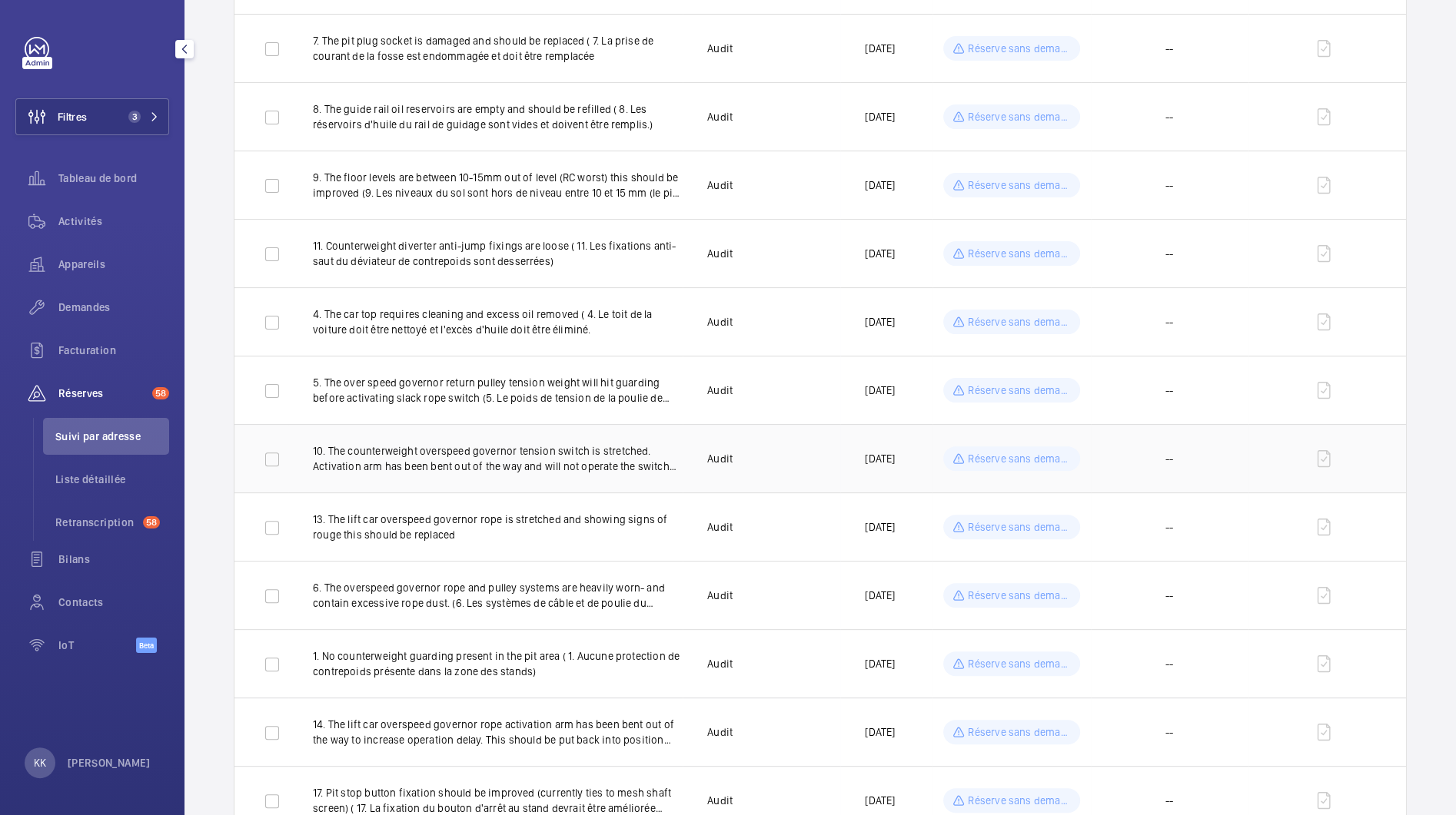
click at [584, 455] on p "10. The counterweight overspeed governor tension switch is stretched. Activatio…" at bounding box center [498, 459] width 370 height 31
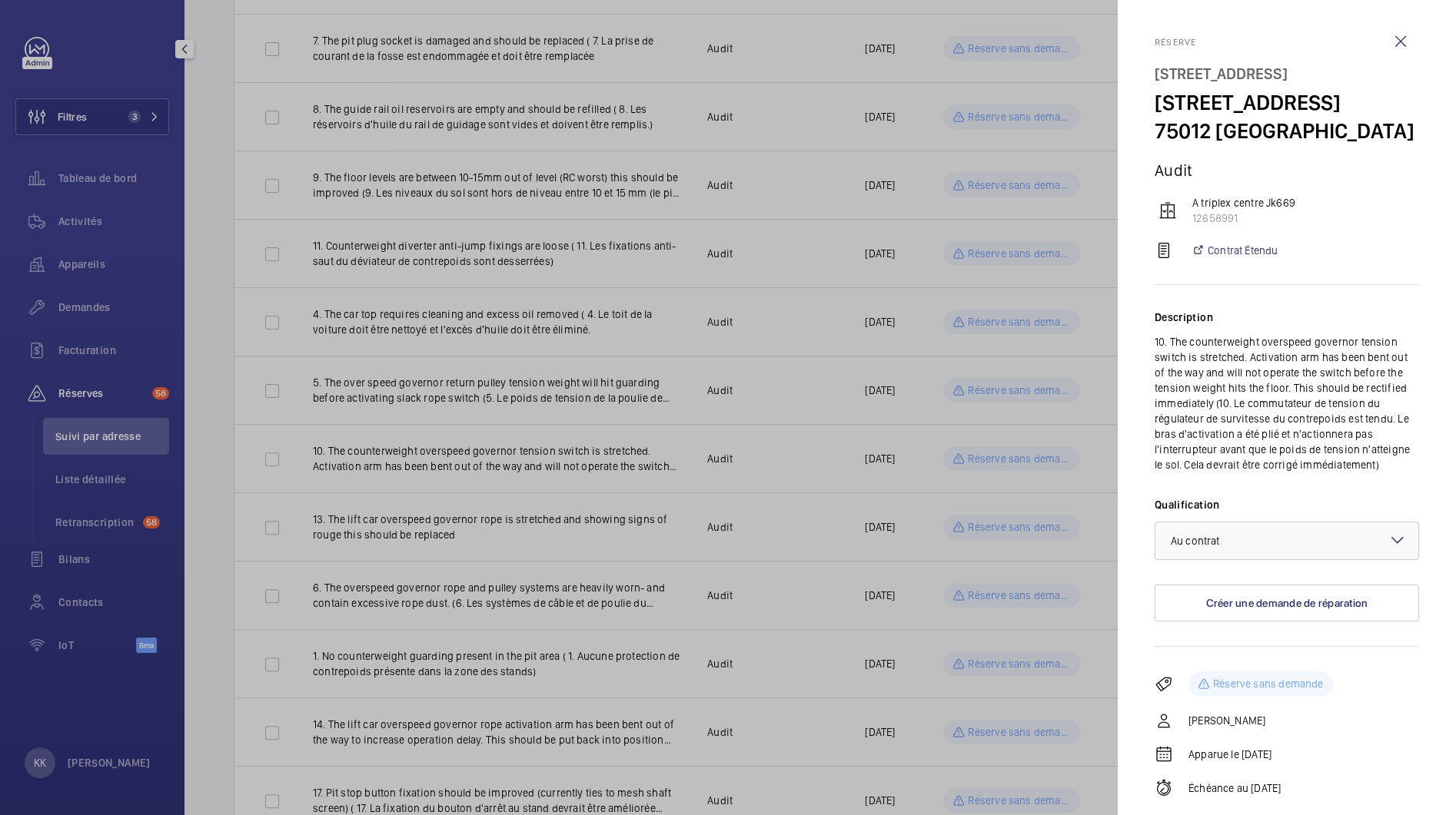
scroll to position [15, 0]
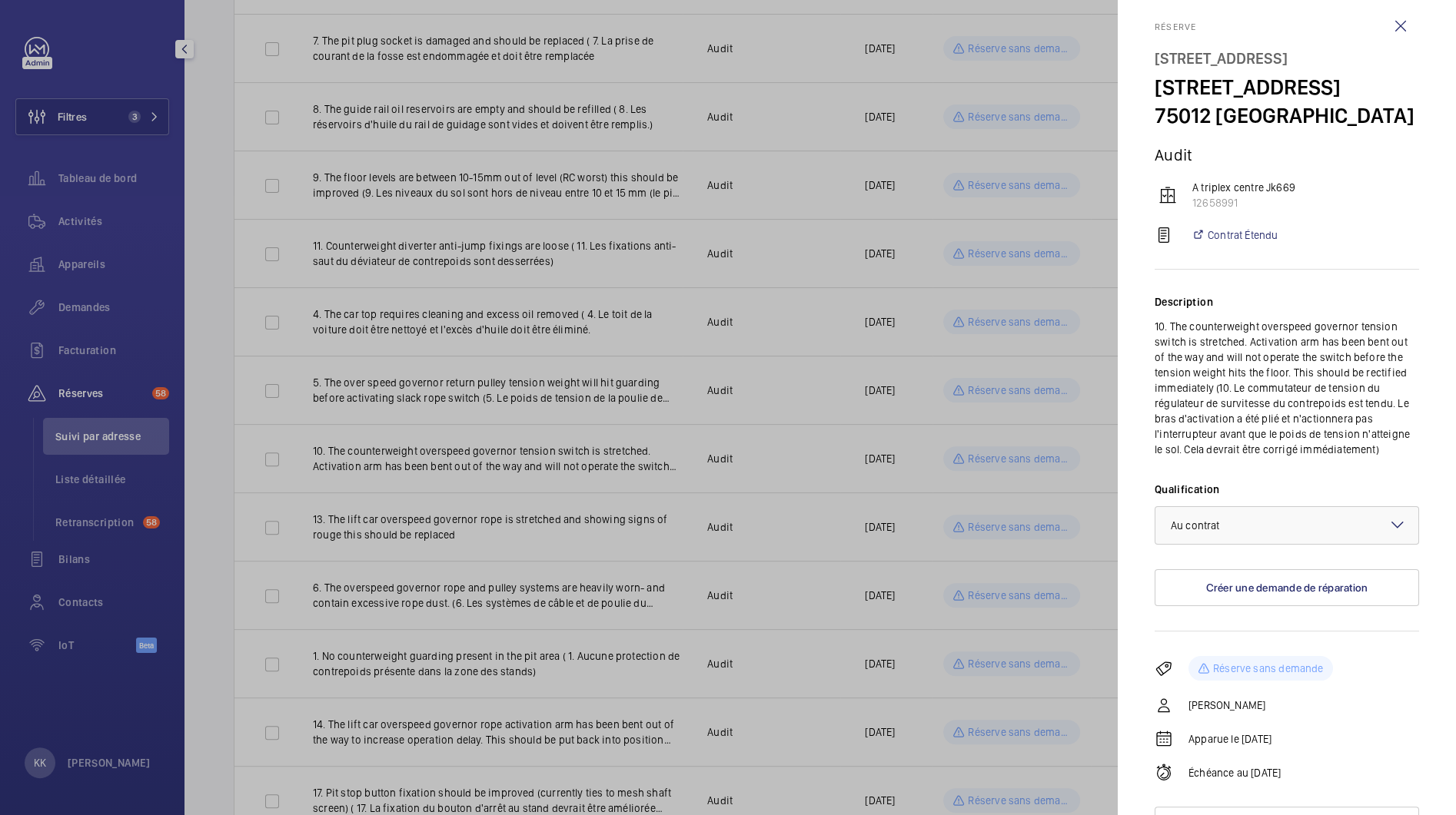
click at [593, 523] on div at bounding box center [728, 408] width 1456 height 815
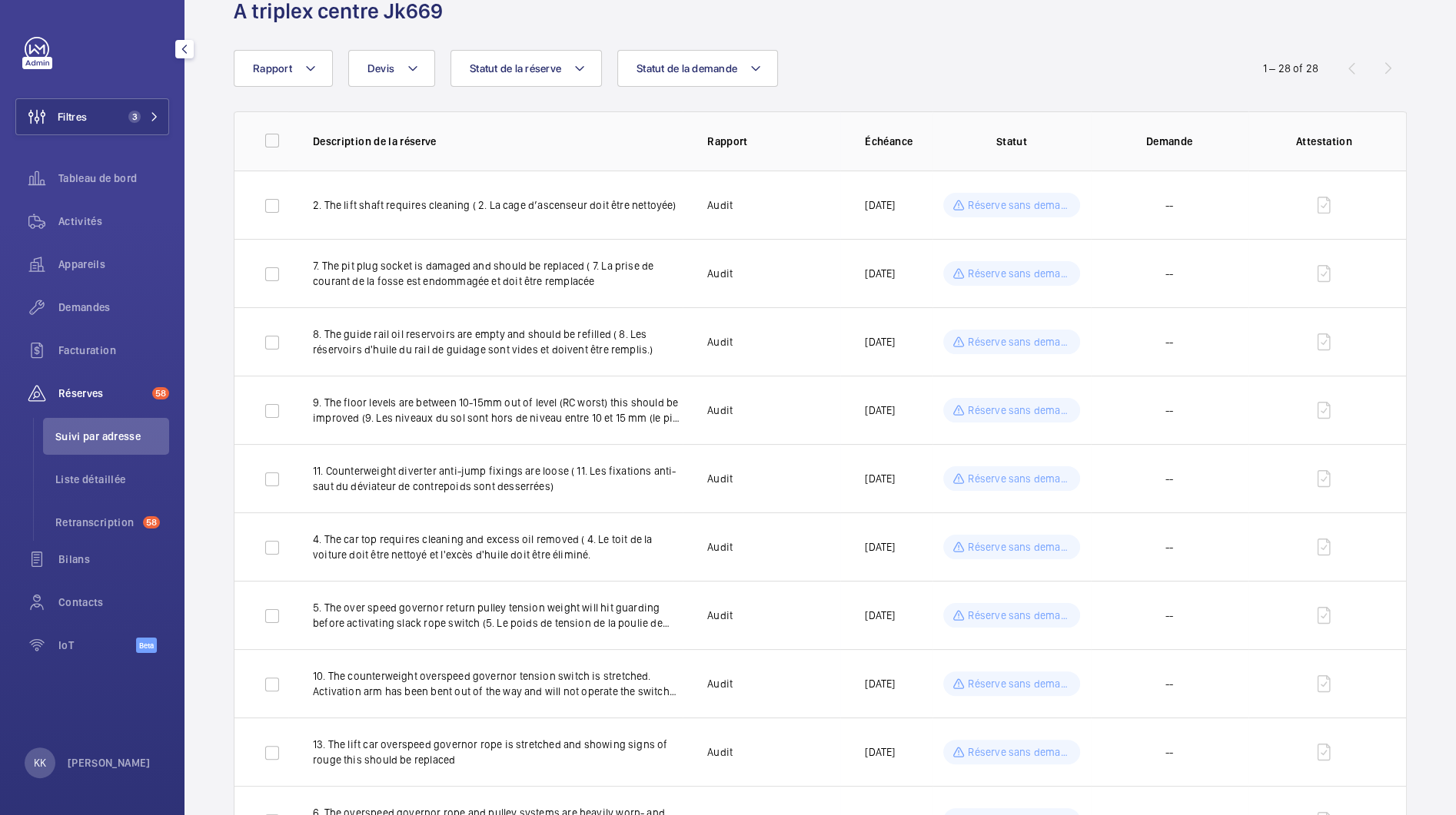
scroll to position [0, 0]
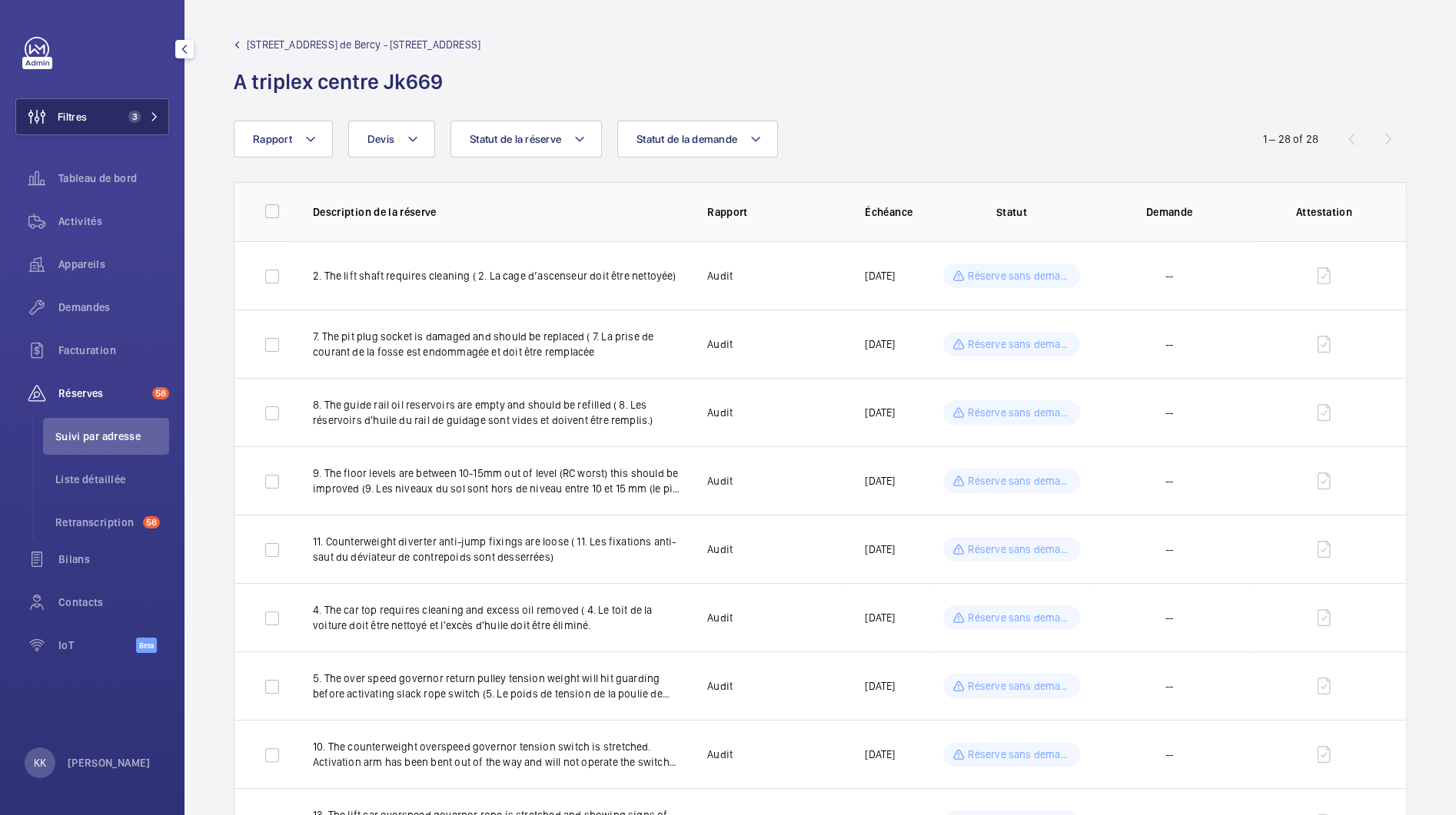
click at [109, 119] on button "Filtres 3" at bounding box center [92, 116] width 153 height 37
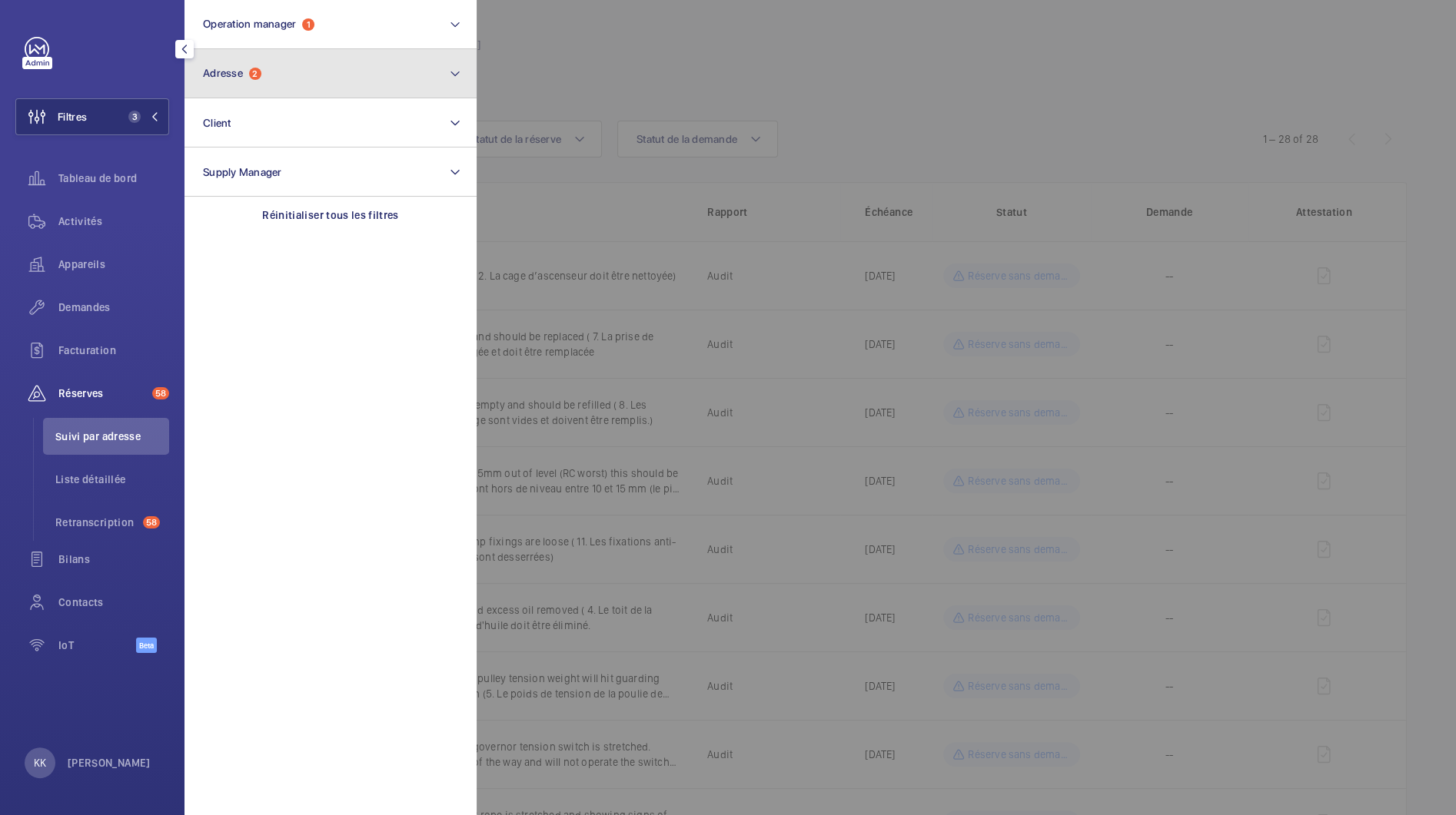
click at [236, 56] on button "Adresse 2" at bounding box center [330, 73] width 292 height 49
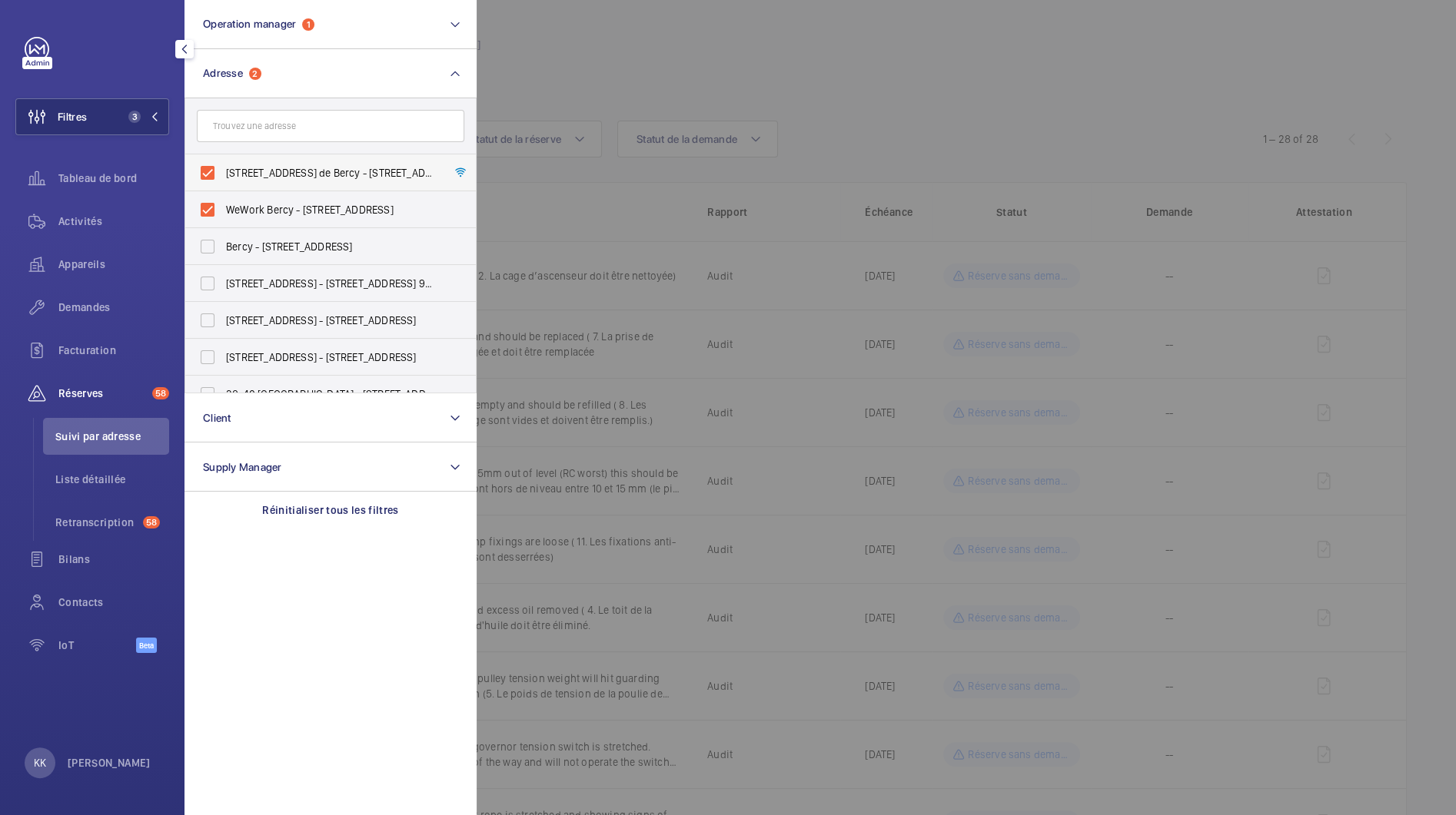
click at [219, 174] on label "8 Rue des Pirogues de Bercy - 8 Rue des Pirogues de Bercy, 75012 PARIS, PARIS 7…" at bounding box center [319, 172] width 267 height 37
click at [219, 174] on input "8 Rue des Pirogues de Bercy - 8 Rue des Pirogues de Bercy, 75012 PARIS, PARIS 7…" at bounding box center [207, 173] width 31 height 31
checkbox input "false"
click at [219, 199] on label "WeWork Bercy - 8 Rue des Pirogues de Bercy, PARIS 75012" at bounding box center [319, 209] width 267 height 37
click at [219, 199] on input "WeWork Bercy - 8 Rue des Pirogues de Bercy, PARIS 75012" at bounding box center [207, 210] width 31 height 31
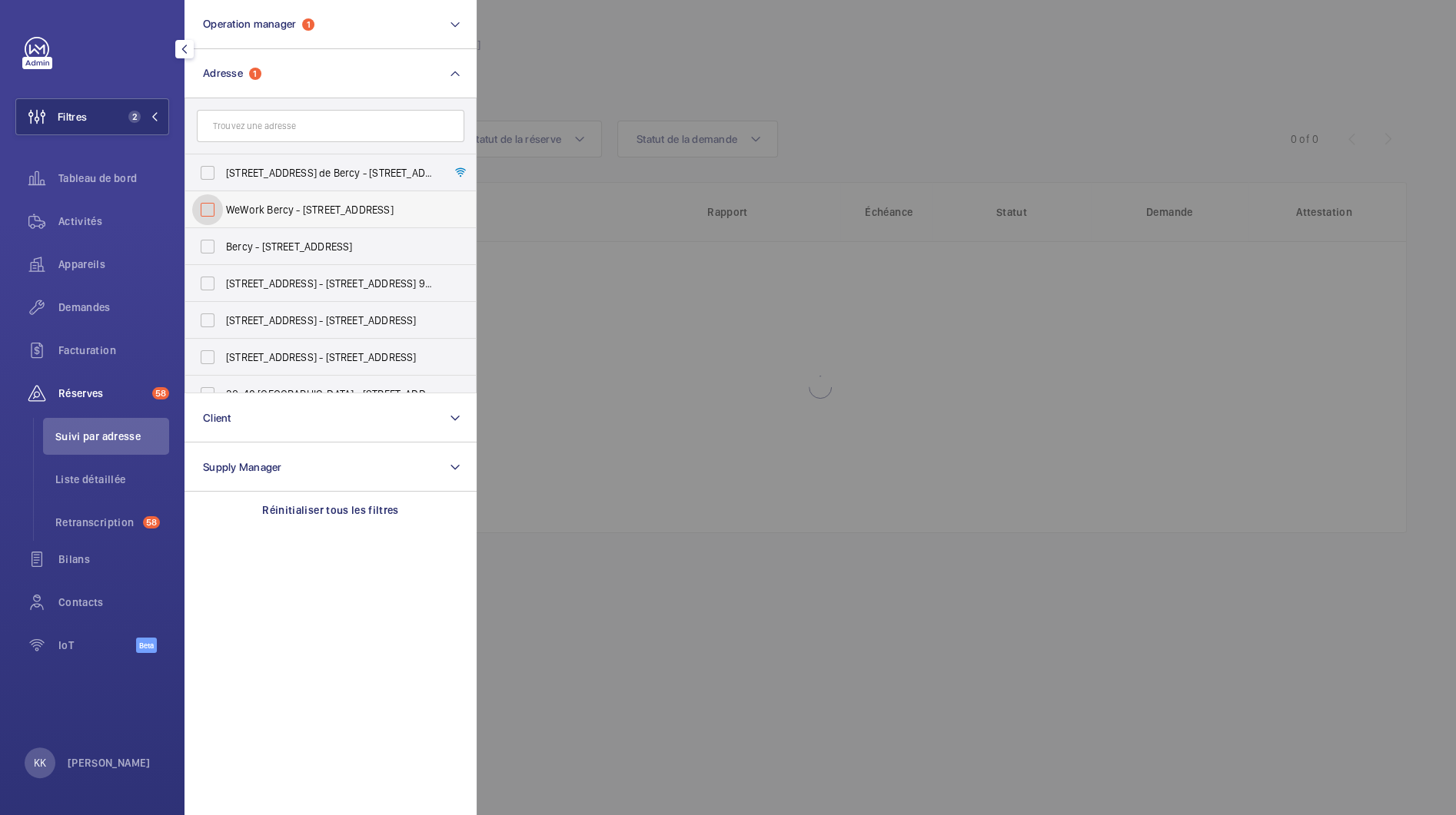
checkbox input "false"
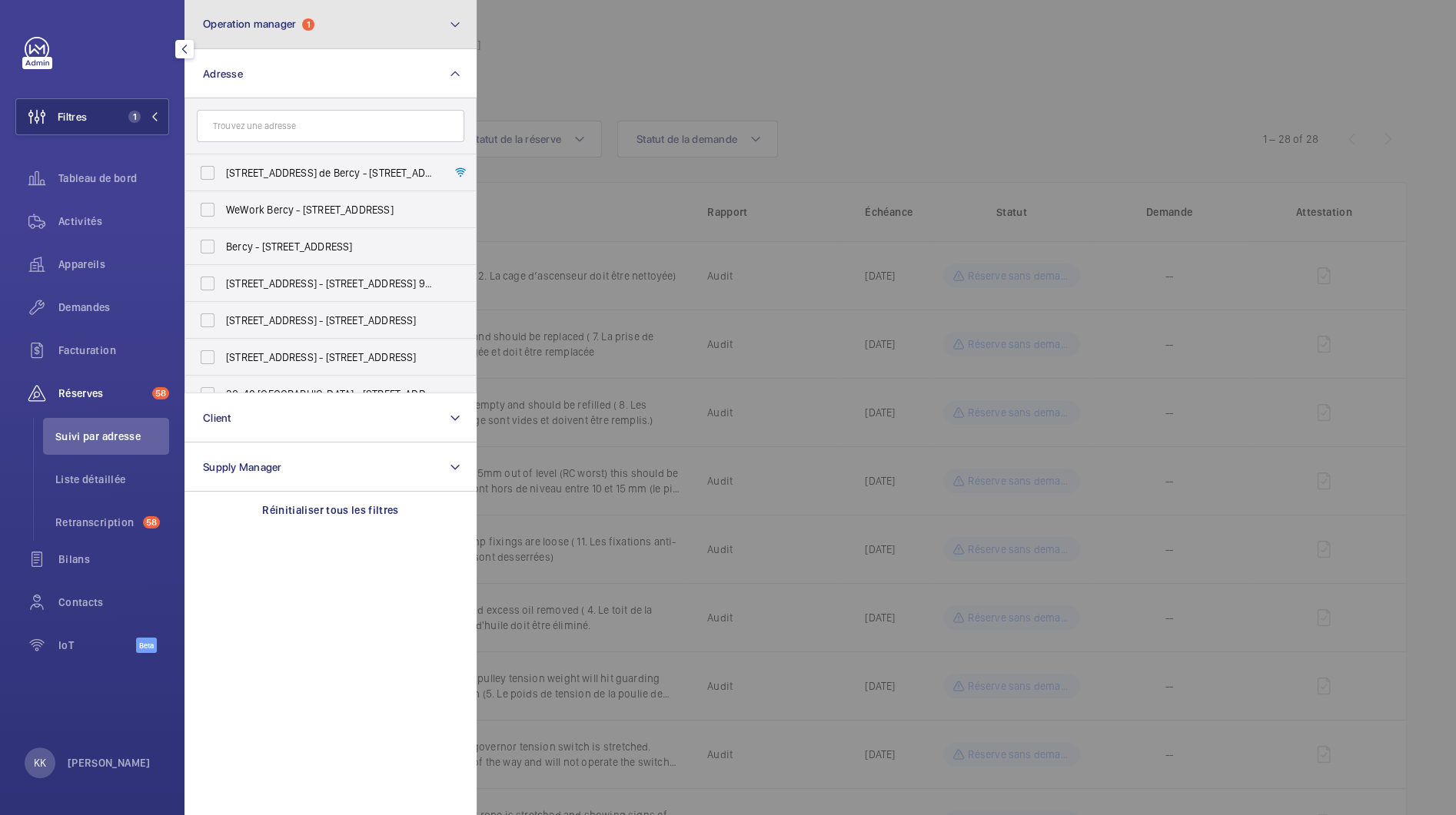
click at [255, 37] on button "Operation manager 1" at bounding box center [330, 24] width 292 height 49
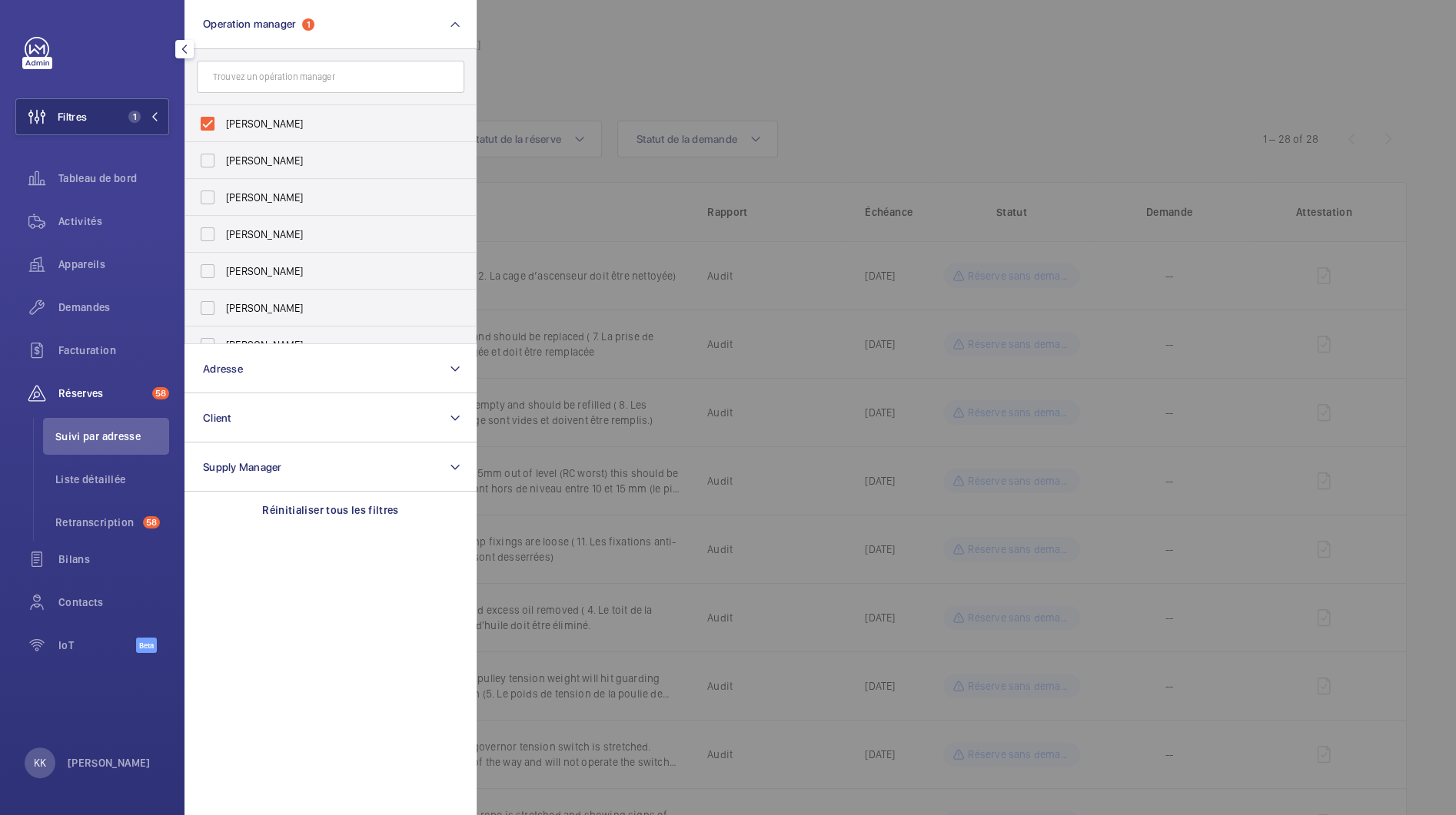
click at [594, 14] on div at bounding box center [1204, 408] width 1456 height 815
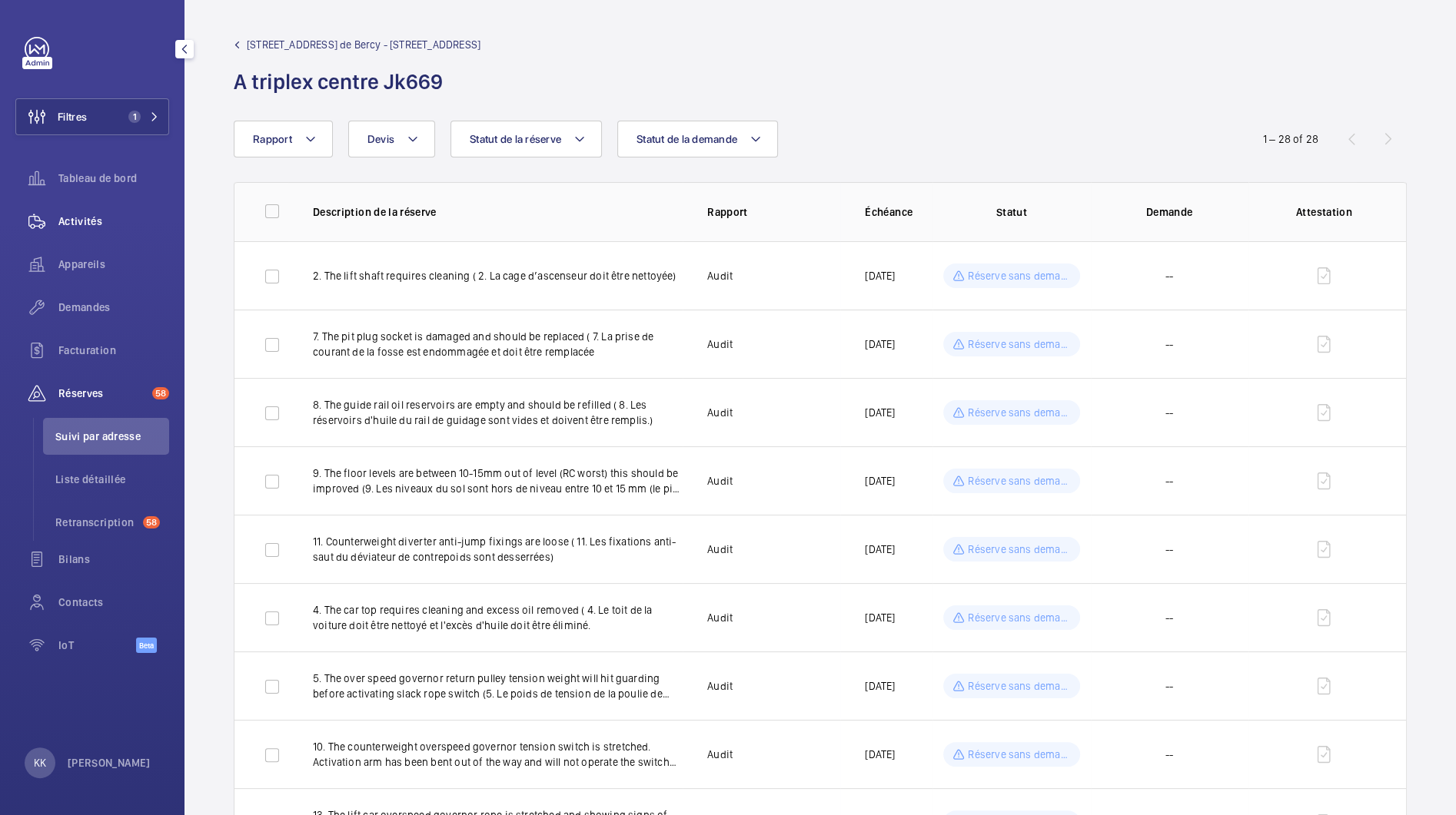
click at [78, 227] on span "Activités" at bounding box center [113, 221] width 110 height 15
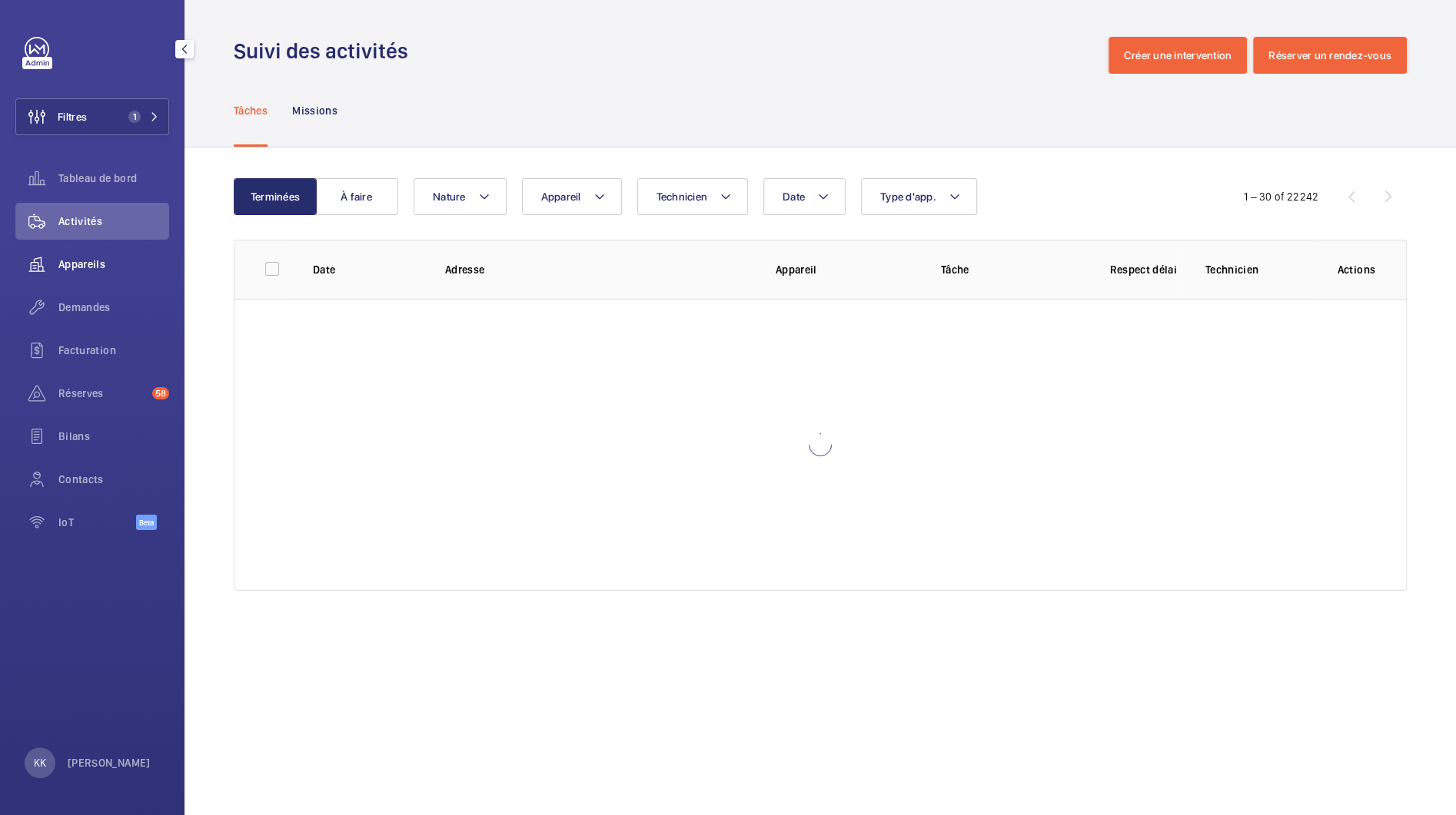
click at [80, 265] on span "Appareils" at bounding box center [113, 265] width 110 height 15
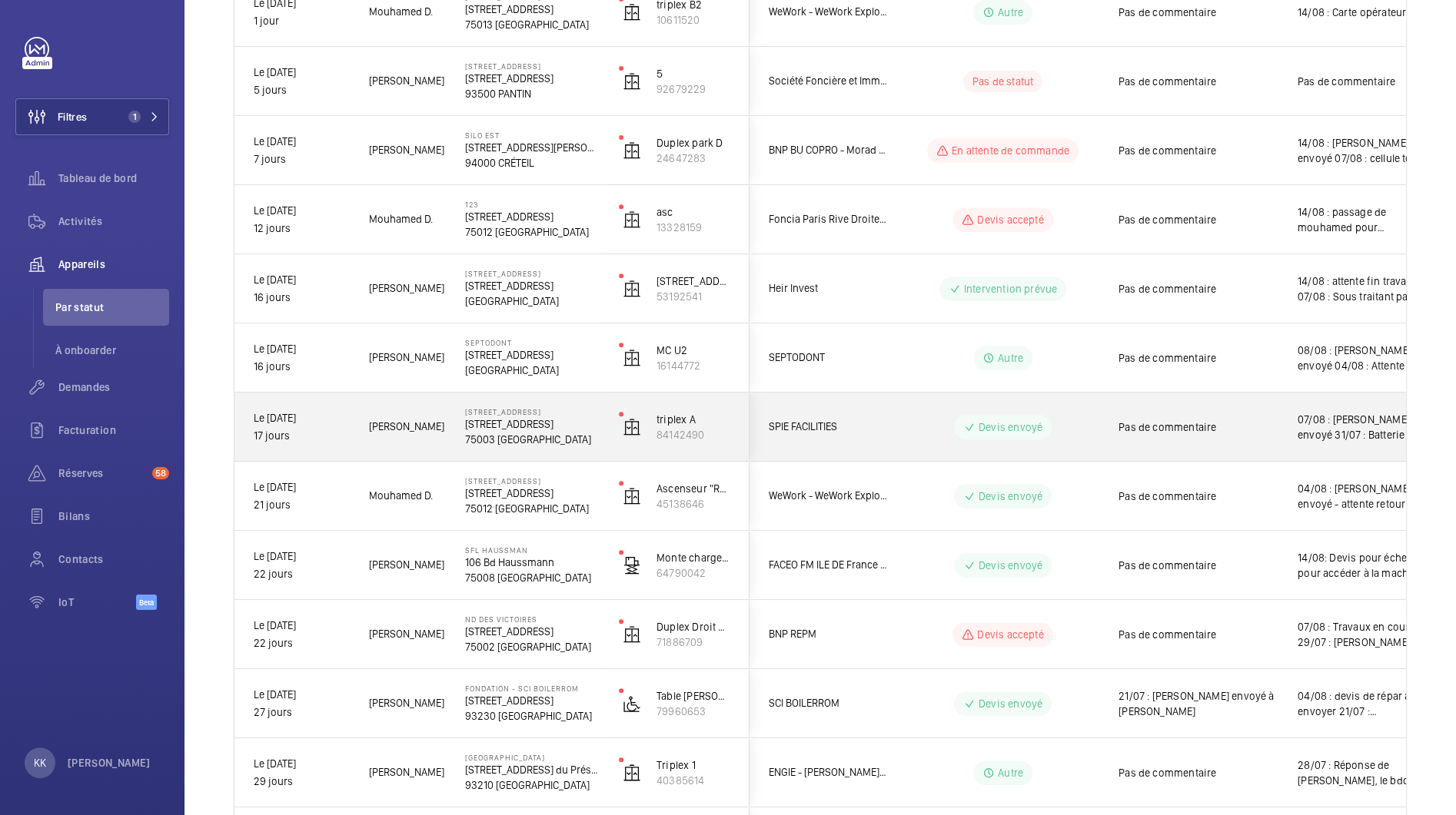
scroll to position [590, 0]
